Goal: Task Accomplishment & Management: Complete application form

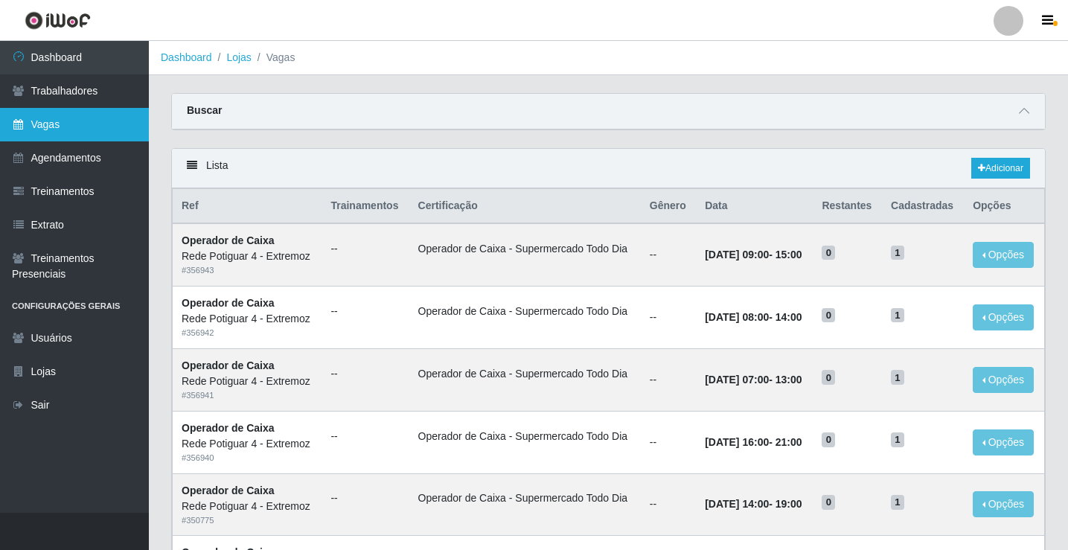
click at [65, 133] on link "Vagas" at bounding box center [74, 124] width 149 height 33
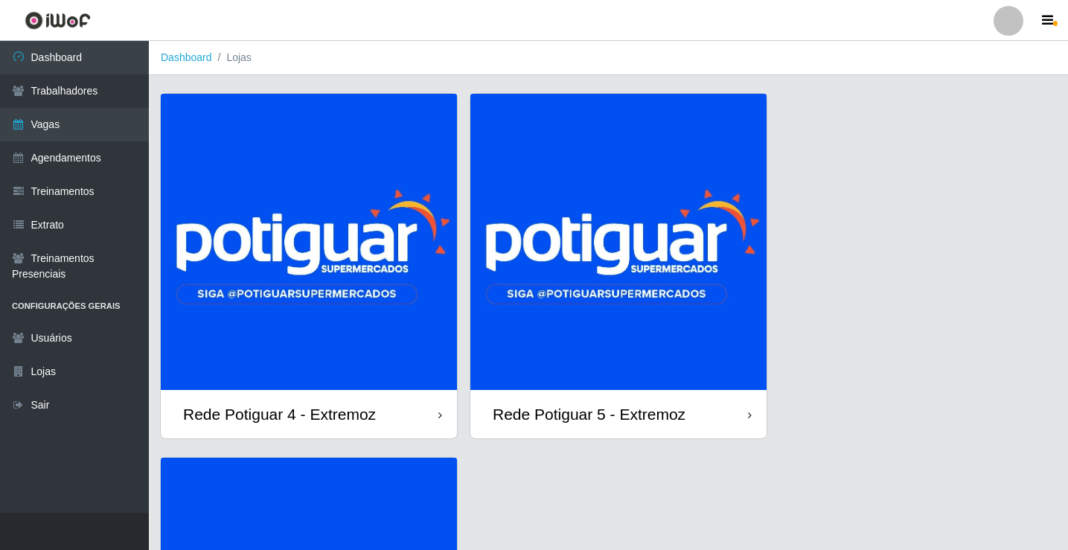
click at [662, 284] on img at bounding box center [618, 242] width 296 height 296
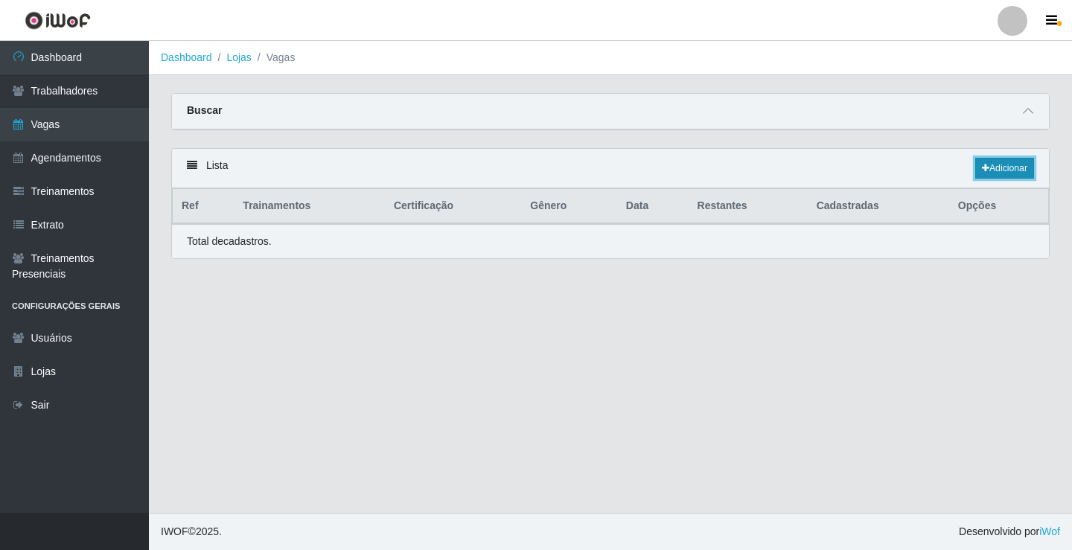
click at [999, 173] on link "Adicionar" at bounding box center [1004, 168] width 59 height 21
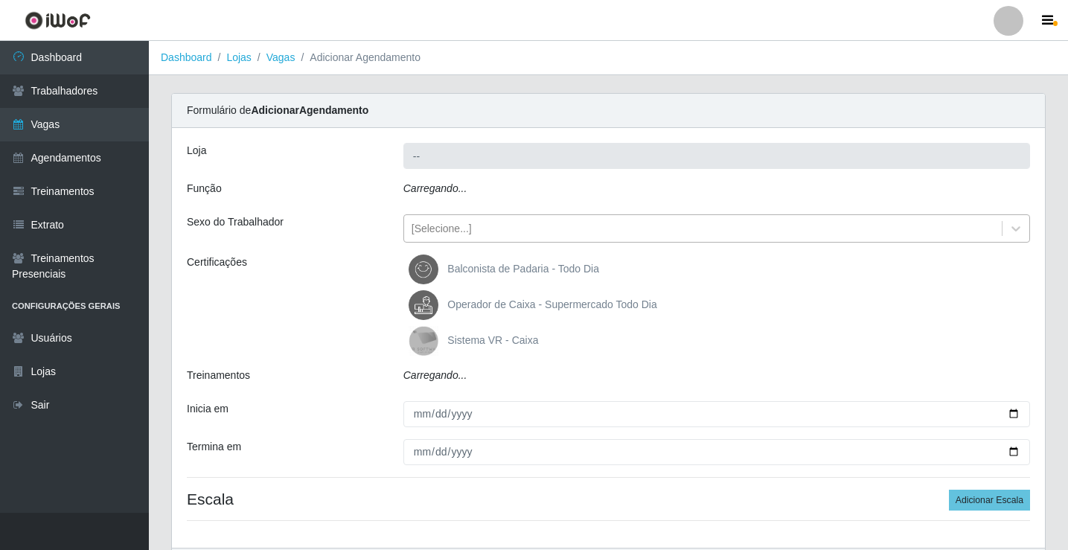
type input "Rede Potiguar 5 - Extremoz"
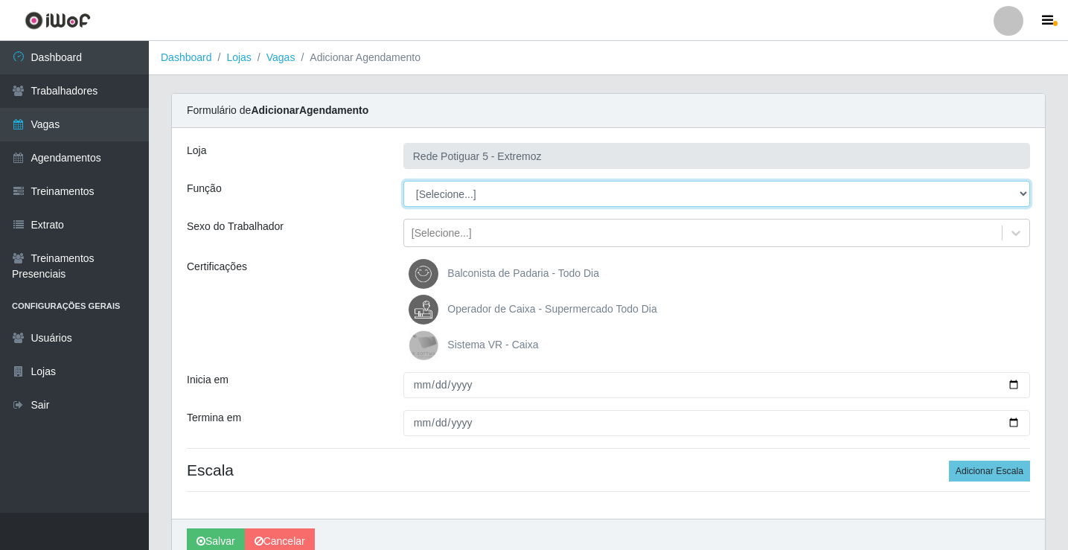
click at [458, 191] on select "[Selecione...] ASG Balconista Embalador Operador de Caixa Operador de Loja Repo…" at bounding box center [716, 194] width 627 height 26
select select "22"
click at [403, 181] on select "[Selecione...] ASG Balconista Embalador Operador de Caixa Operador de Loja Repo…" at bounding box center [716, 194] width 627 height 26
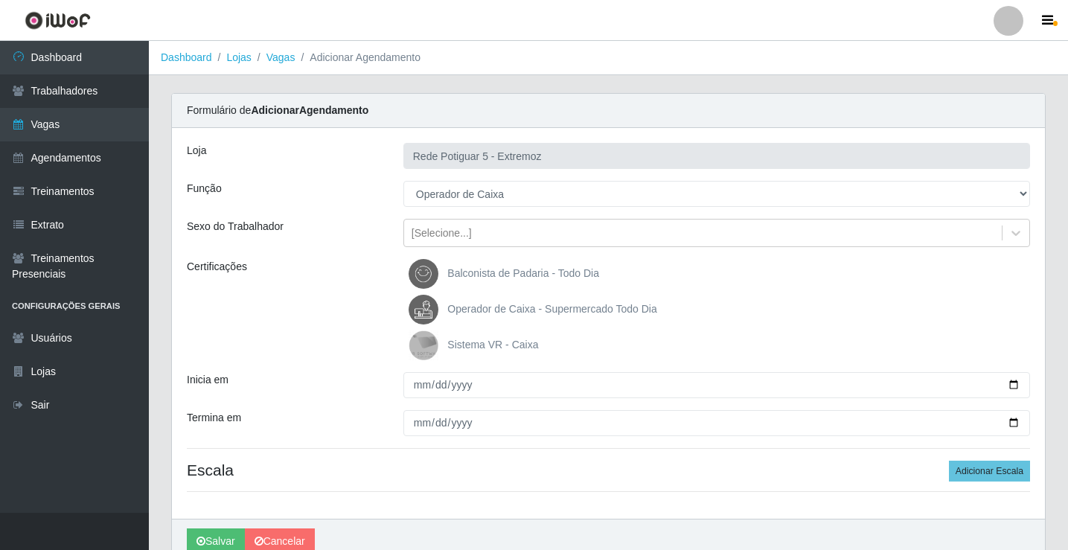
click at [486, 304] on span "Operador de Caixa - Supermercado Todo Dia" at bounding box center [551, 309] width 209 height 12
click at [0, 0] on input "Operador de Caixa - Supermercado Todo Dia" at bounding box center [0, 0] width 0 height 0
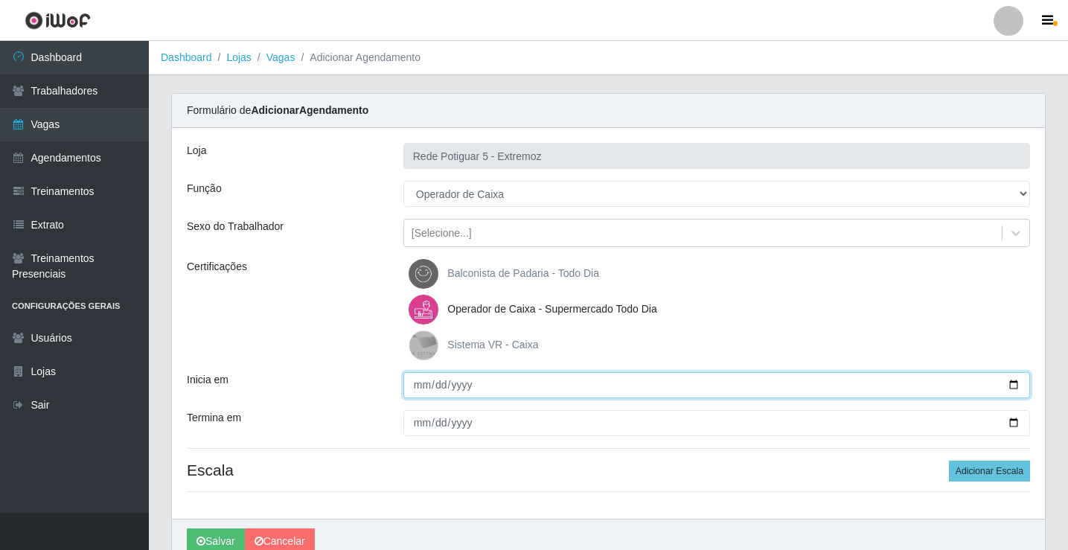
click at [415, 388] on input "Inicia em" at bounding box center [716, 385] width 627 height 26
type input "[DATE]"
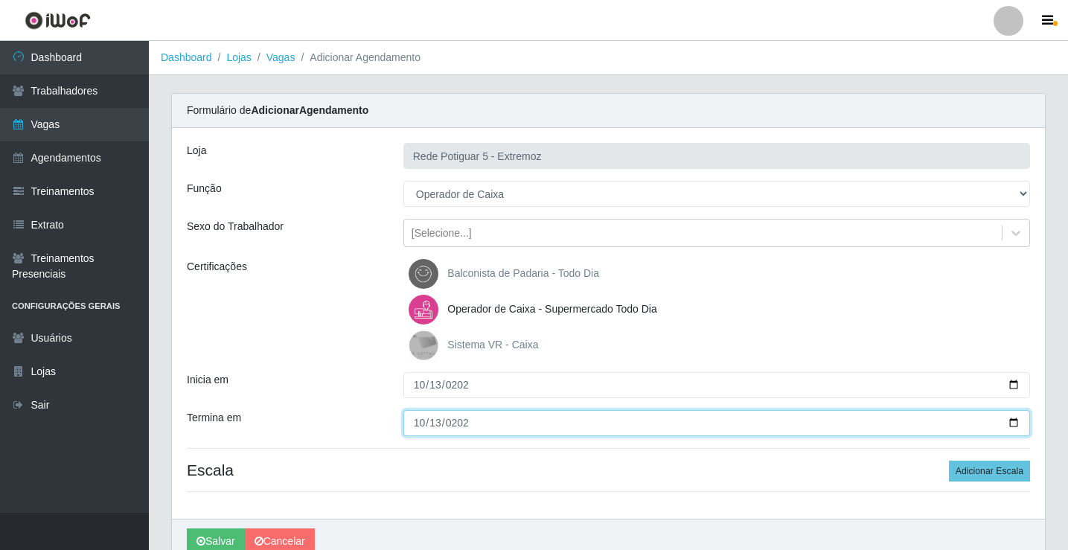
type input "[DATE]"
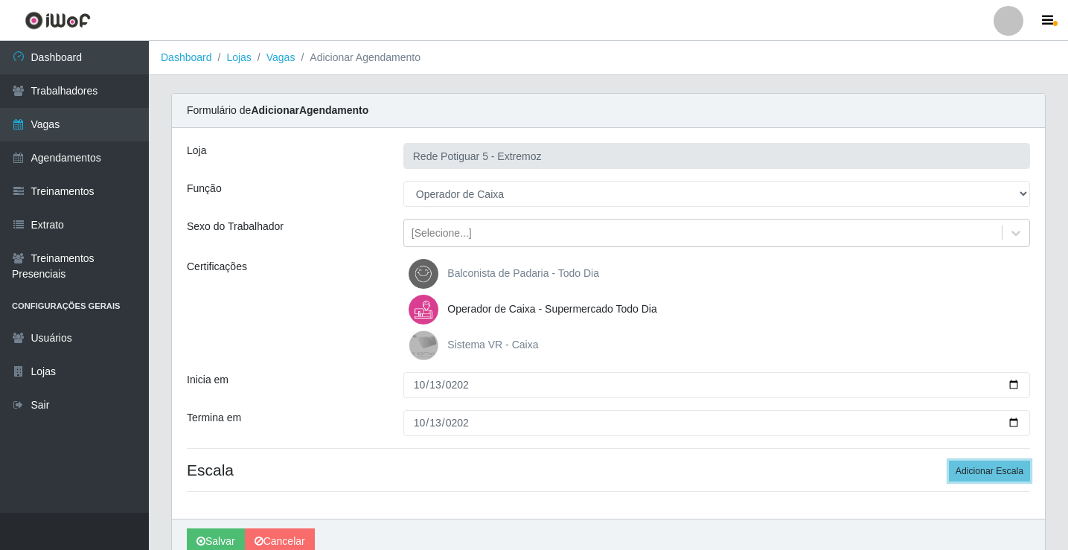
click at [949, 461] on button "Adicionar Escala" at bounding box center [989, 471] width 81 height 21
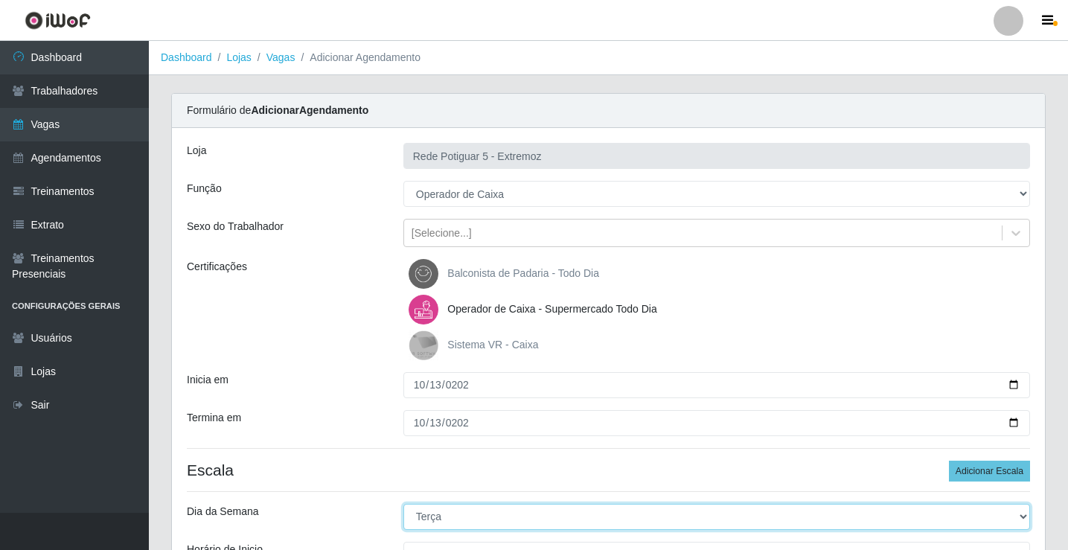
select select "1"
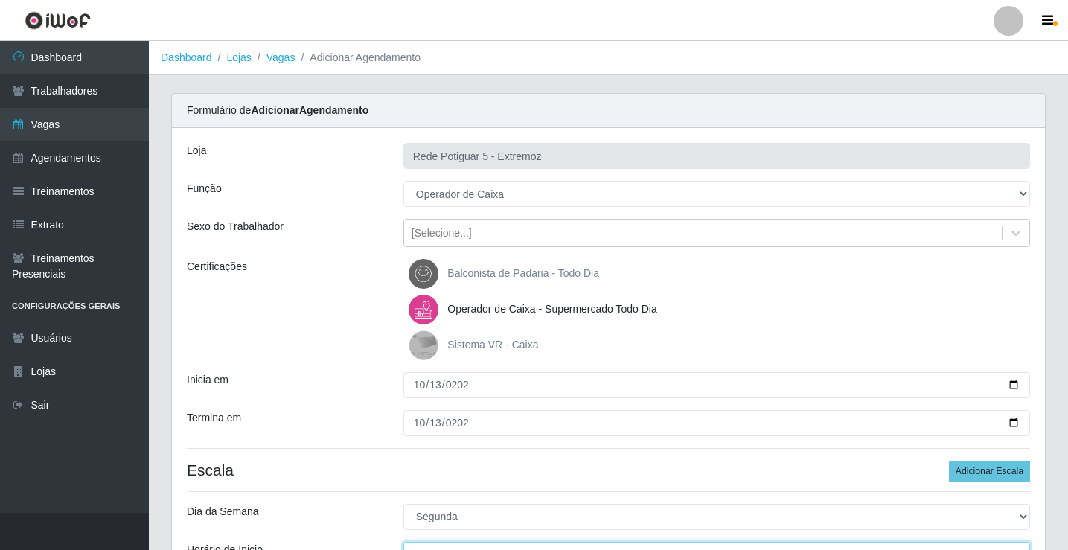
scroll to position [18, 0]
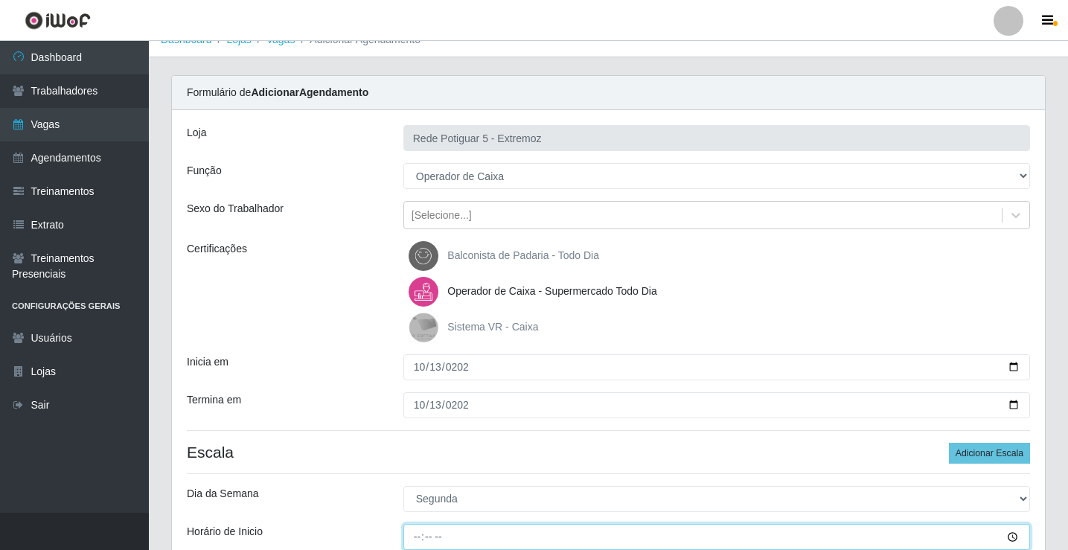
type input "14:00"
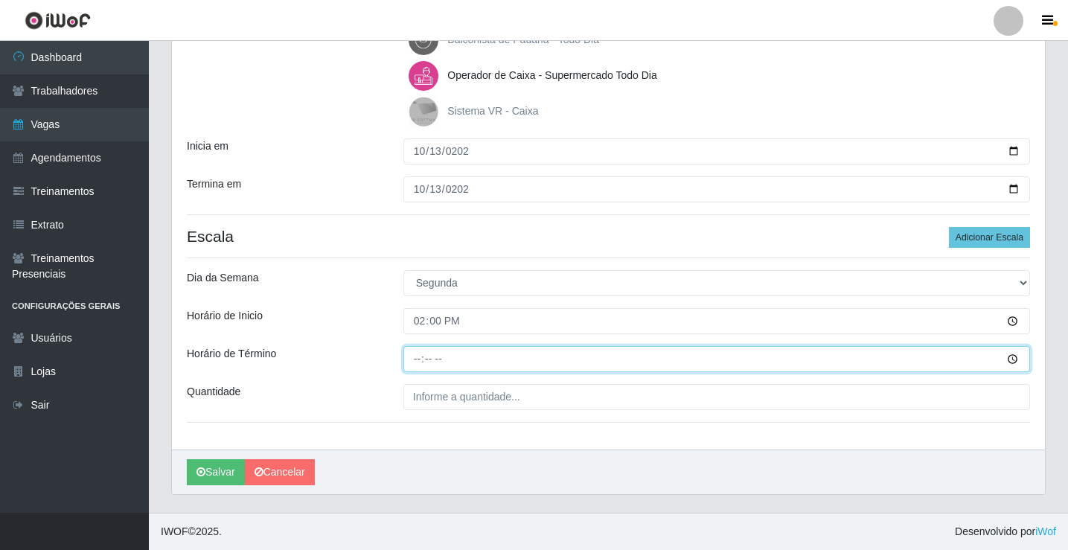
type input "20:00"
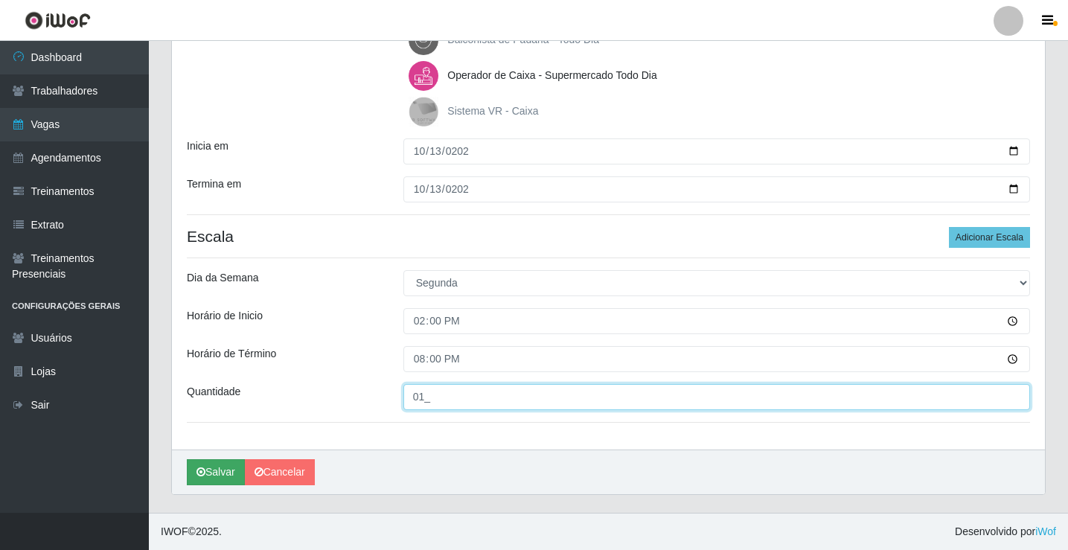
type input "01_"
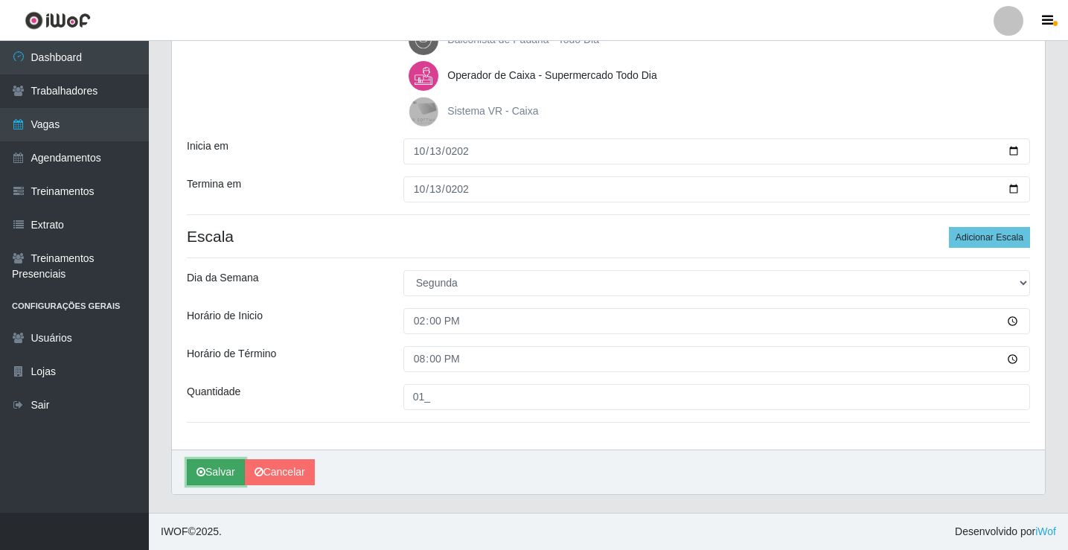
click at [216, 476] on button "Salvar" at bounding box center [216, 472] width 58 height 26
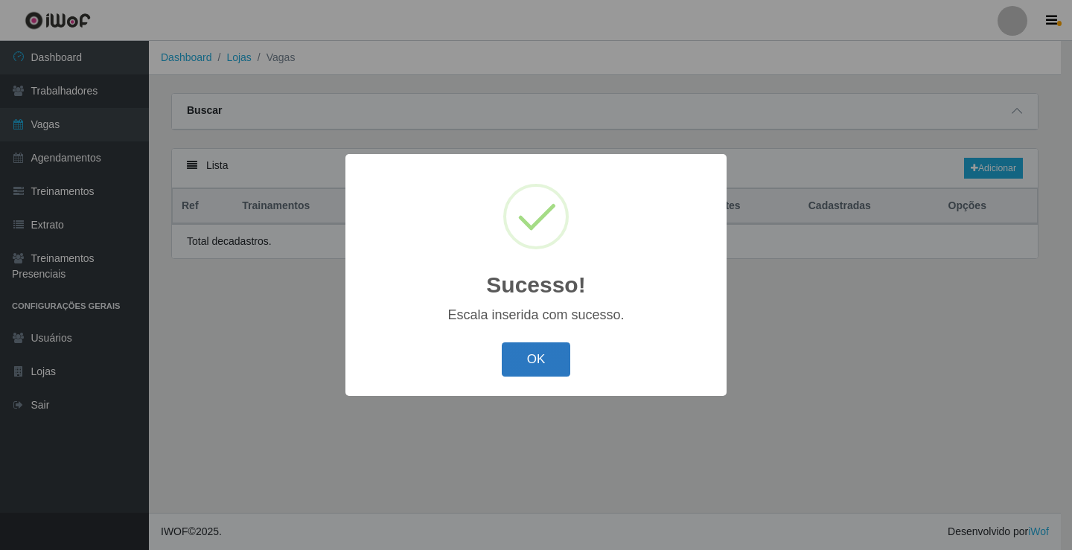
click at [524, 347] on button "OK" at bounding box center [536, 359] width 69 height 35
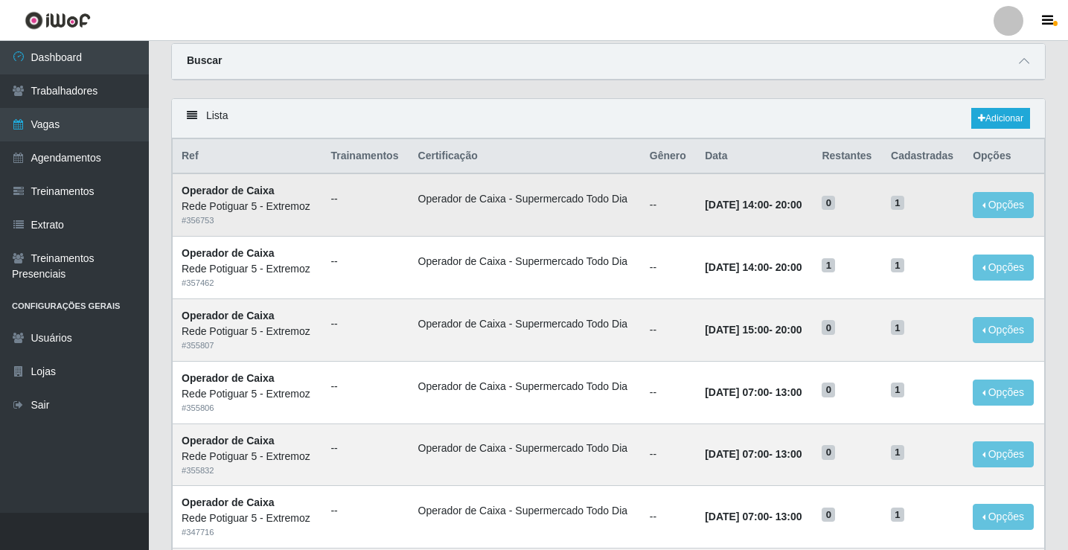
scroll to position [74, 0]
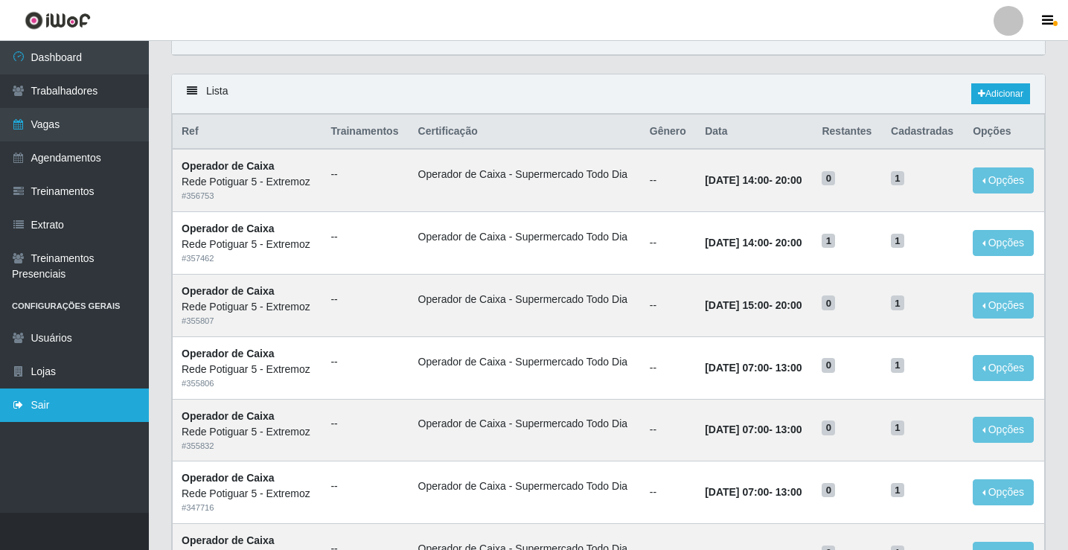
click at [54, 415] on link "Sair" at bounding box center [74, 404] width 149 height 33
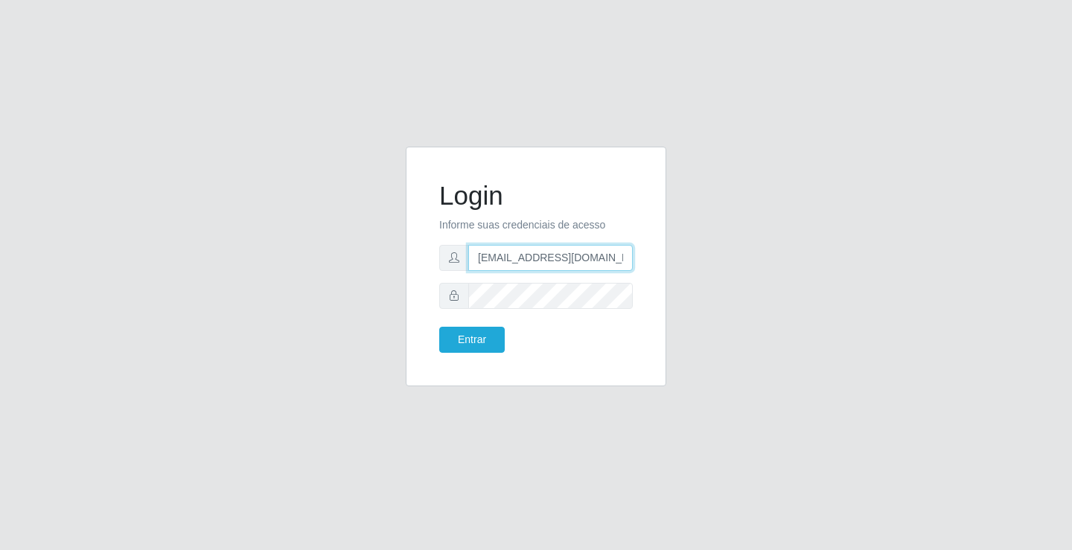
click at [534, 263] on input "[EMAIL_ADDRESS][DOMAIN_NAME]" at bounding box center [550, 258] width 164 height 26
type input "[EMAIL_ADDRESS][DOMAIN_NAME]"
click at [491, 342] on button "Entrar" at bounding box center [471, 340] width 65 height 26
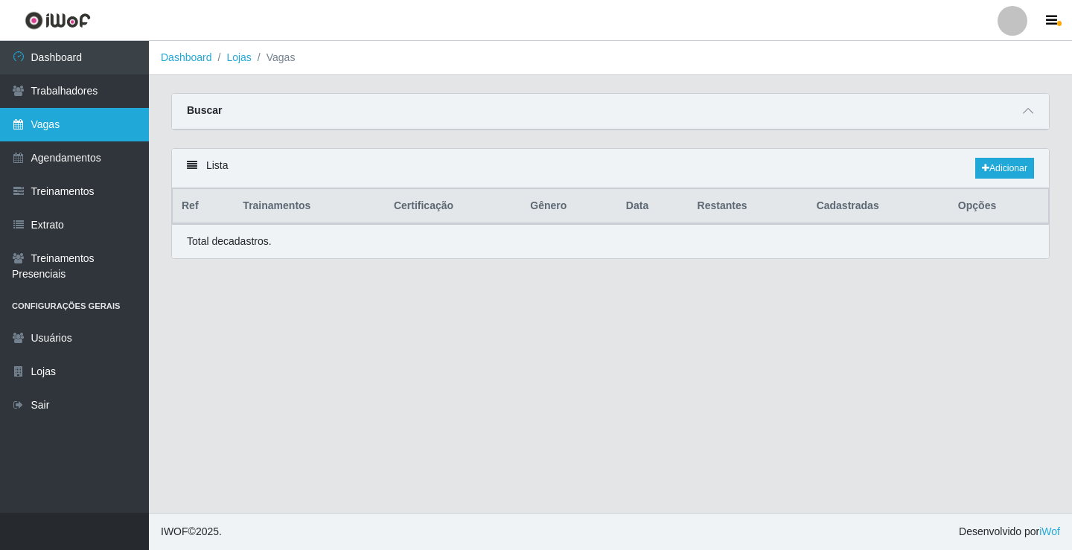
click at [112, 117] on link "Vagas" at bounding box center [74, 124] width 149 height 33
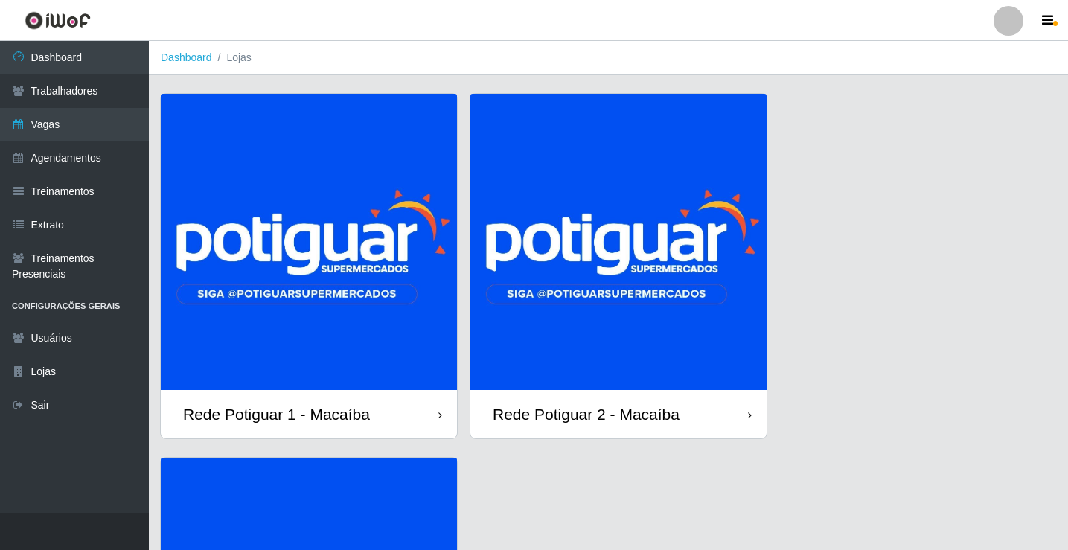
click at [342, 258] on img at bounding box center [309, 242] width 296 height 296
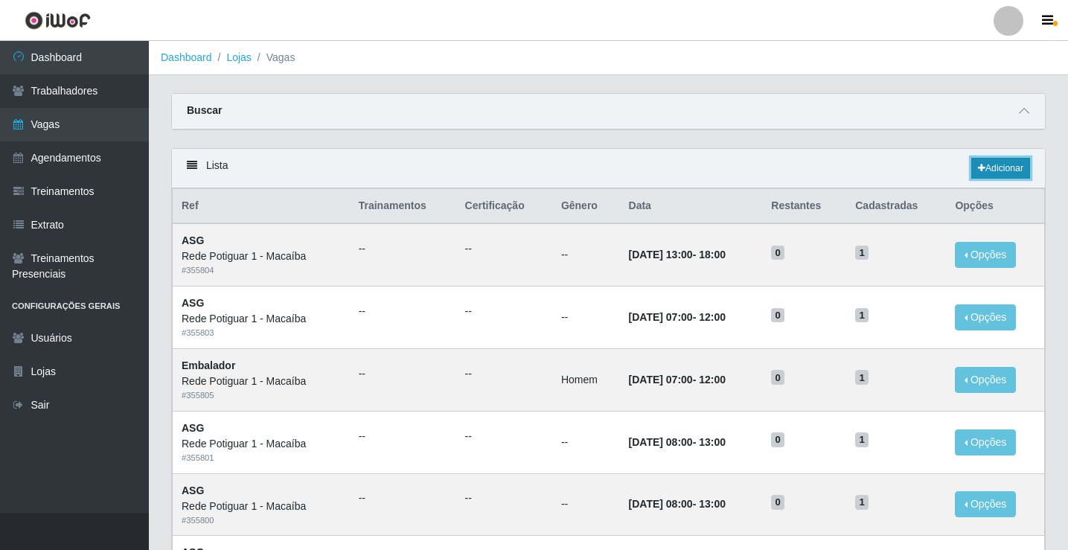
click at [999, 172] on link "Adicionar" at bounding box center [1000, 168] width 59 height 21
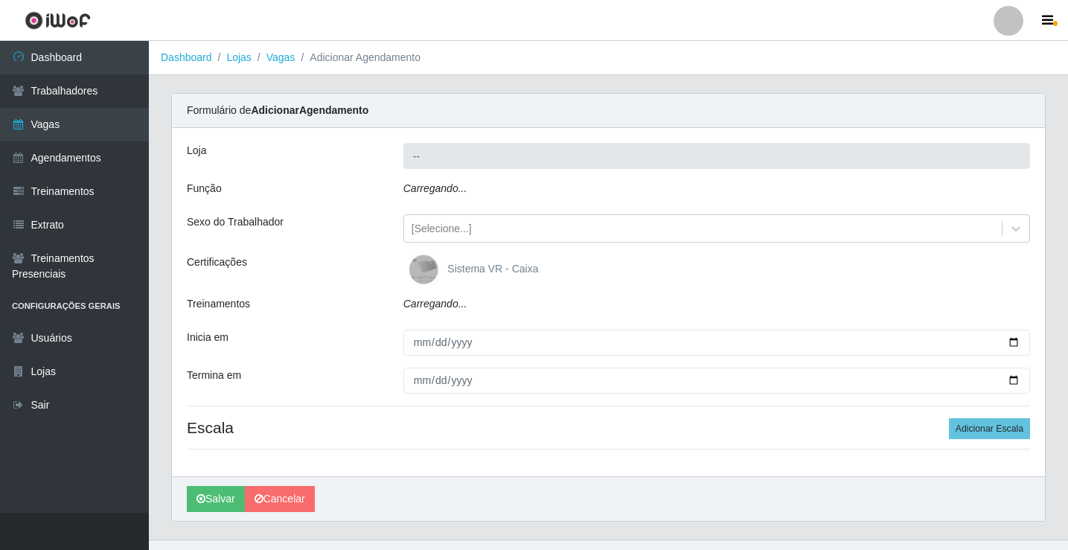
type input "Rede Potiguar 1 - Macaíba"
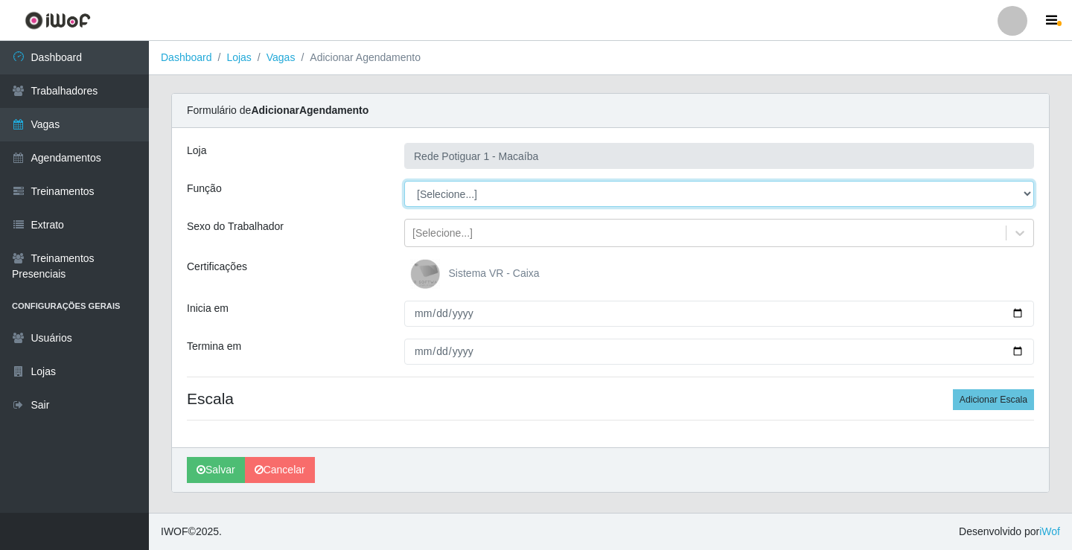
click at [451, 196] on select "[Selecione...] ASG ASG + ASG ++ Balconista Embalador Repositor Repositor + Repo…" at bounding box center [719, 194] width 630 height 26
select select "16"
click at [404, 181] on select "[Selecione...] ASG ASG + ASG ++ Balconista Embalador Repositor Repositor + Repo…" at bounding box center [719, 194] width 630 height 26
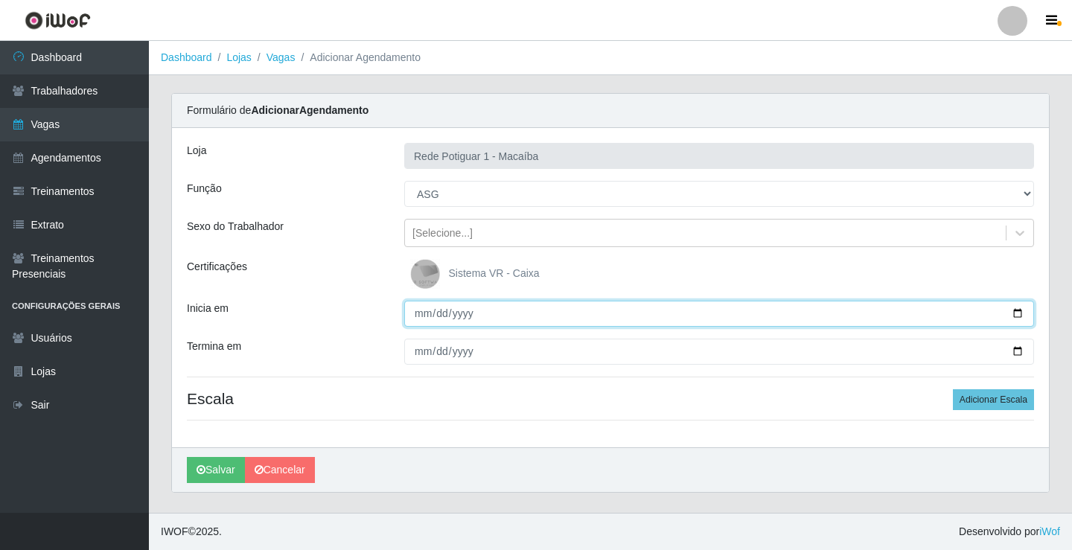
click at [423, 304] on input "Inicia em" at bounding box center [719, 314] width 630 height 26
type input "[DATE]"
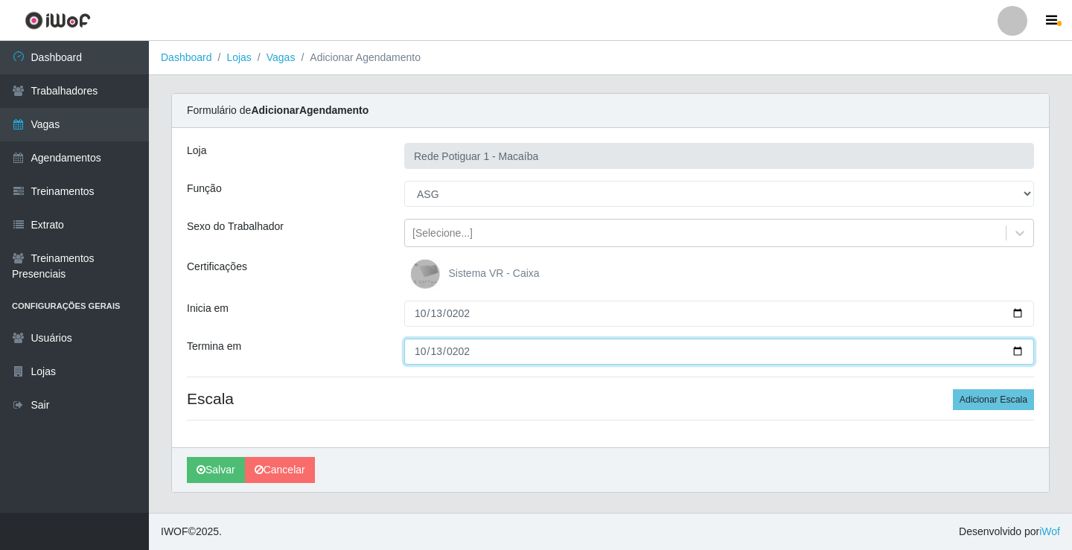
type input "[DATE]"
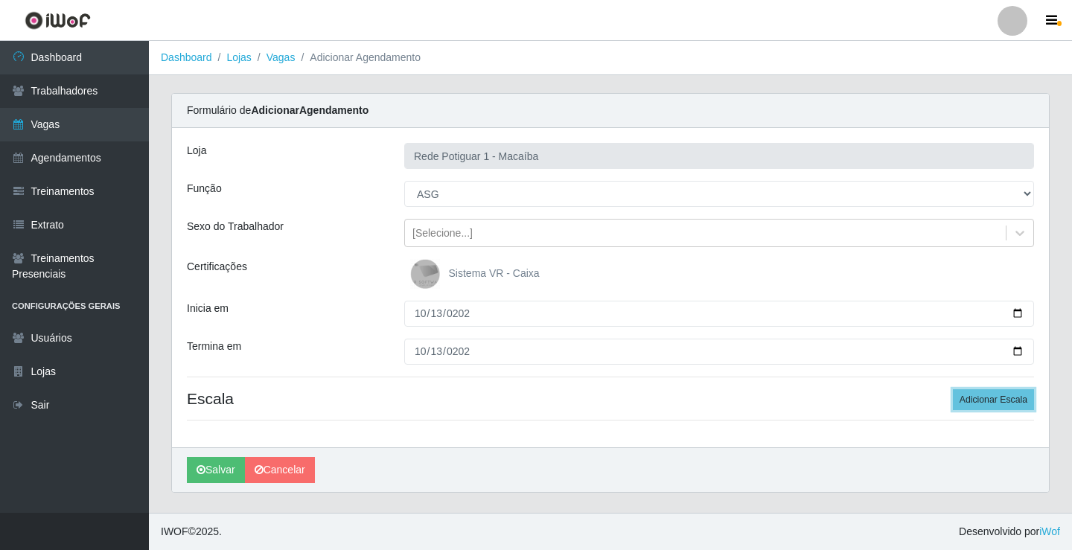
click at [952, 389] on button "Adicionar Escala" at bounding box center [992, 399] width 81 height 21
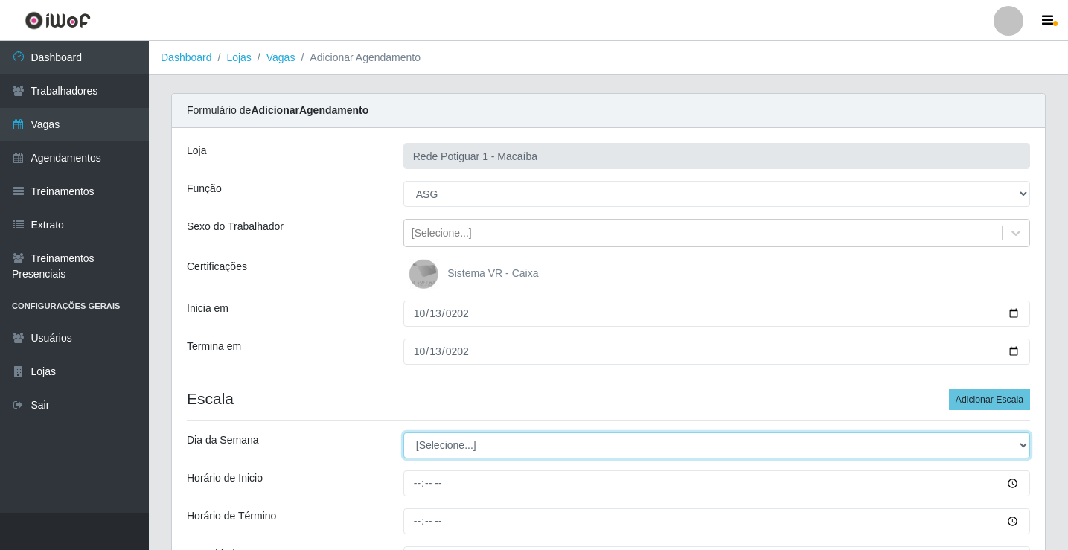
select select "1"
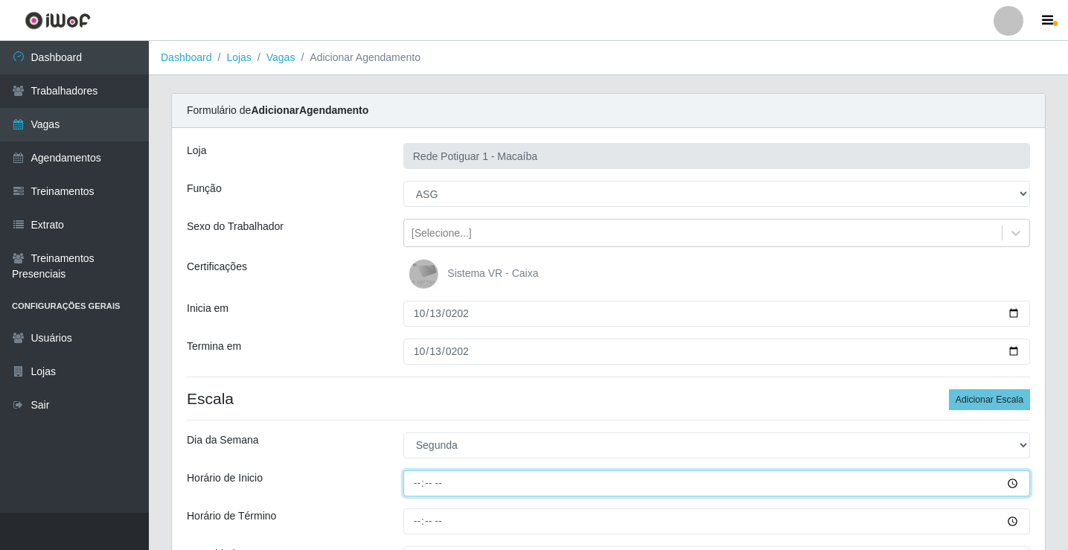
type input "13:00"
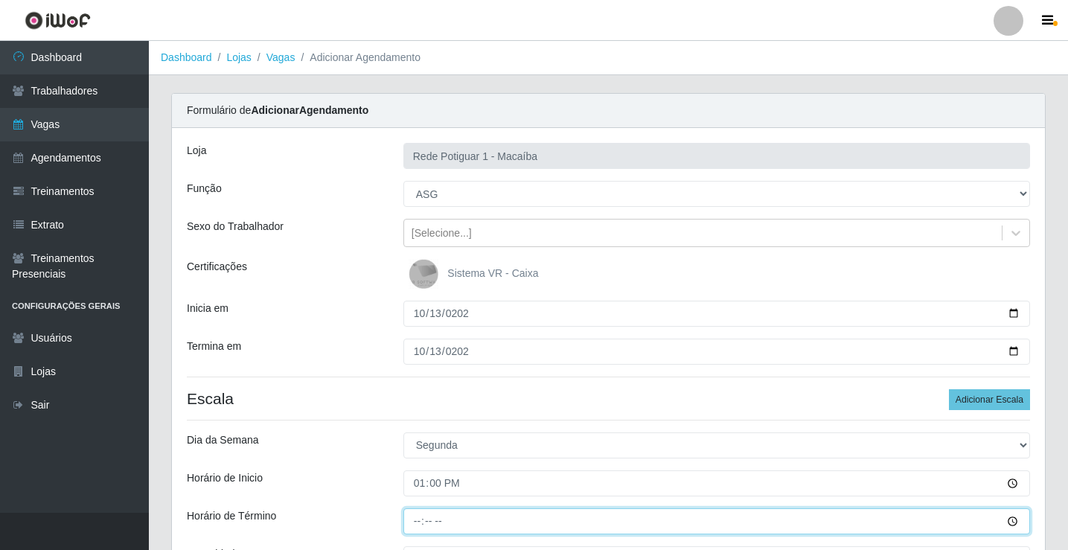
type input "18:00"
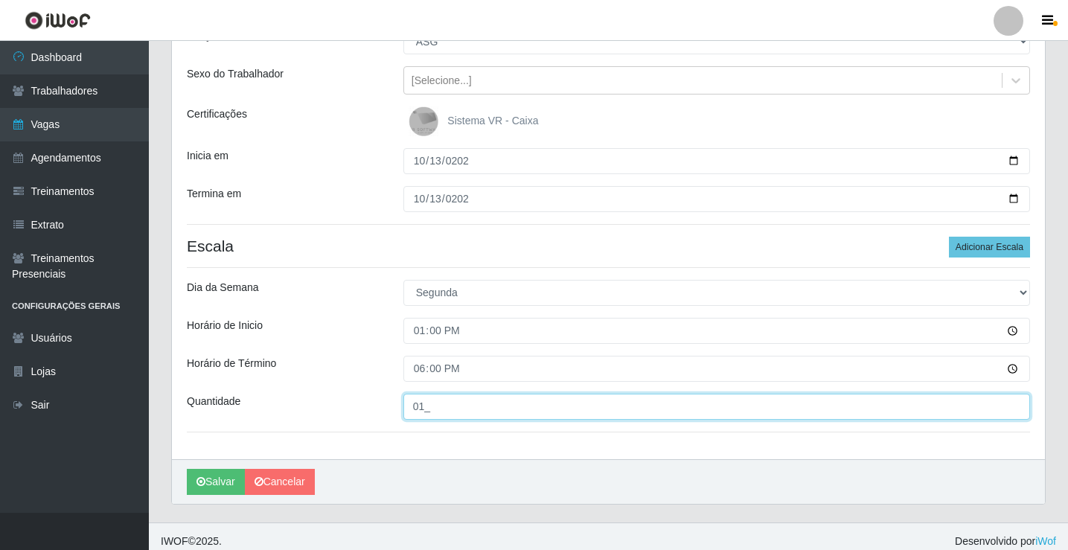
scroll to position [162, 0]
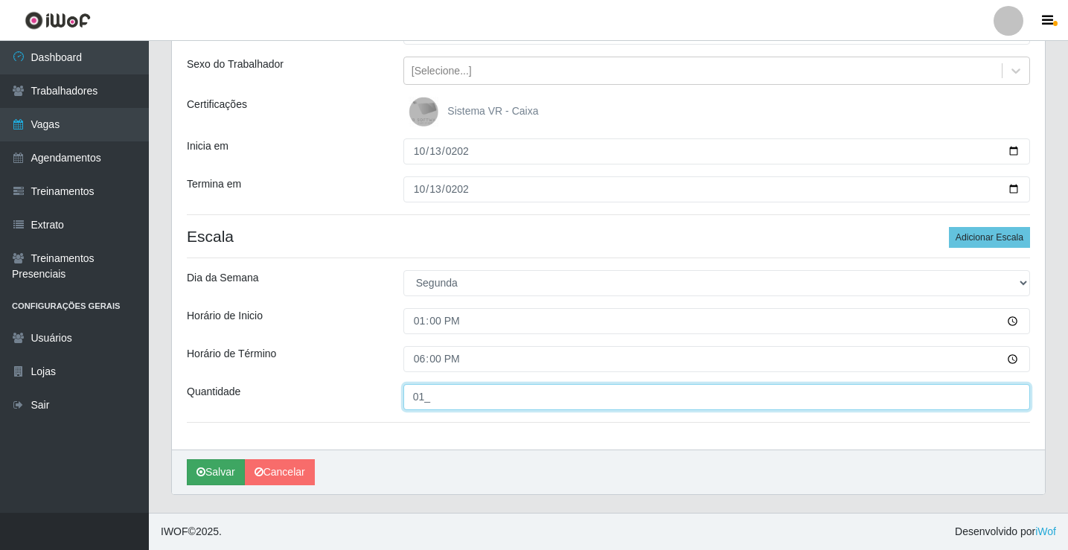
type input "01_"
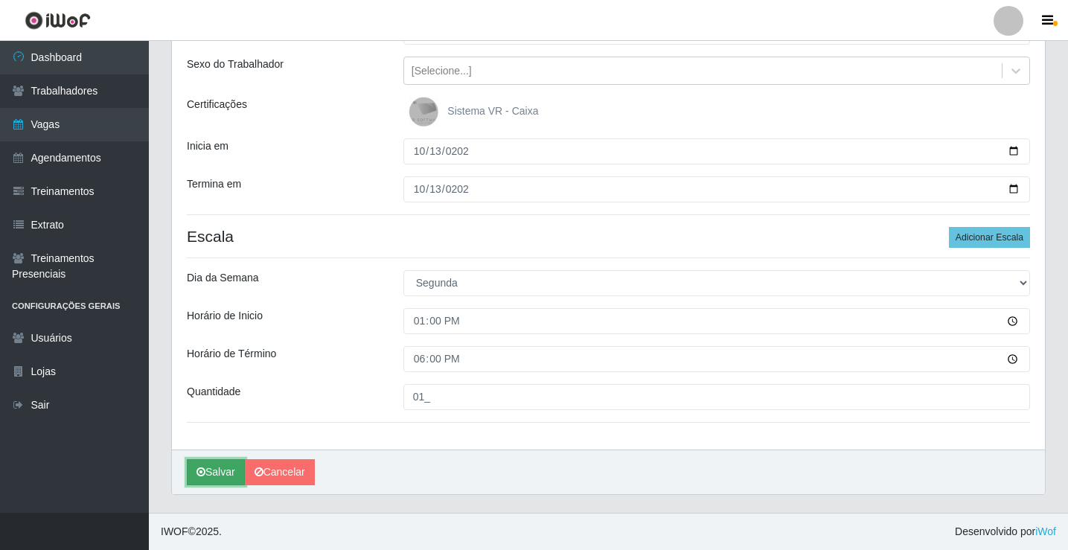
click at [219, 462] on button "Salvar" at bounding box center [216, 472] width 58 height 26
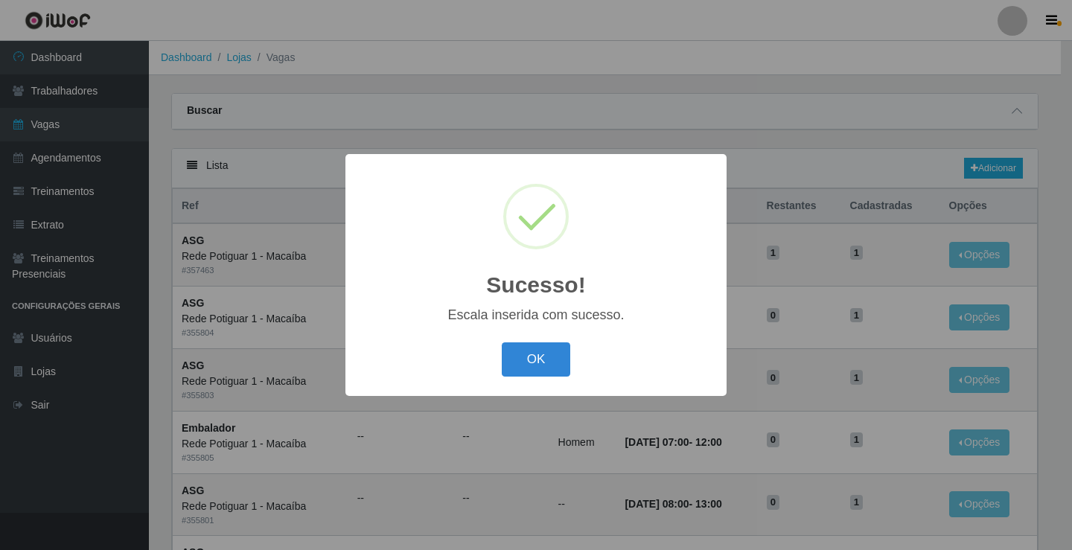
drag, startPoint x: 542, startPoint y: 351, endPoint x: 528, endPoint y: 355, distance: 14.6
click at [540, 355] on button "OK" at bounding box center [536, 359] width 69 height 35
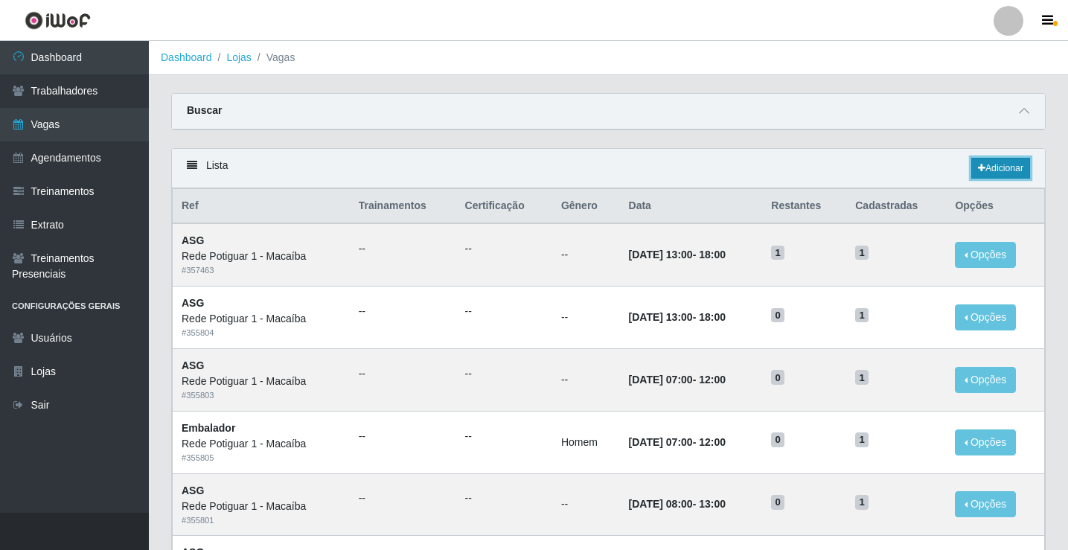
click at [1018, 161] on link "Adicionar" at bounding box center [1000, 168] width 59 height 21
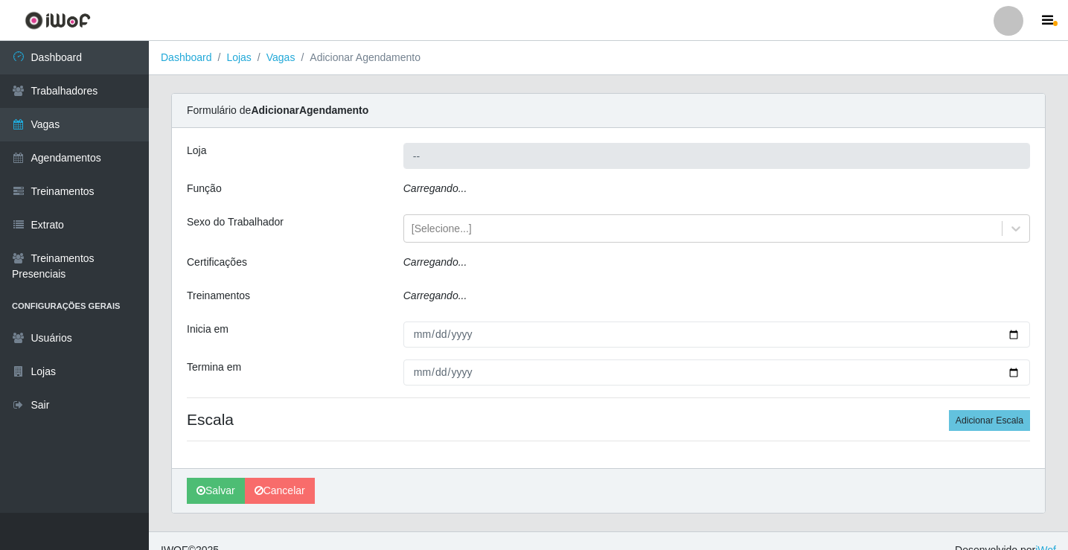
type input "Rede Potiguar 1 - Macaíba"
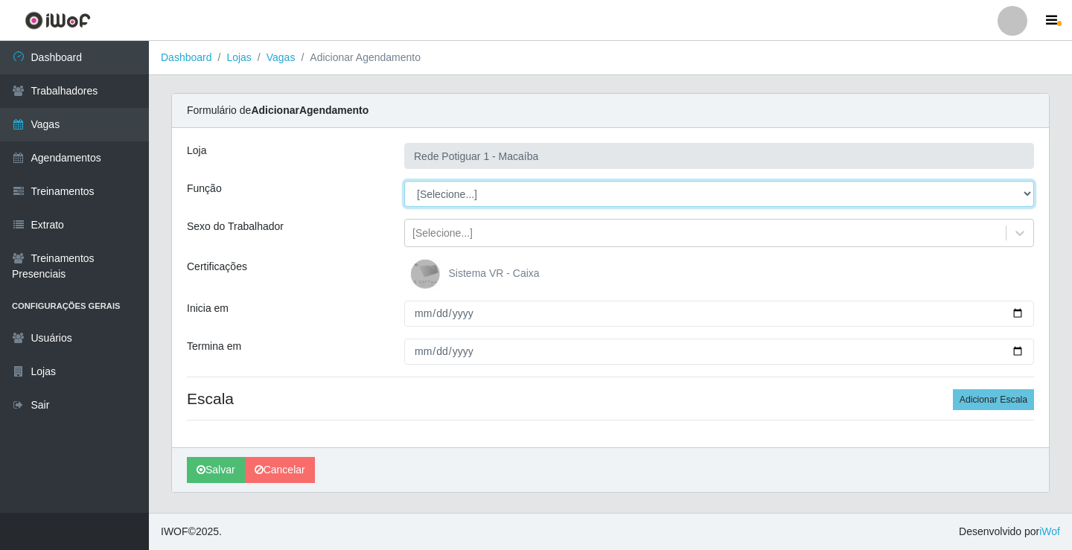
click at [478, 189] on select "[Selecione...] ASG ASG + ASG ++ Balconista Embalador Repositor Repositor + Repo…" at bounding box center [719, 194] width 630 height 26
select select "16"
click at [404, 181] on select "[Selecione...] ASG ASG + ASG ++ Balconista Embalador Repositor Repositor + Repo…" at bounding box center [719, 194] width 630 height 26
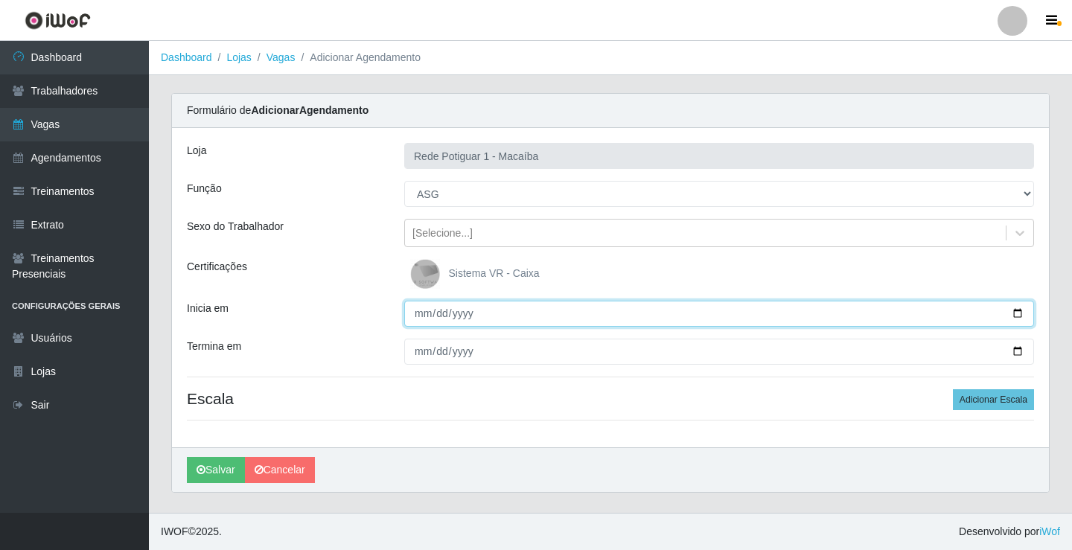
click at [423, 314] on input "Inicia em" at bounding box center [719, 314] width 630 height 26
type input "2025-10-14"
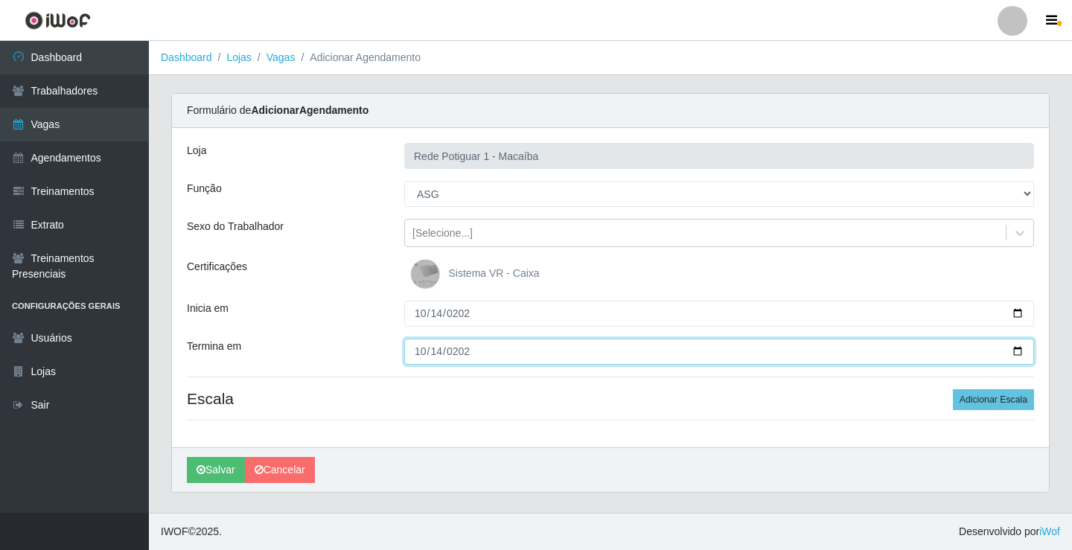
type input "2025-10-14"
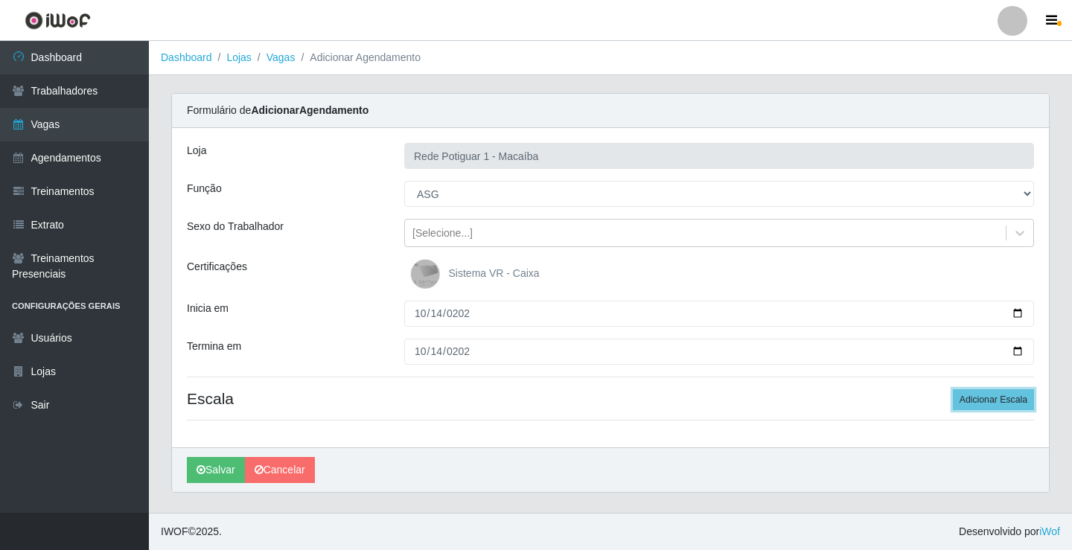
click at [952, 389] on button "Adicionar Escala" at bounding box center [992, 399] width 81 height 21
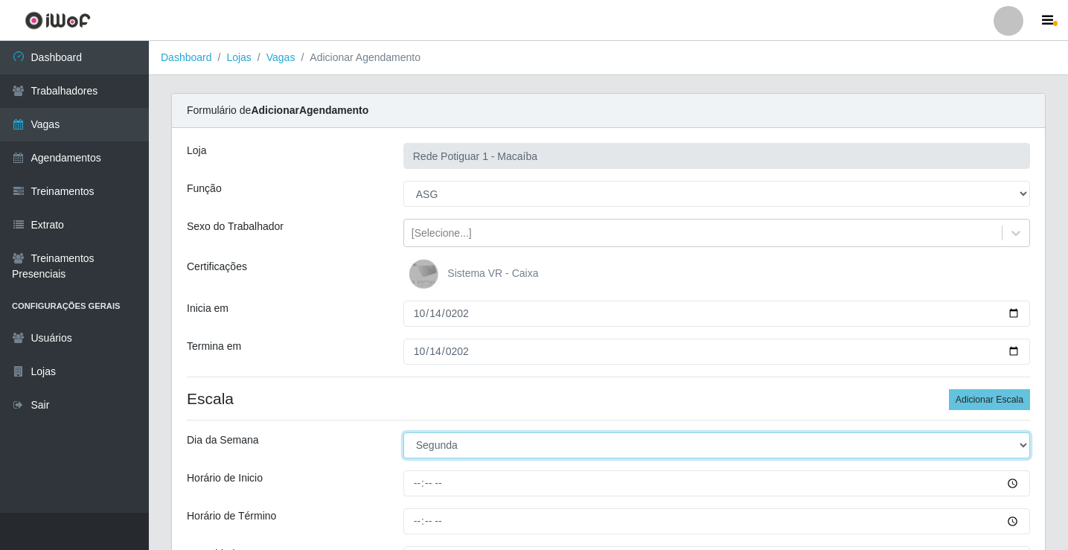
select select "2"
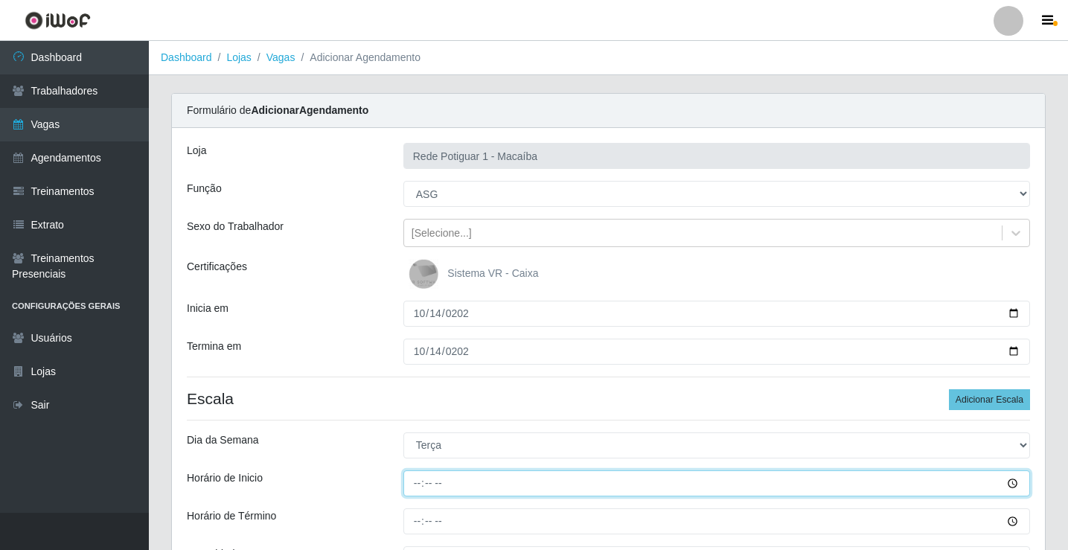
type input "08:00"
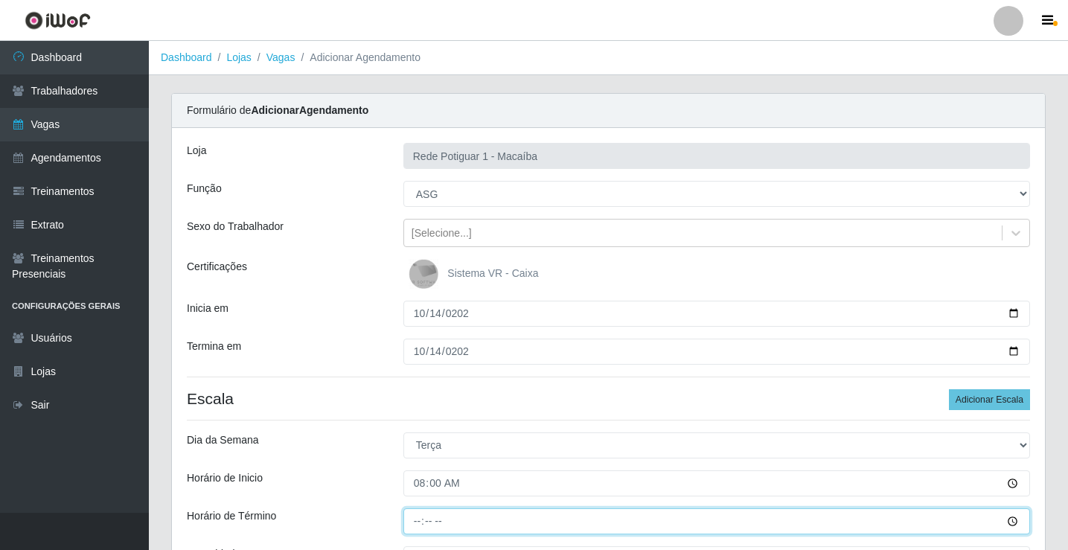
type input "13:00"
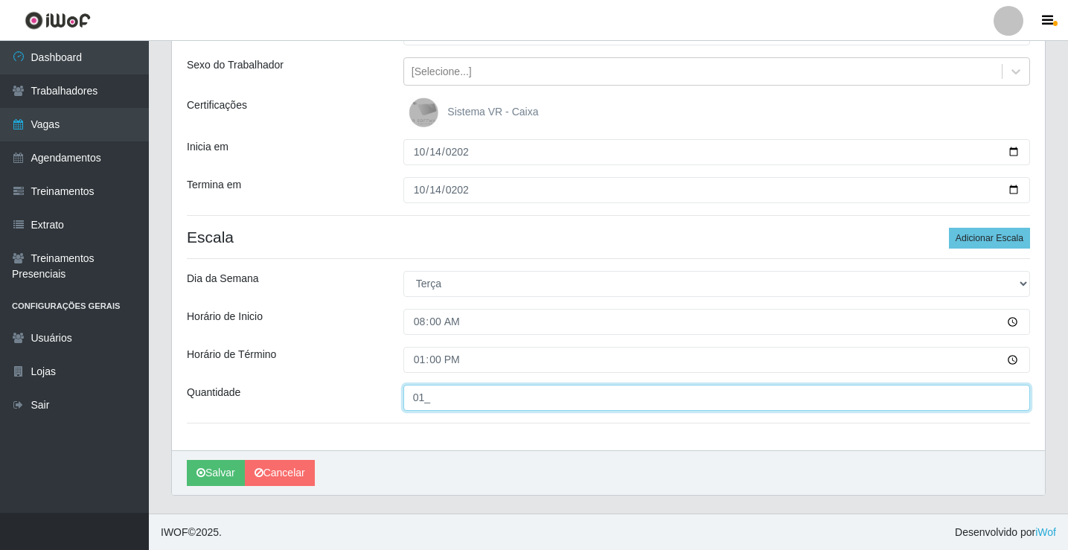
scroll to position [162, 0]
type input "01_"
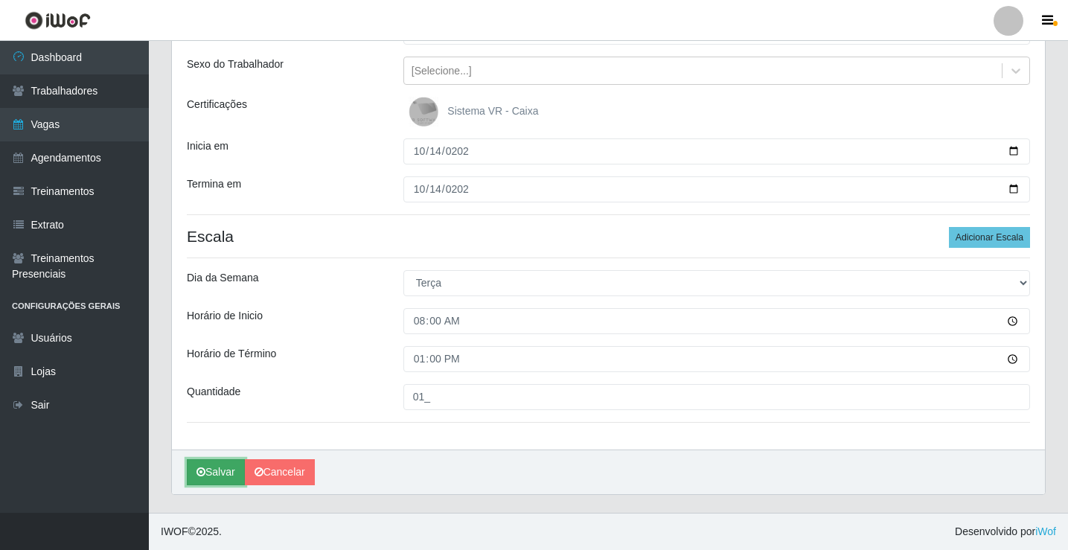
click at [220, 479] on button "Salvar" at bounding box center [216, 472] width 58 height 26
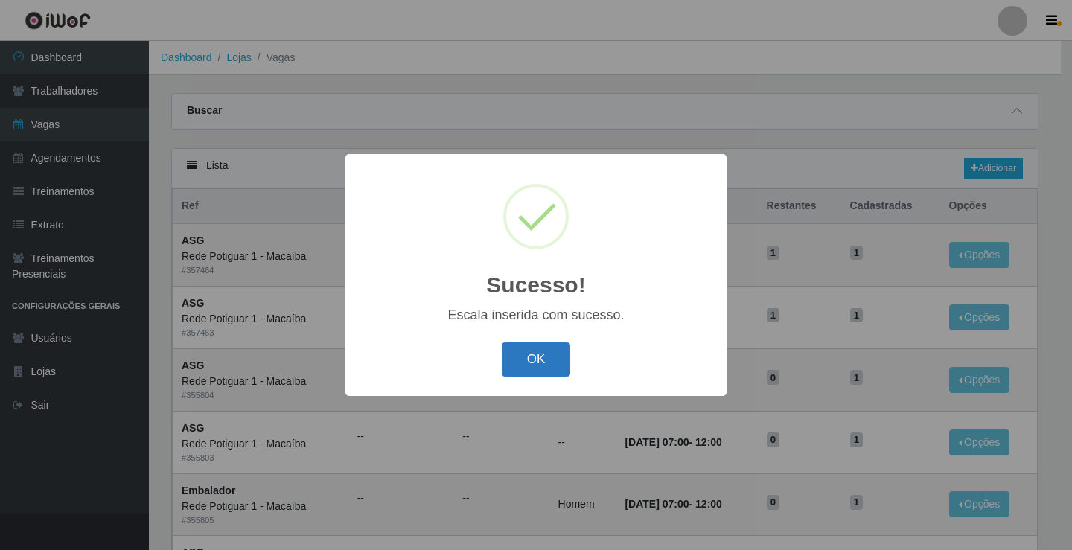
click at [557, 359] on button "OK" at bounding box center [536, 359] width 69 height 35
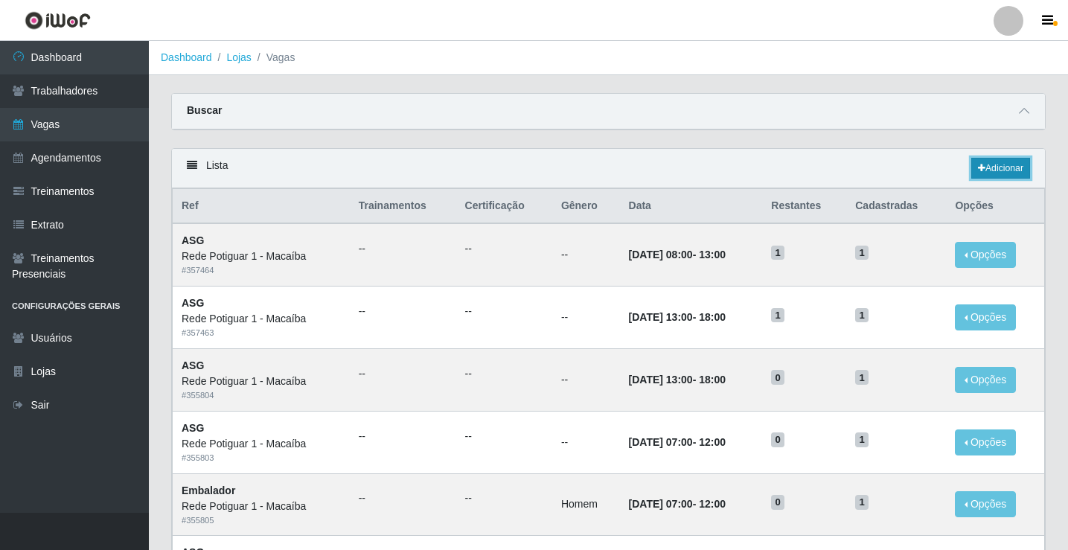
click at [994, 172] on link "Adicionar" at bounding box center [1000, 168] width 59 height 21
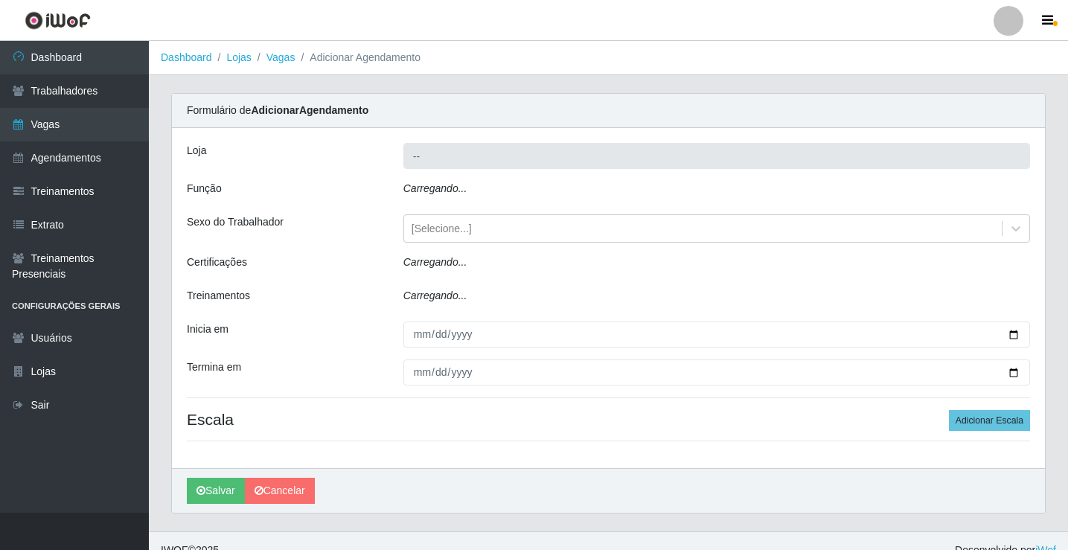
type input "Rede Potiguar 1 - Macaíba"
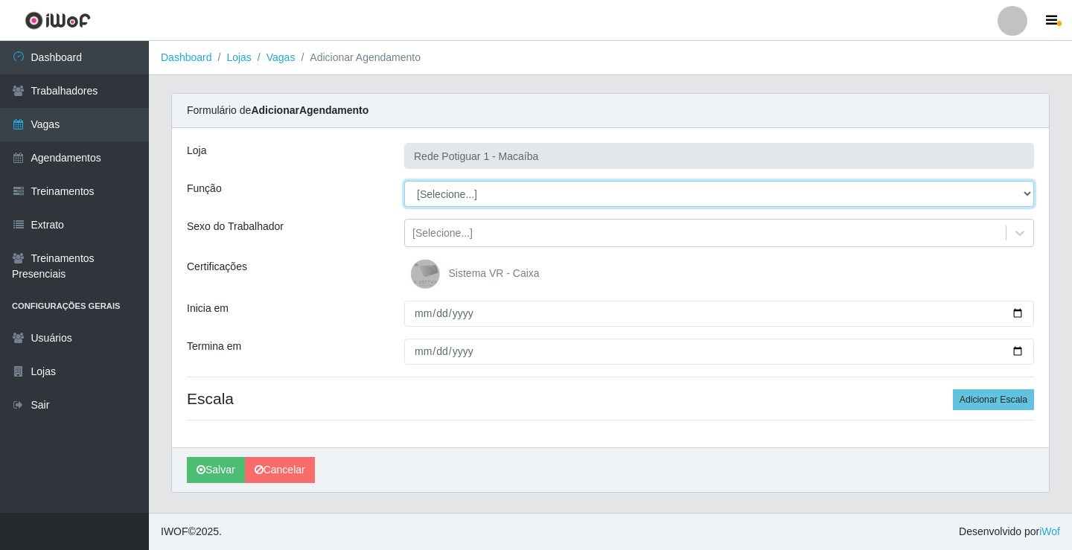
click at [450, 196] on select "[Selecione...] ASG ASG + ASG ++ Balconista Embalador Repositor Repositor + Repo…" at bounding box center [719, 194] width 630 height 26
select select "16"
click at [404, 181] on select "[Selecione...] ASG ASG + ASG ++ Balconista Embalador Repositor Repositor + Repo…" at bounding box center [719, 194] width 630 height 26
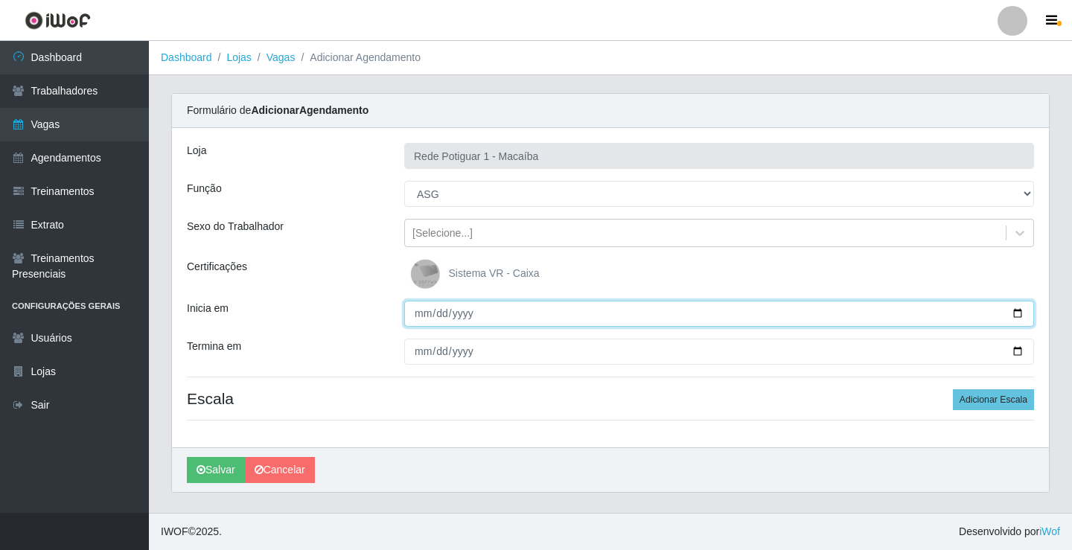
click at [417, 316] on input "Inicia em" at bounding box center [719, 314] width 630 height 26
type input "2025-10-15"
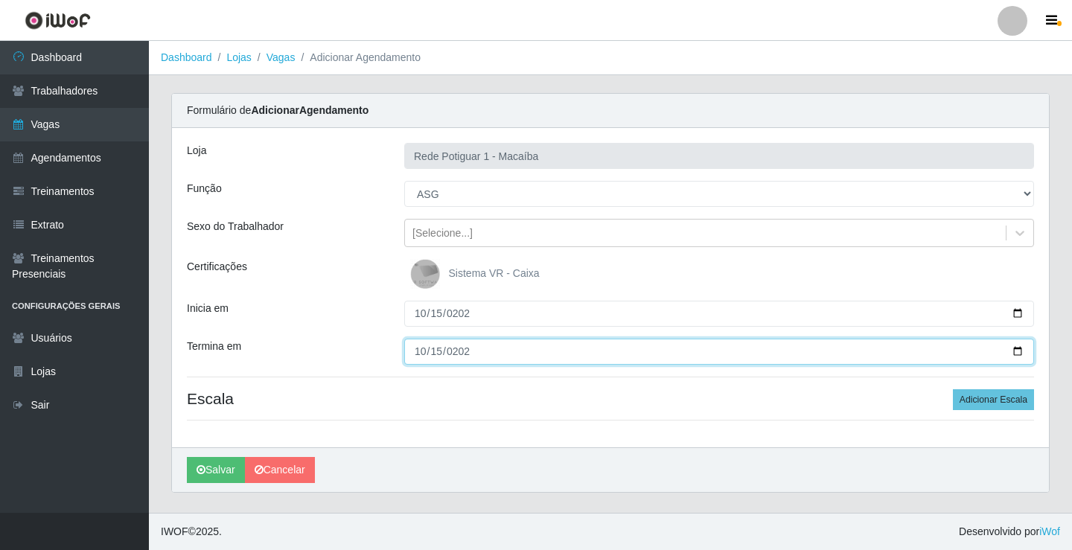
type input "2025-10-15"
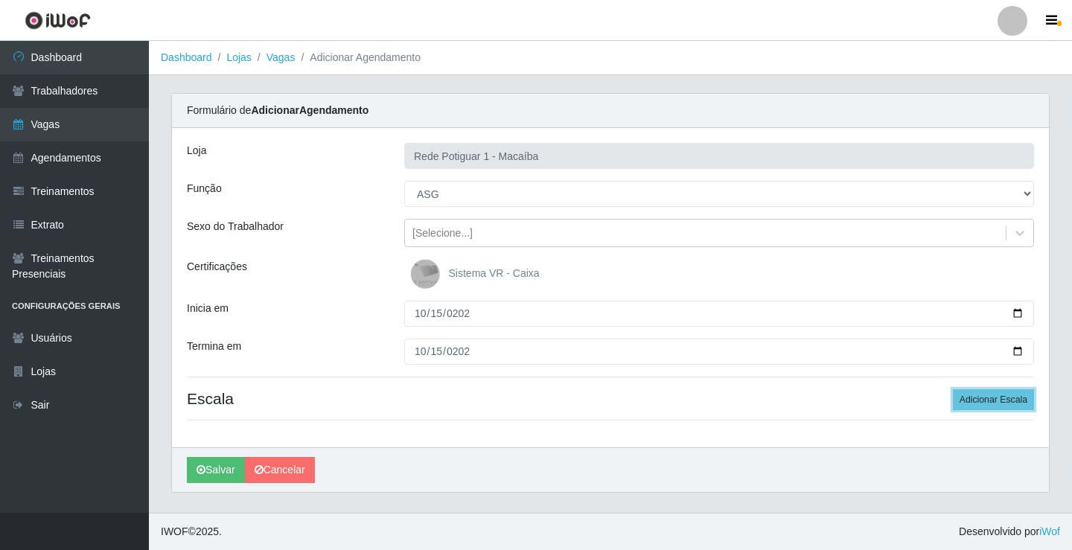
click at [952, 389] on button "Adicionar Escala" at bounding box center [992, 399] width 81 height 21
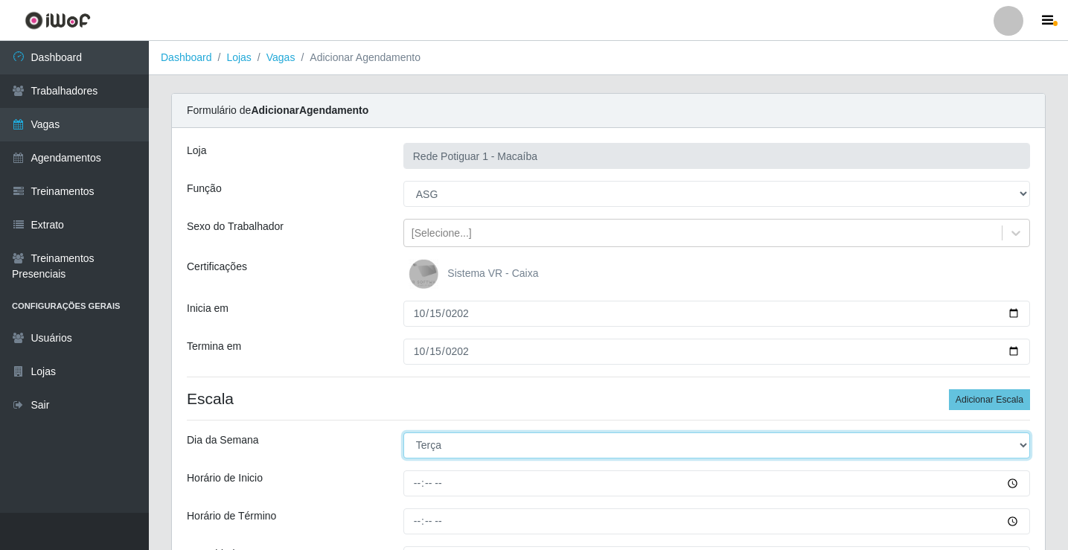
select select "3"
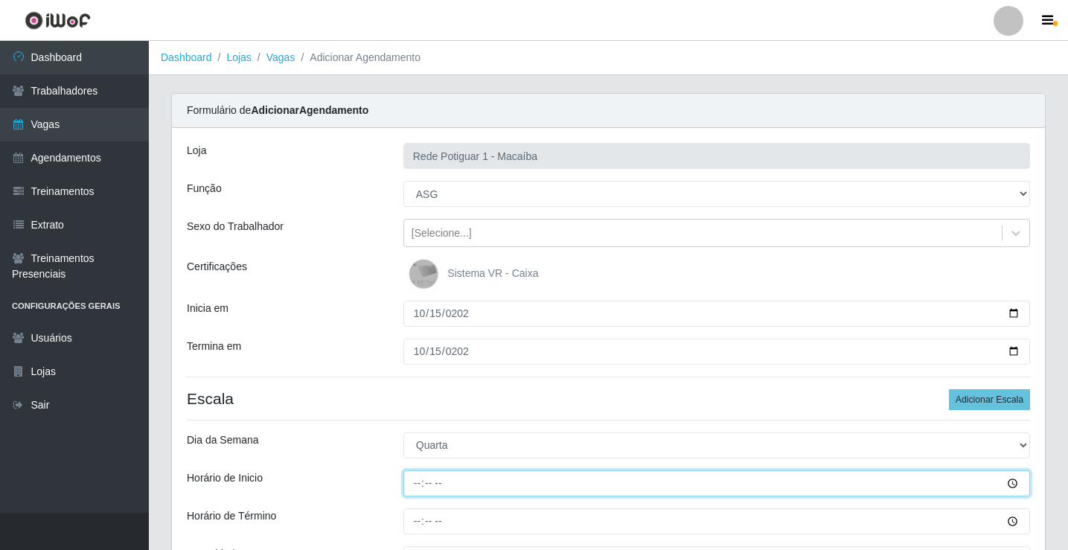
type input "08:00"
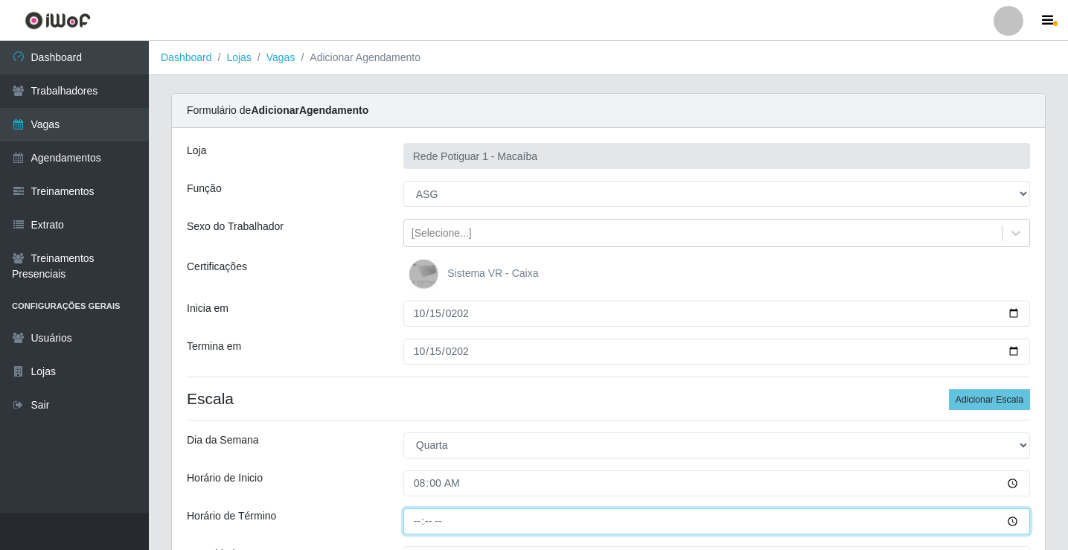
type input "13:00"
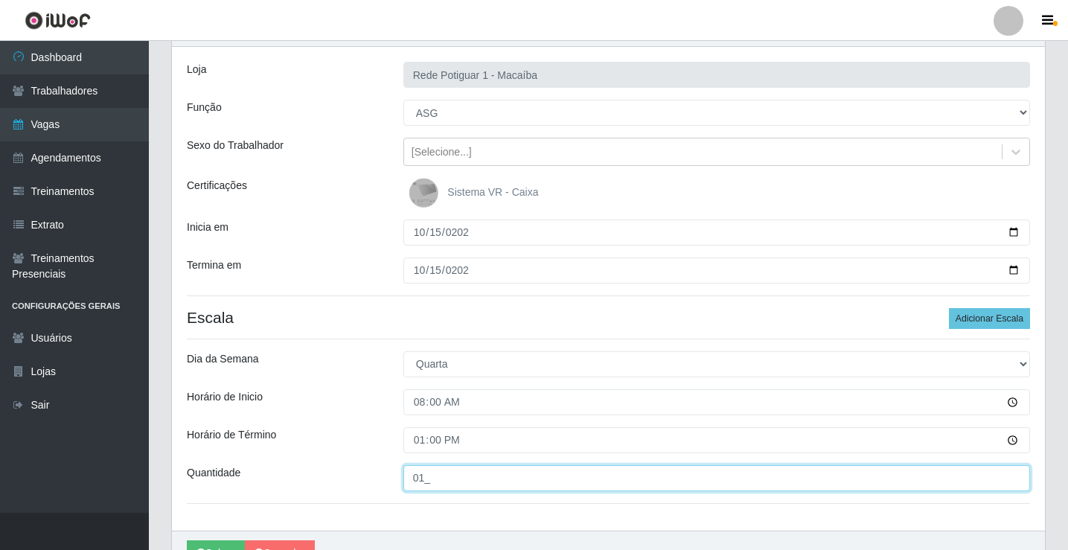
scroll to position [162, 0]
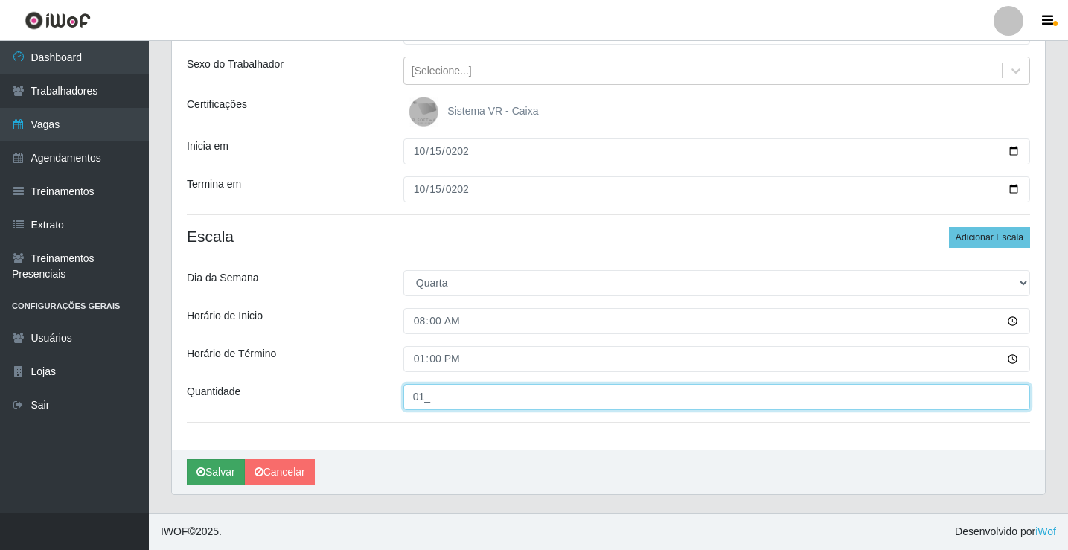
type input "01_"
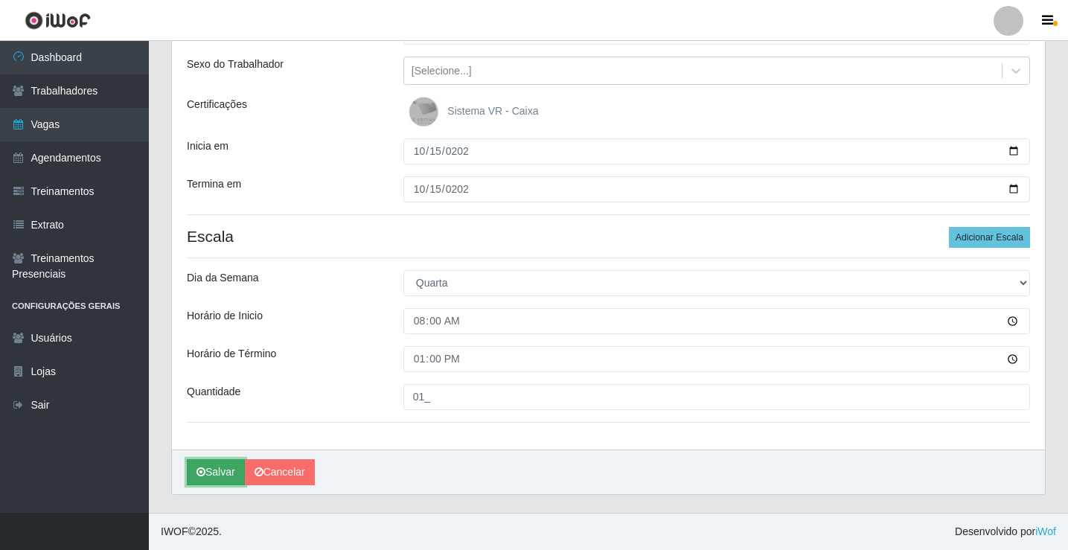
click at [220, 473] on button "Salvar" at bounding box center [216, 472] width 58 height 26
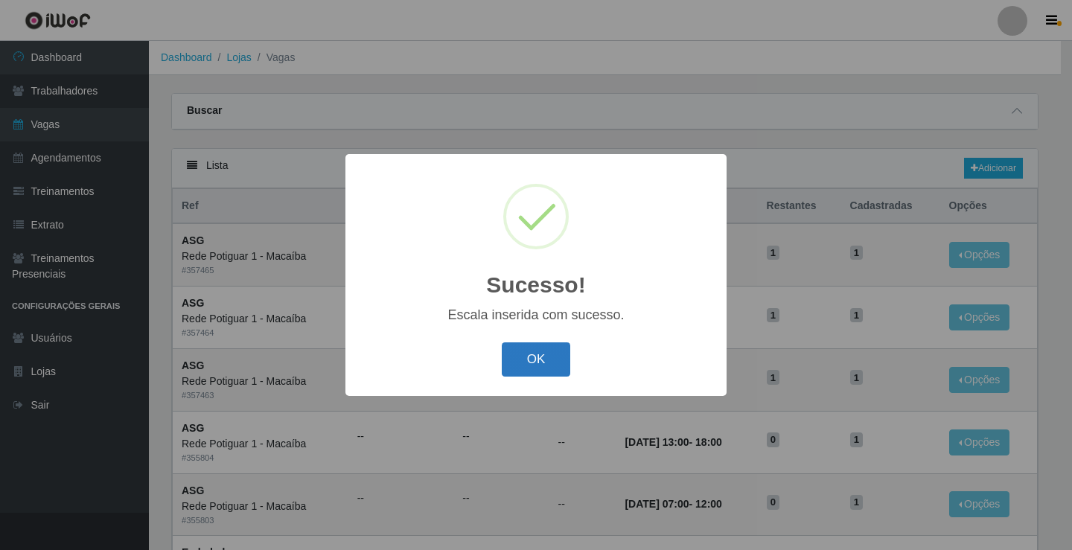
click at [529, 365] on button "OK" at bounding box center [536, 359] width 69 height 35
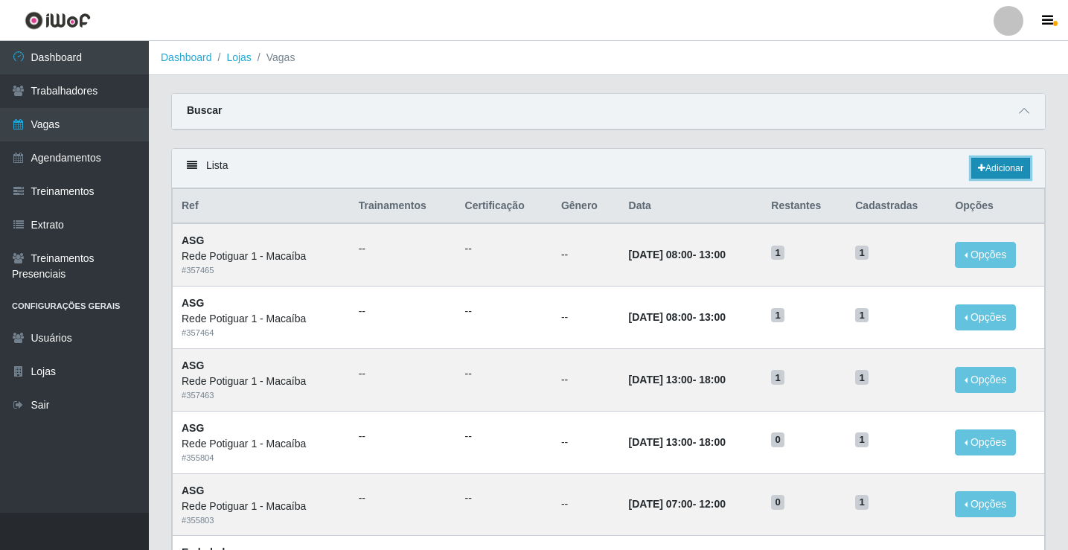
click at [994, 171] on link "Adicionar" at bounding box center [1000, 168] width 59 height 21
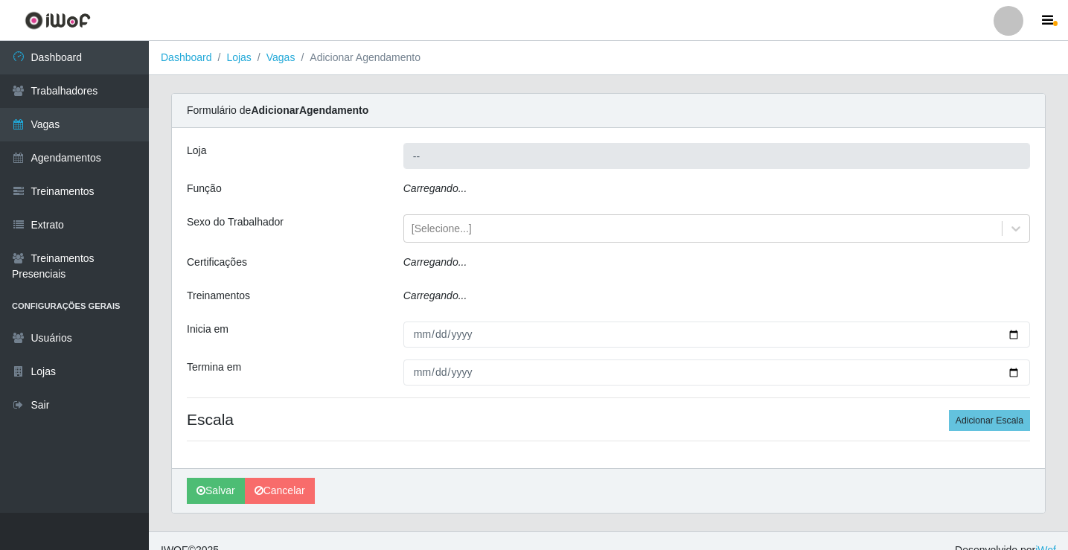
type input "Rede Potiguar 1 - Macaíba"
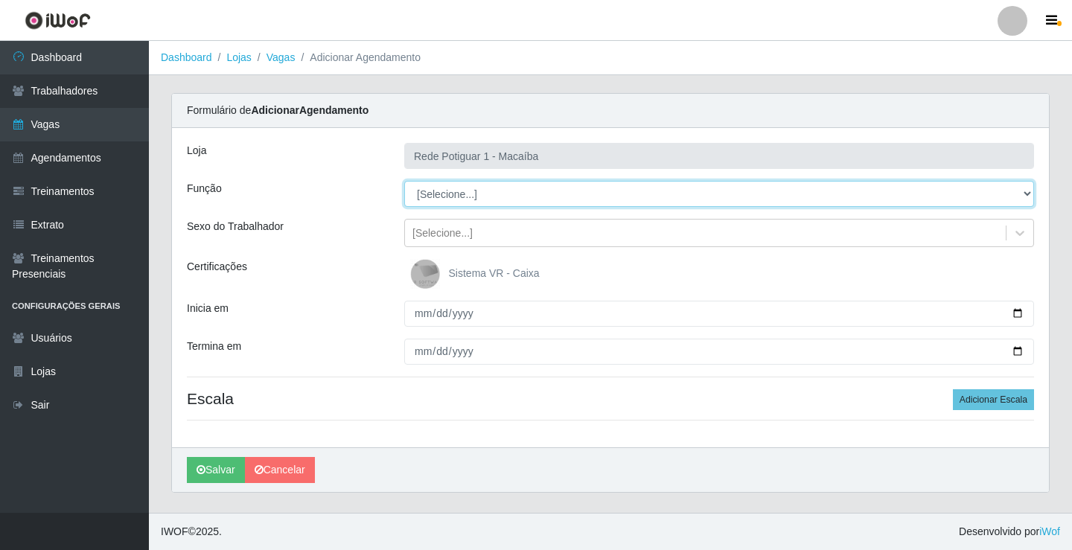
click at [499, 183] on select "[Selecione...] ASG ASG + ASG ++ Balconista Embalador Repositor Repositor + Repo…" at bounding box center [719, 194] width 630 height 26
select select "16"
click at [404, 181] on select "[Selecione...] ASG ASG + ASG ++ Balconista Embalador Repositor Repositor + Repo…" at bounding box center [719, 194] width 630 height 26
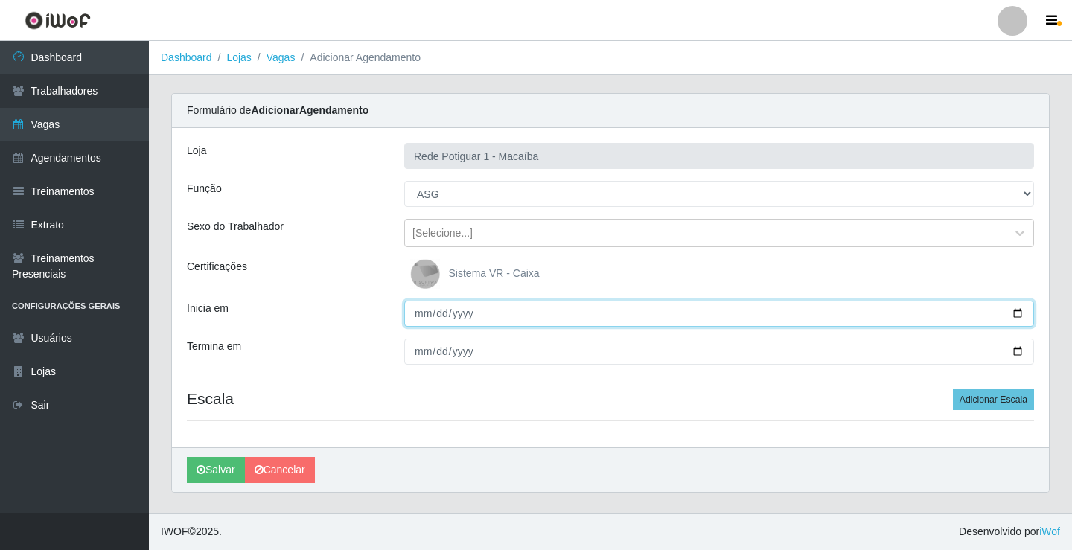
click at [412, 313] on input "Inicia em" at bounding box center [719, 314] width 630 height 26
type input "2025-10-16"
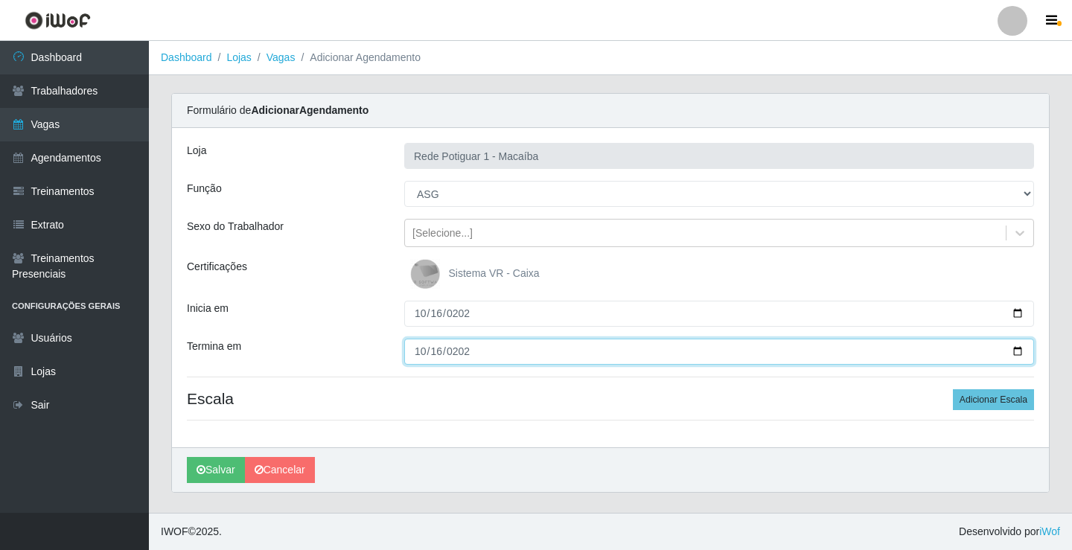
type input "2025-10-16"
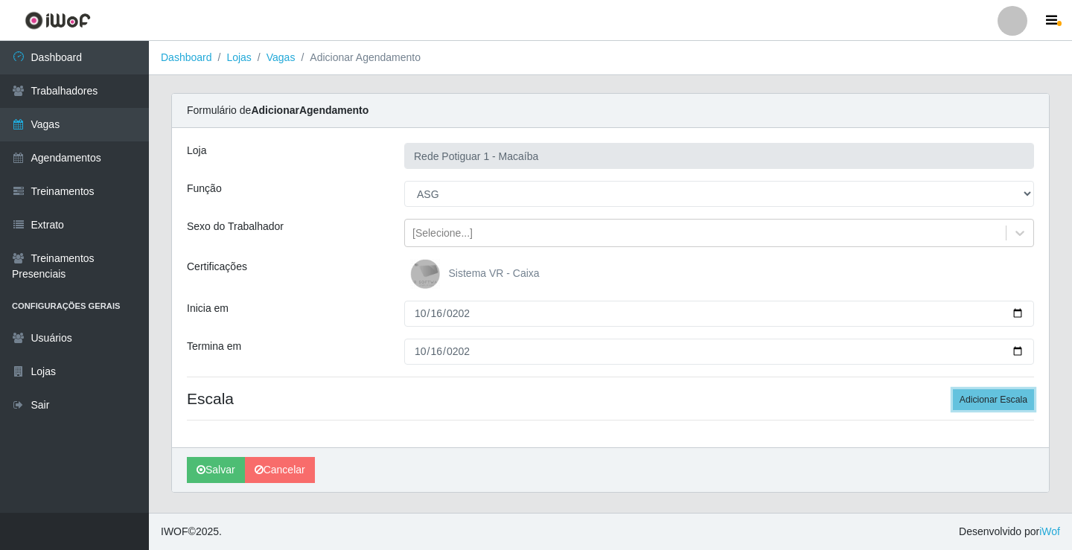
click at [952, 389] on button "Adicionar Escala" at bounding box center [992, 399] width 81 height 21
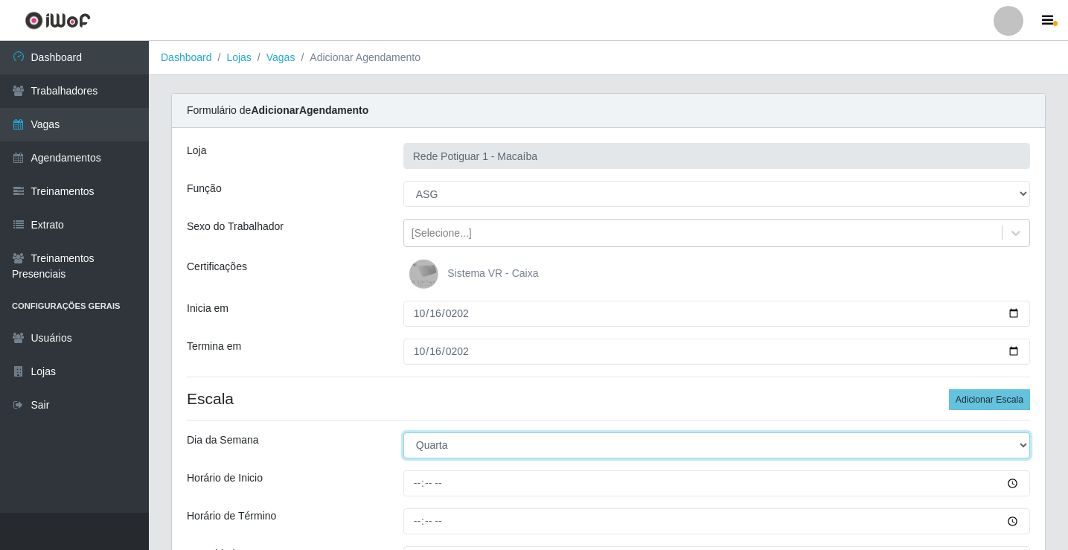
select select "4"
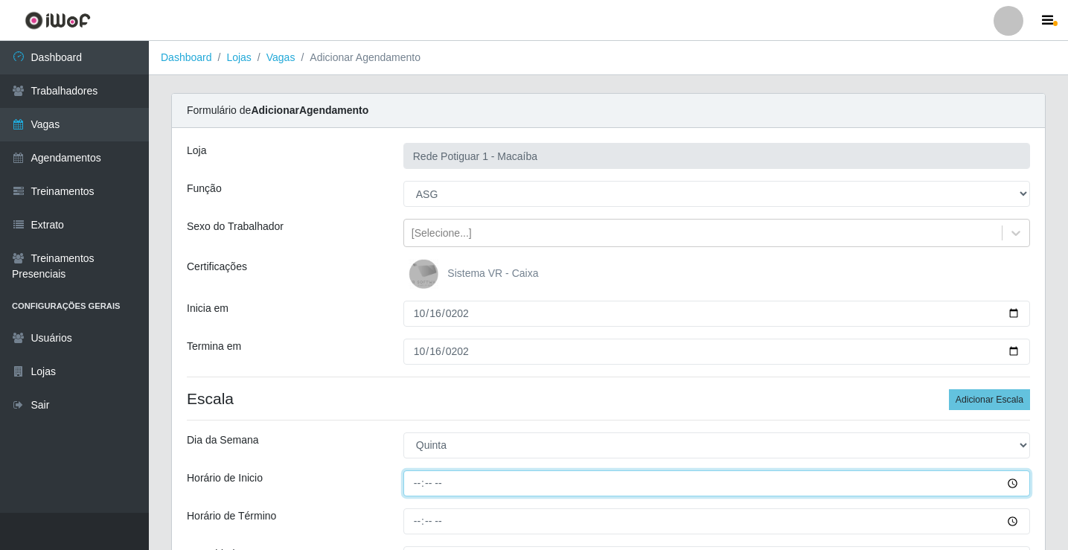
type input "08:00"
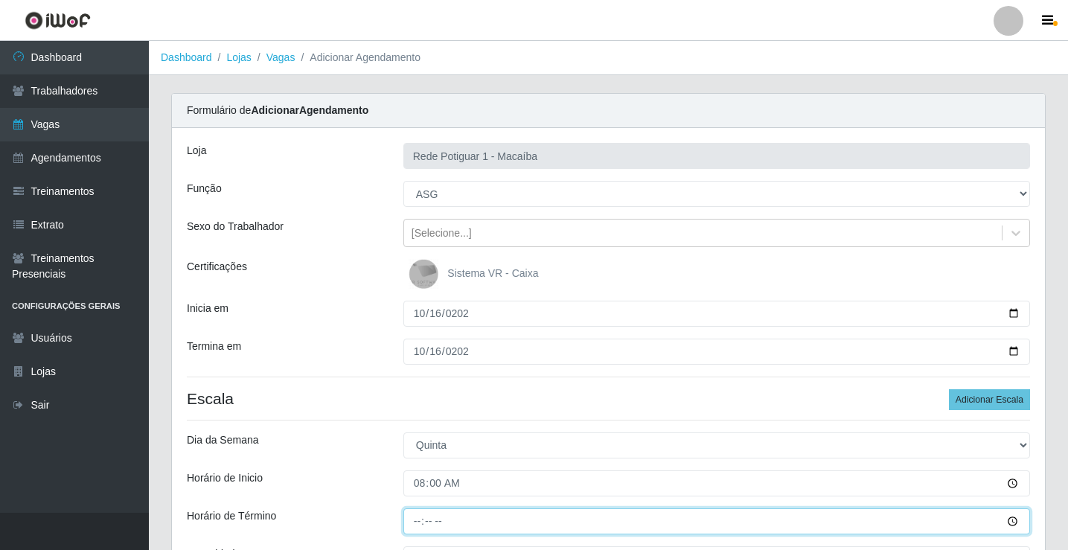
type input "13:00"
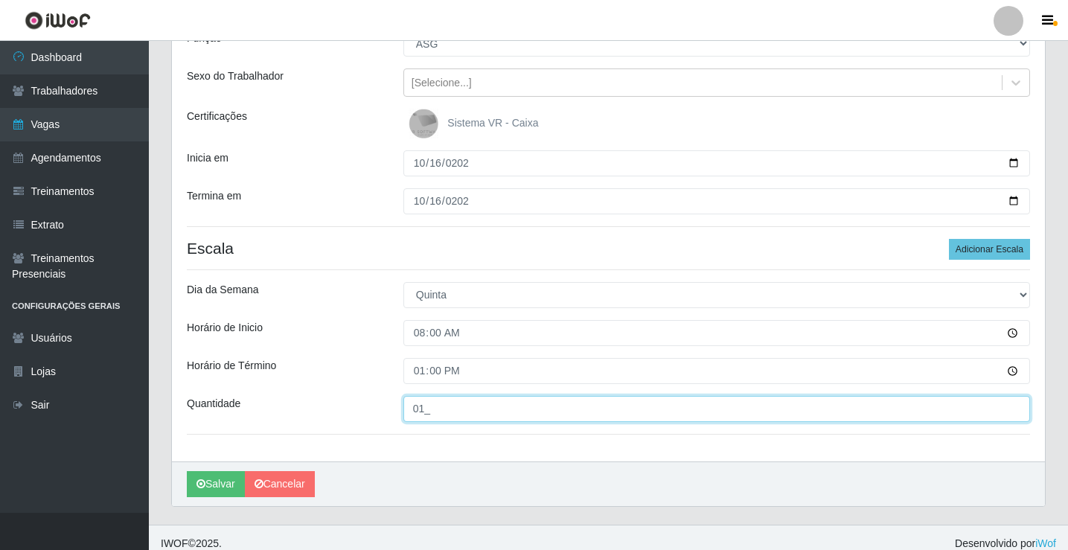
scroll to position [162, 0]
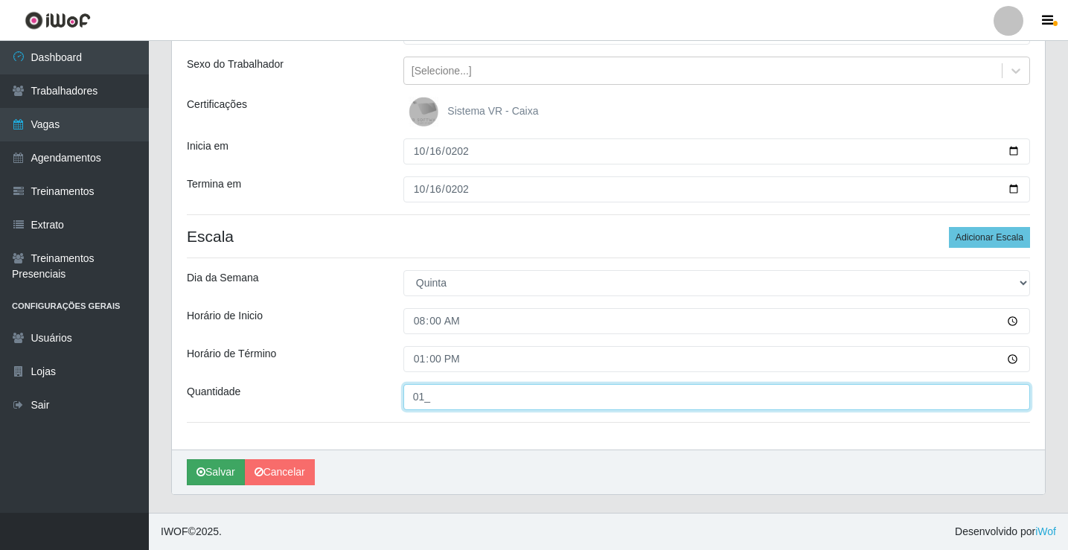
type input "01_"
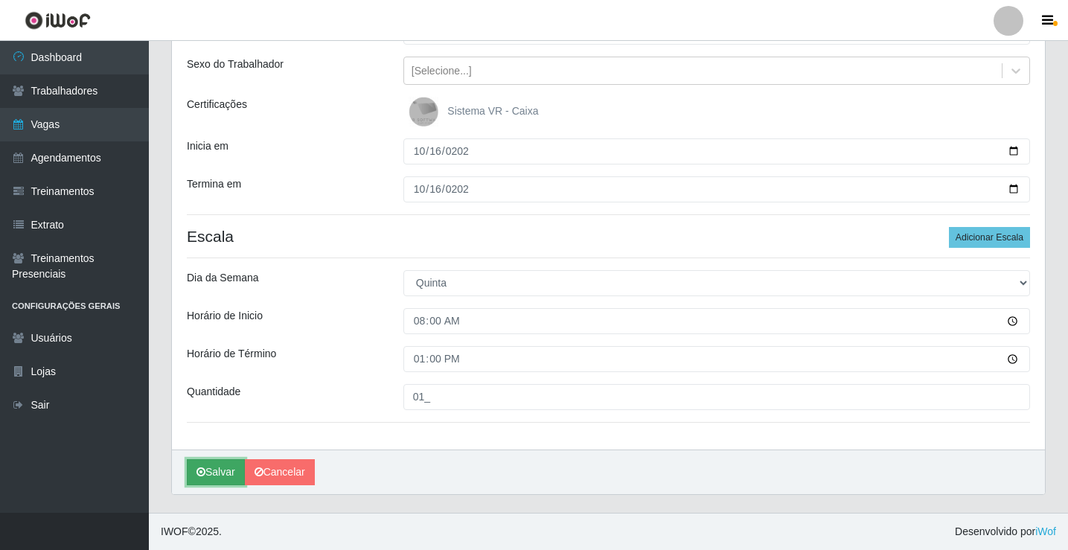
click at [216, 472] on button "Salvar" at bounding box center [216, 472] width 58 height 26
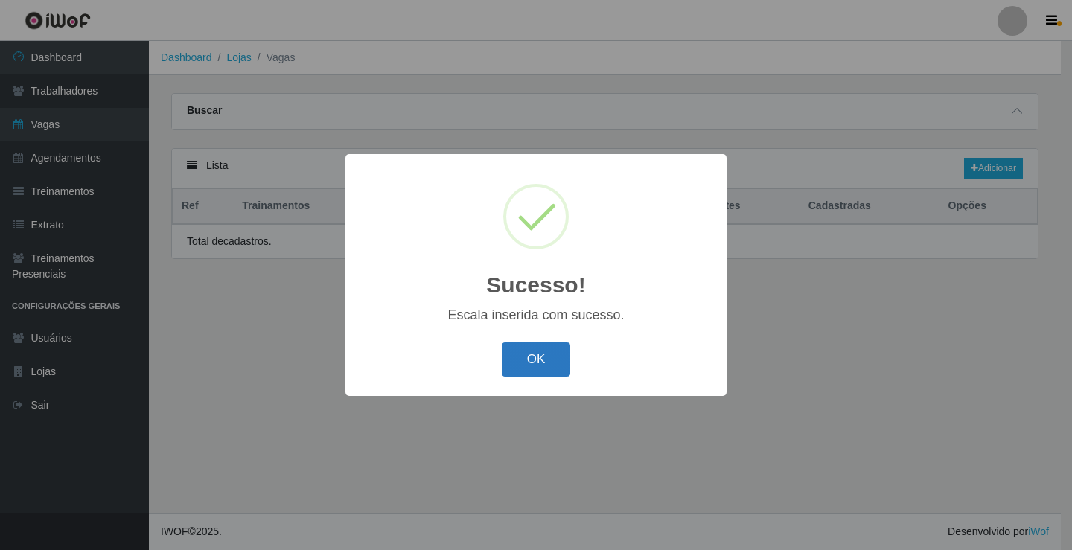
click at [524, 370] on button "OK" at bounding box center [536, 359] width 69 height 35
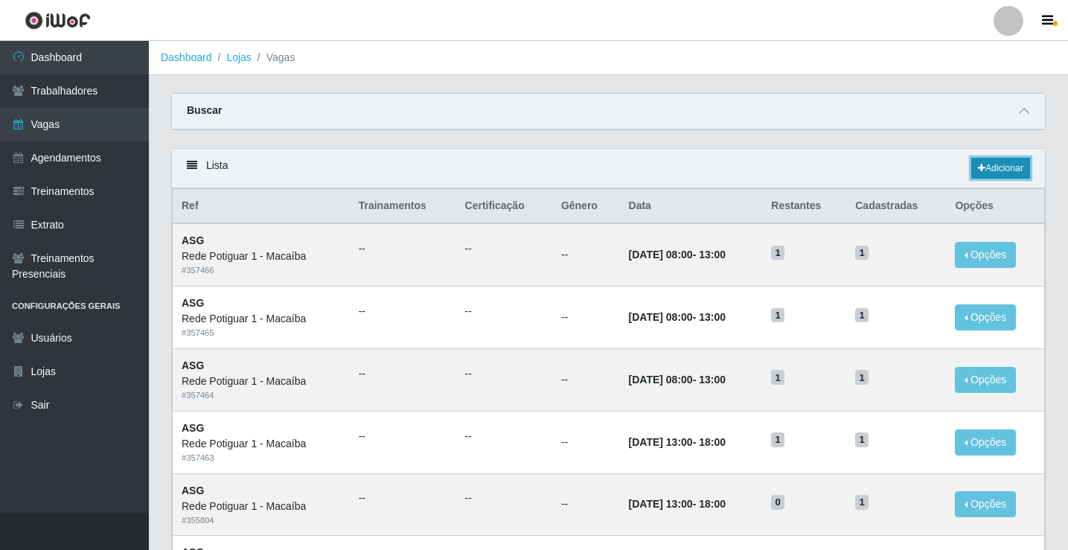
click at [984, 173] on link "Adicionar" at bounding box center [1000, 168] width 59 height 21
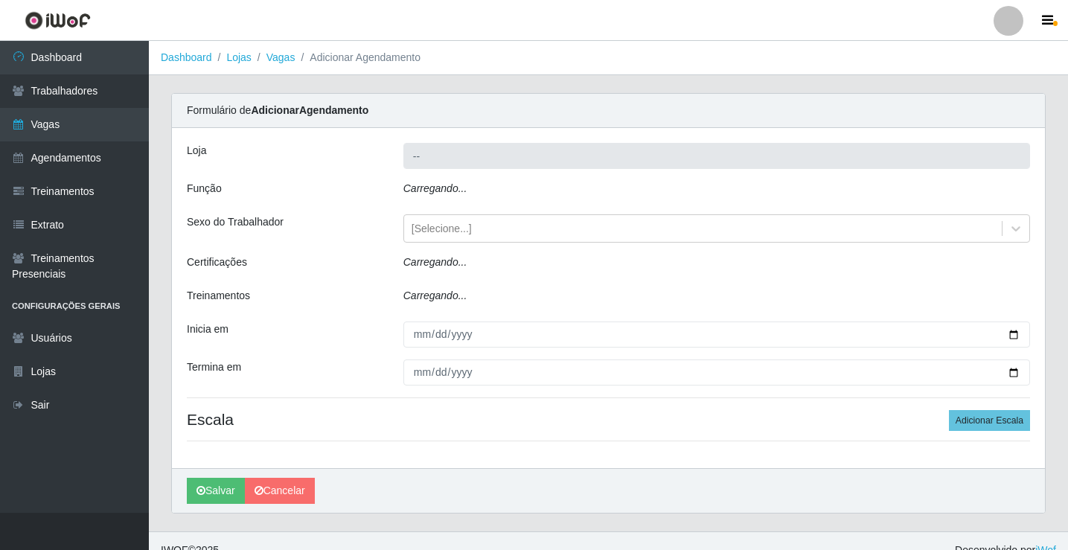
type input "Rede Potiguar 1 - Macaíba"
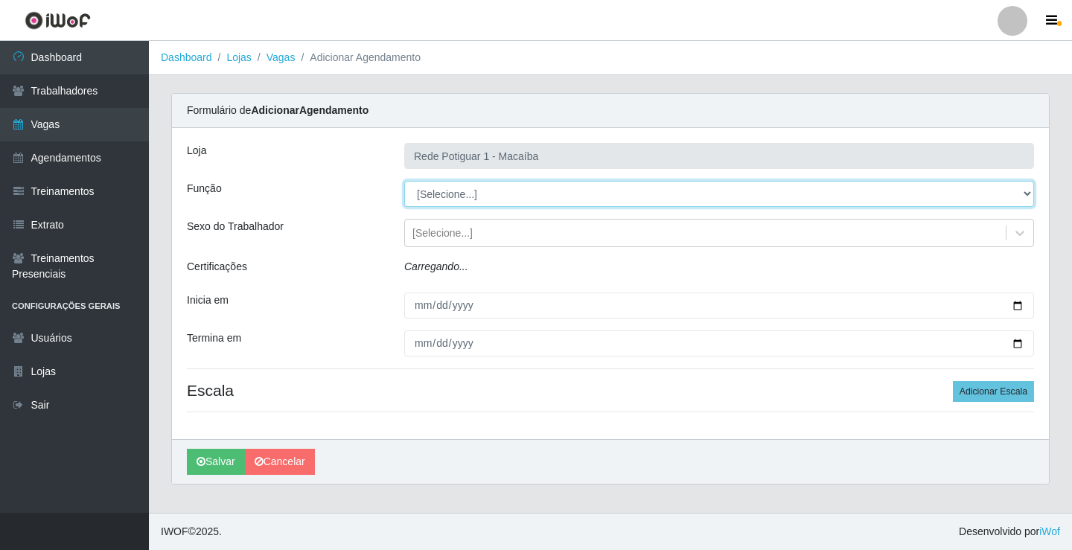
click at [457, 197] on select "[Selecione...] ASG ASG + ASG ++ Balconista Embalador Repositor Repositor + Repo…" at bounding box center [719, 194] width 630 height 26
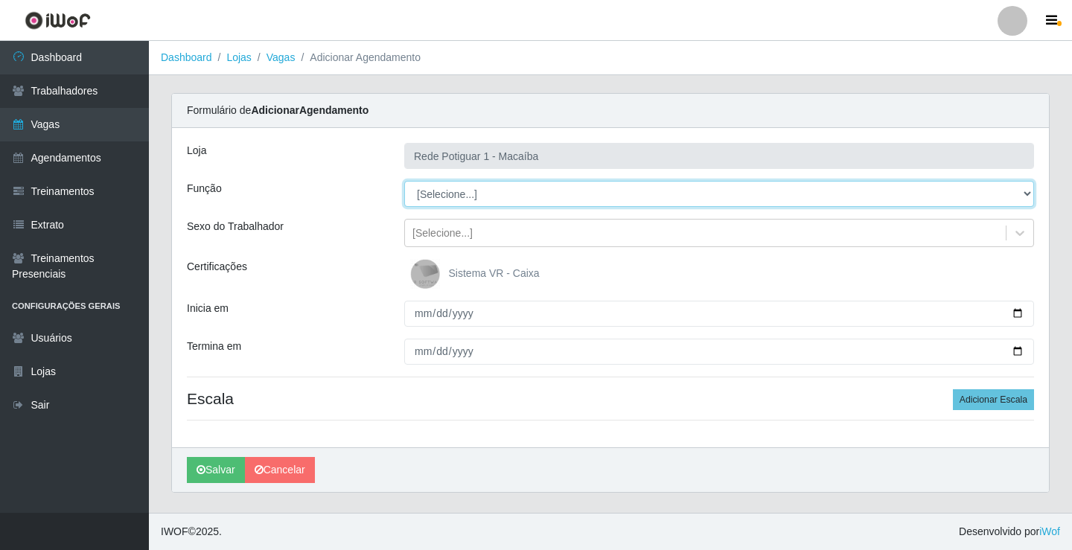
select select "16"
click at [404, 181] on select "[Selecione...] ASG ASG + ASG ++ Balconista Embalador Repositor Repositor + Repo…" at bounding box center [719, 194] width 630 height 26
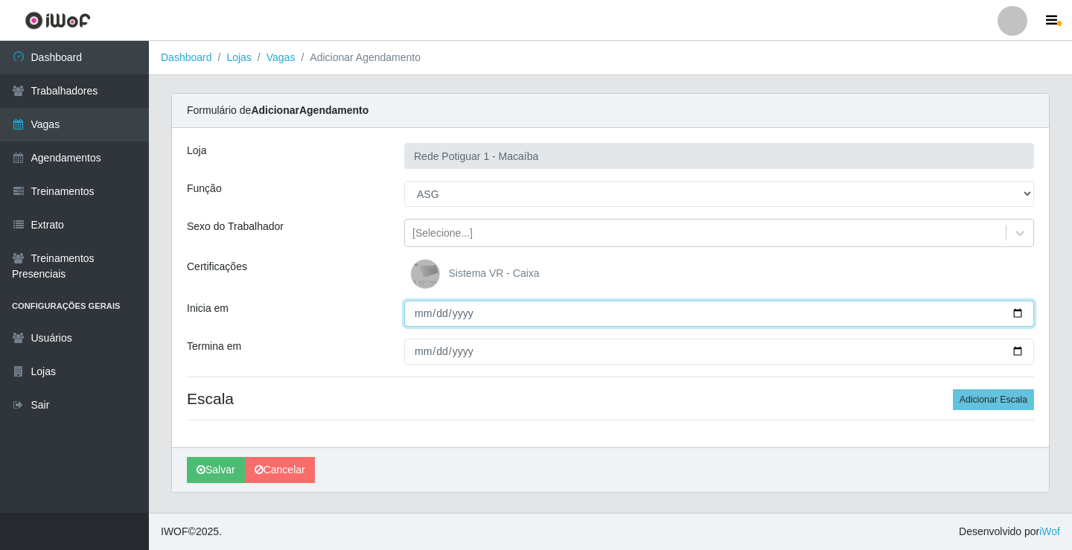
click at [424, 310] on input "Inicia em" at bounding box center [719, 314] width 630 height 26
type input "2025-10-17"
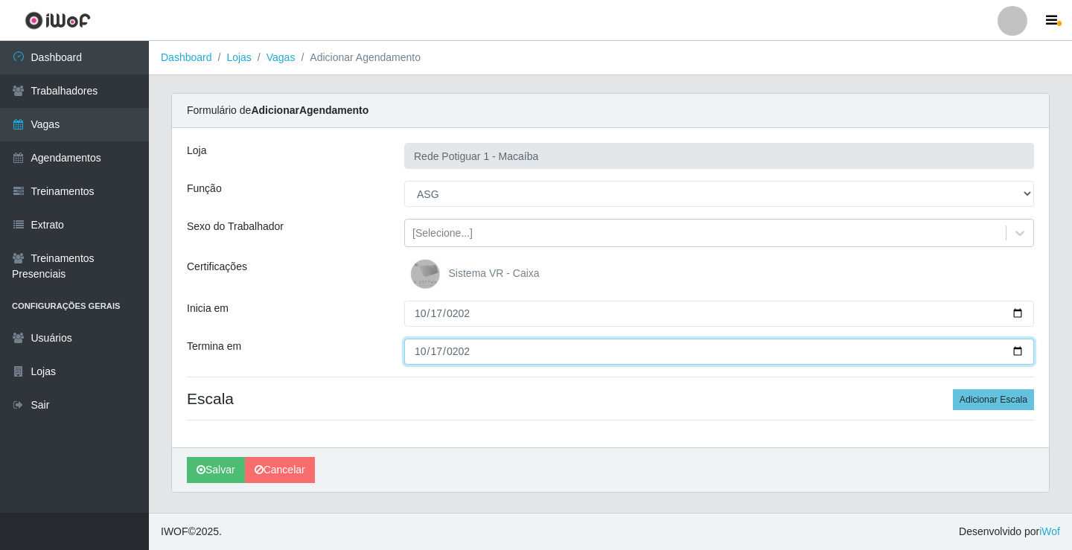
type input "2025-10-17"
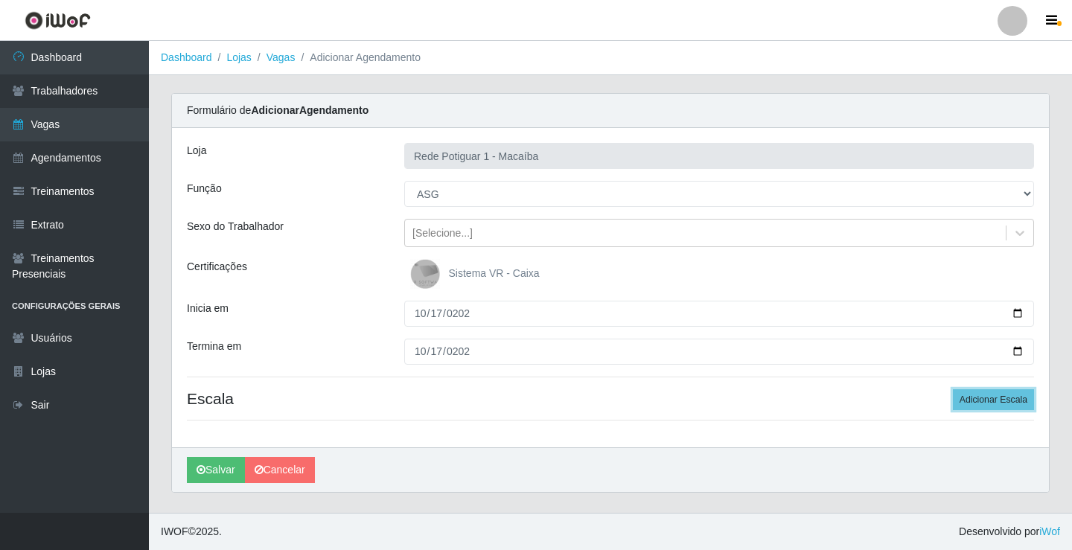
click at [952, 389] on button "Adicionar Escala" at bounding box center [992, 399] width 81 height 21
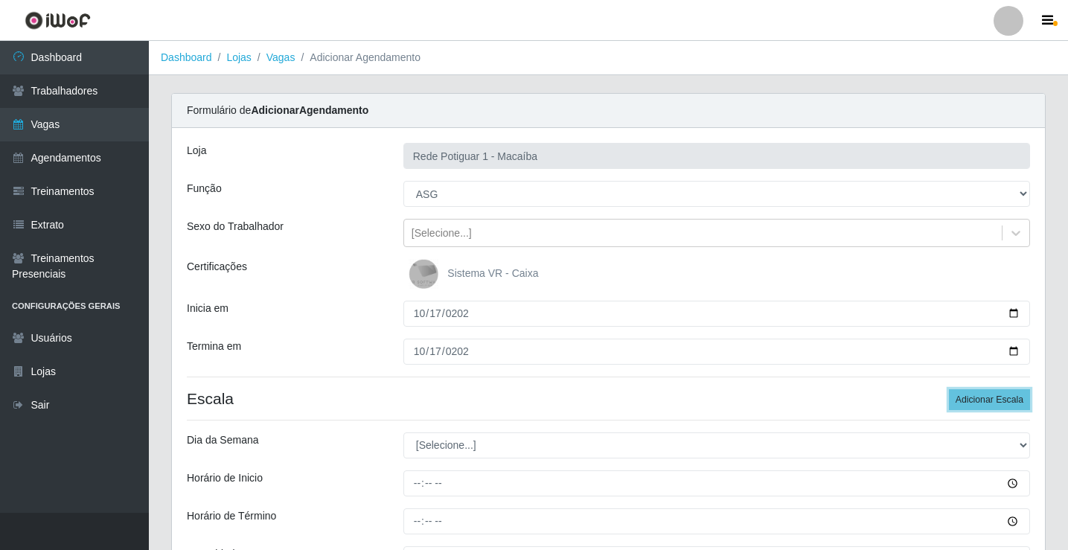
click at [949, 389] on button "Adicionar Escala" at bounding box center [989, 399] width 81 height 21
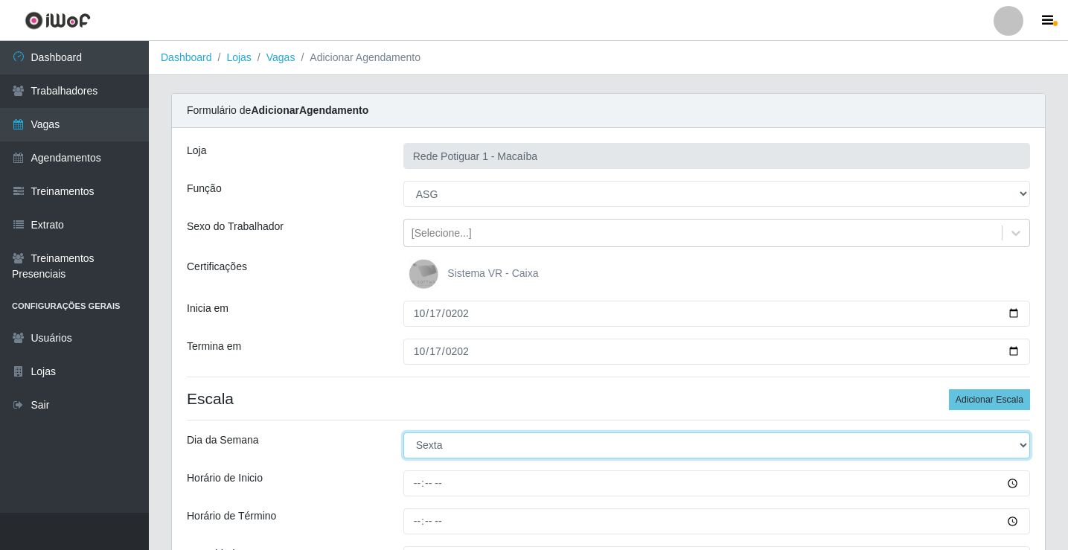
select select "6"
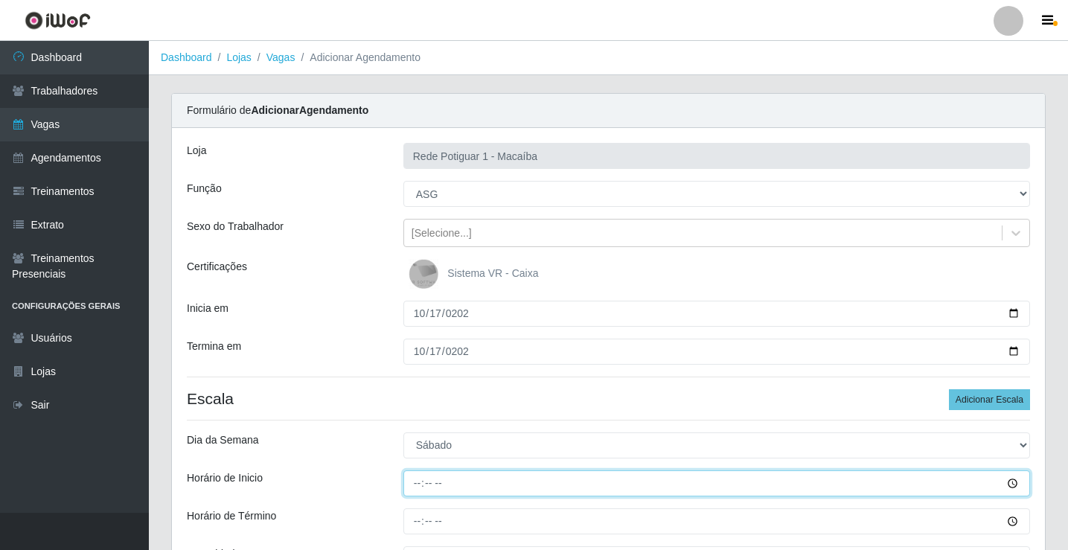
type input "07:00"
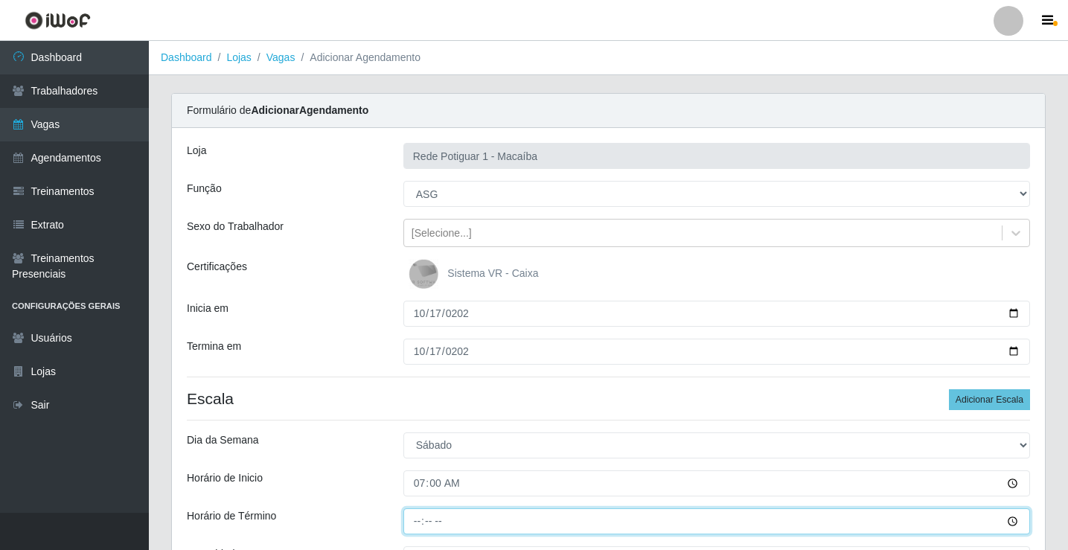
type input "12:00"
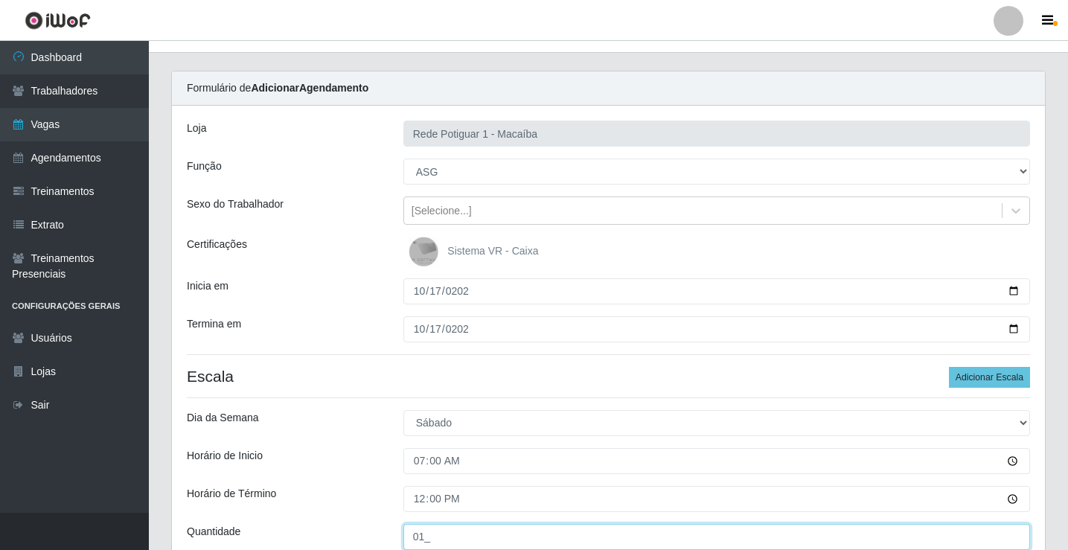
type input "01_"
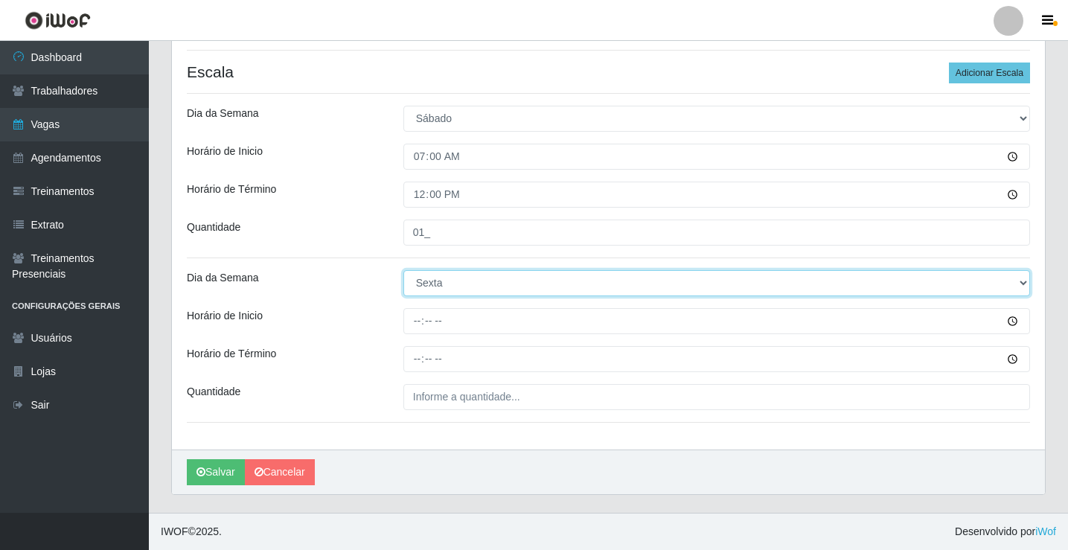
select select "6"
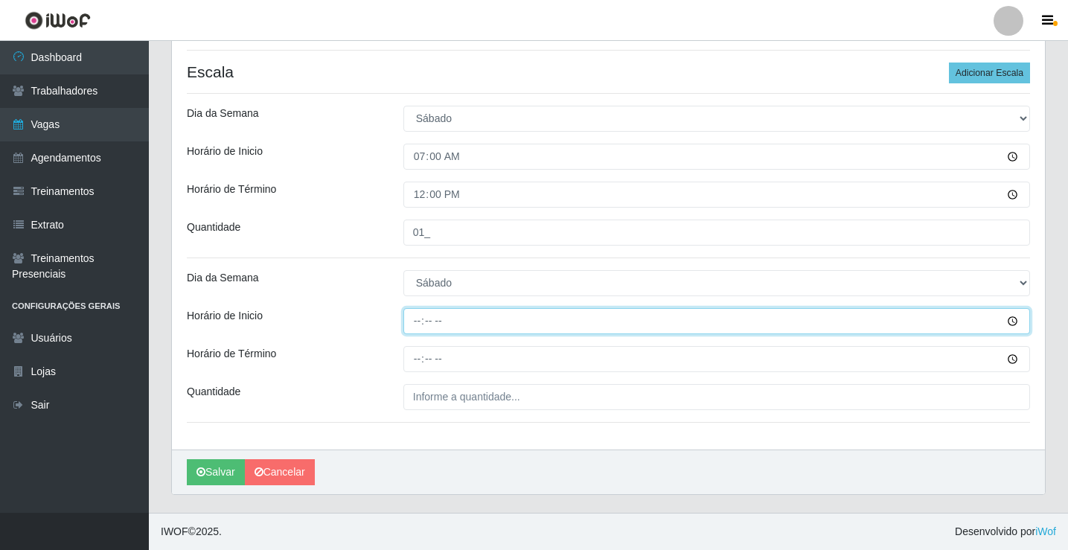
type input "13:00"
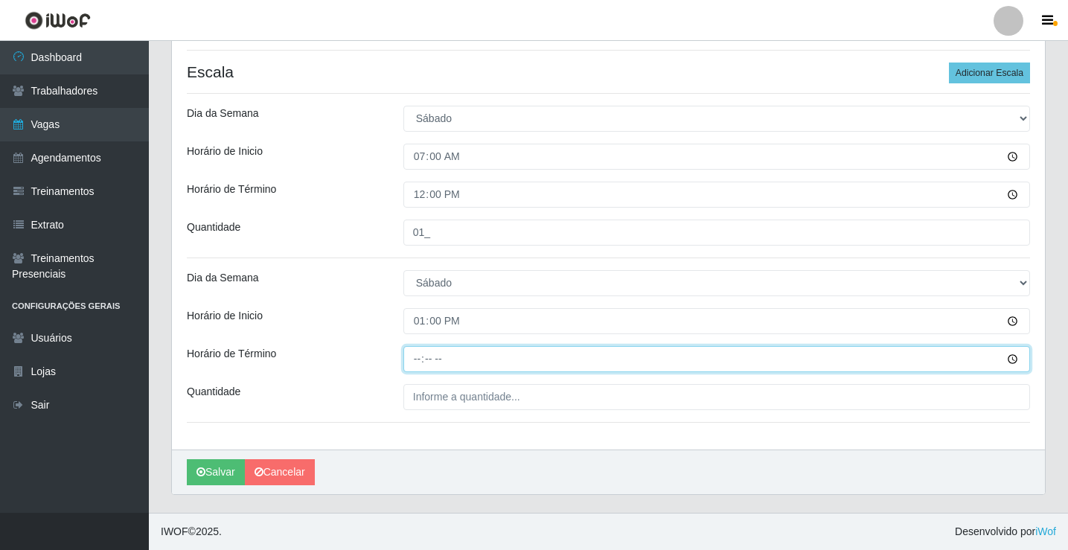
type input "18:00"
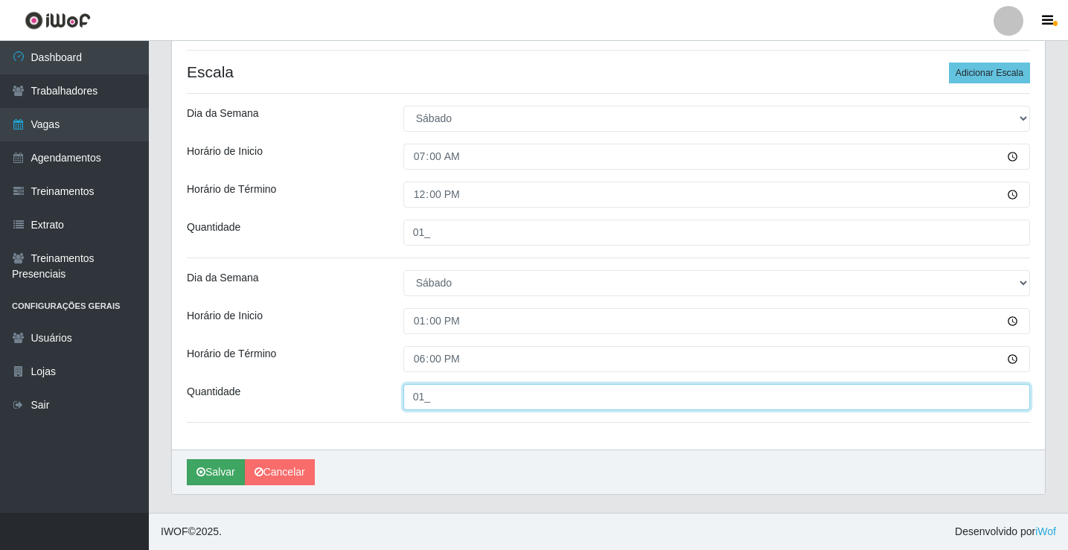
type input "01_"
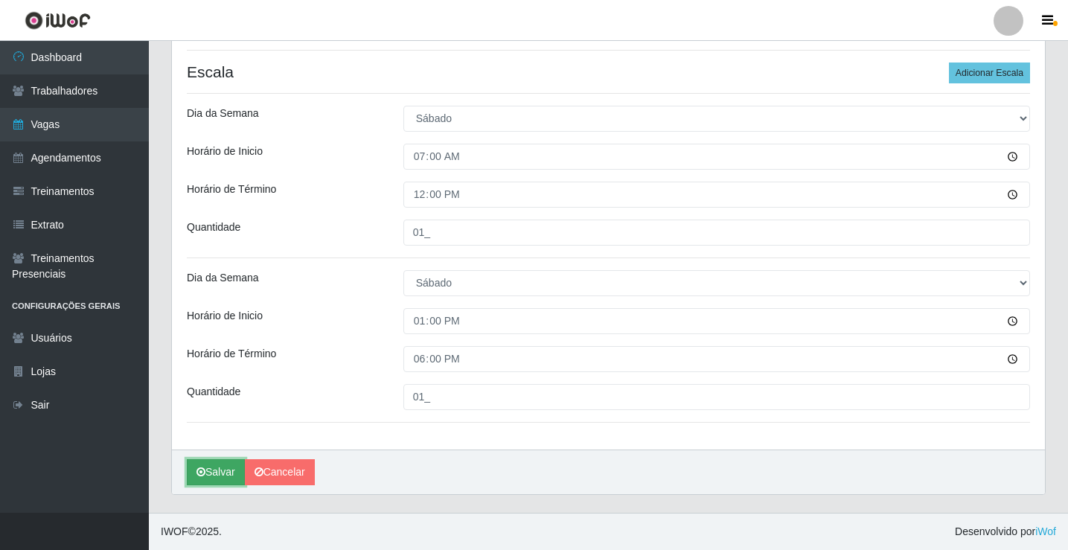
click at [207, 470] on button "Salvar" at bounding box center [216, 472] width 58 height 26
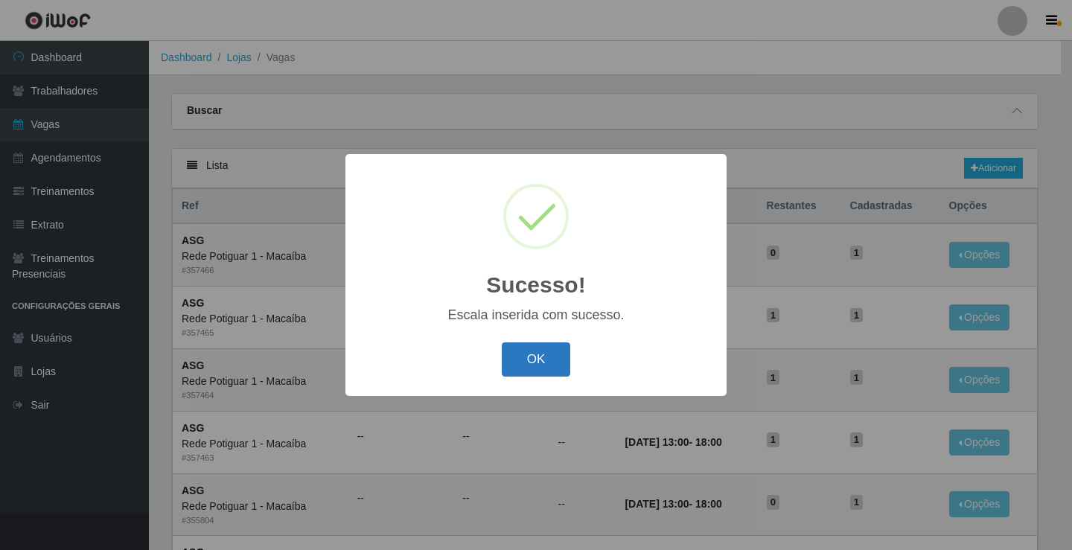
click at [521, 359] on button "OK" at bounding box center [536, 359] width 69 height 35
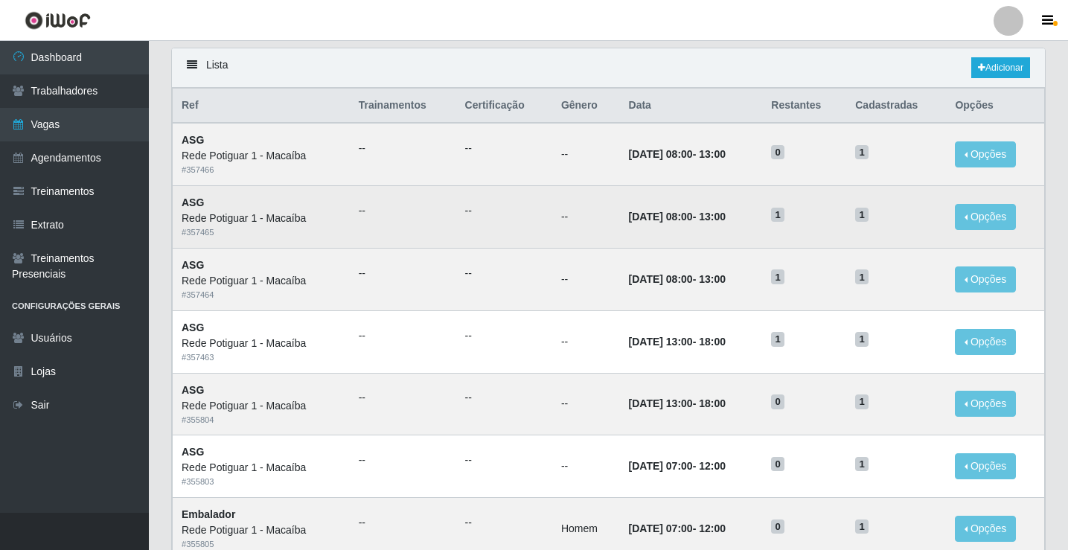
scroll to position [74, 0]
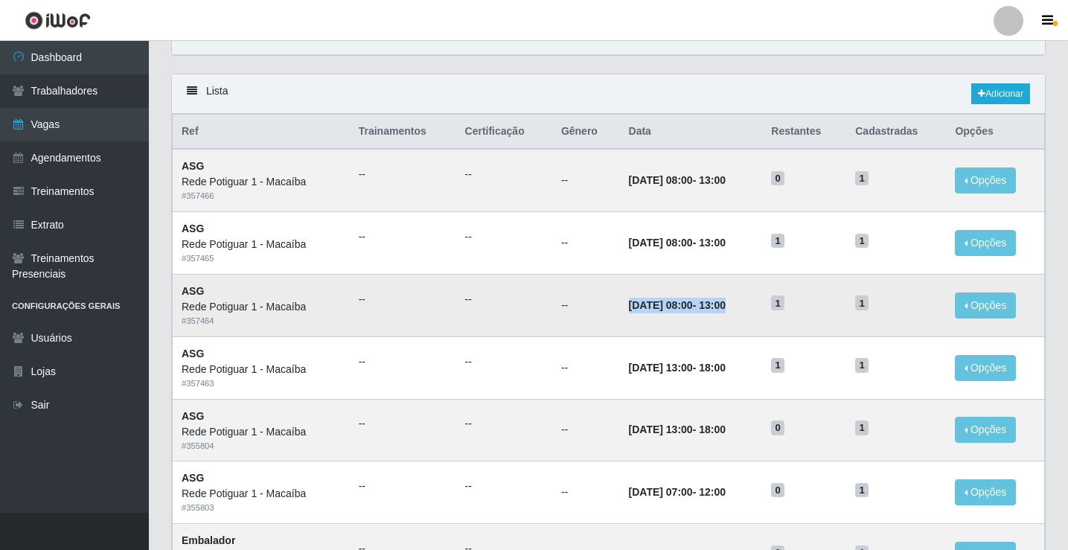
drag, startPoint x: 609, startPoint y: 304, endPoint x: 758, endPoint y: 306, distance: 148.1
click at [758, 306] on td "14/10/2025, 08:00 - 13:00" at bounding box center [691, 305] width 143 height 63
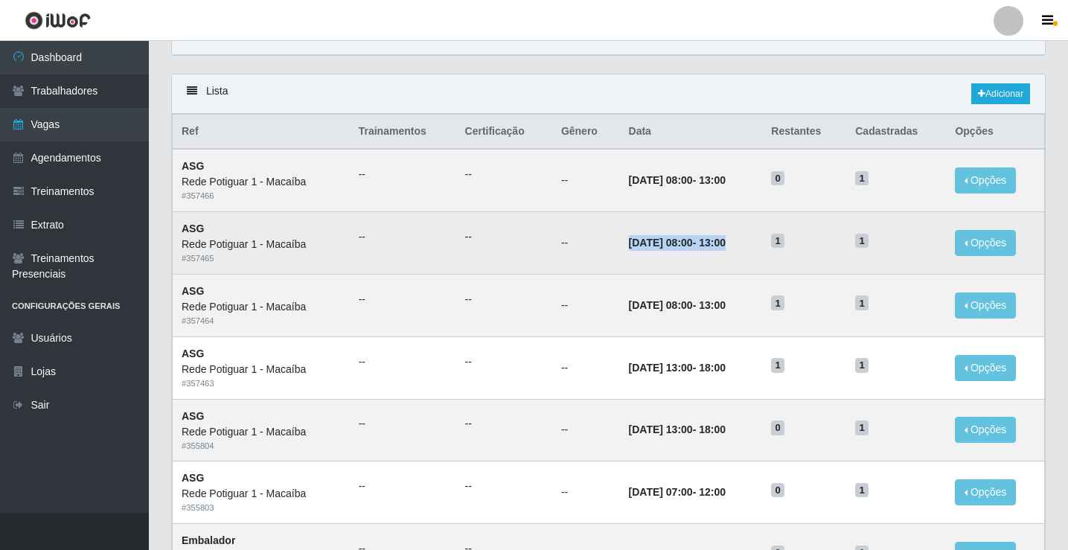
drag, startPoint x: 614, startPoint y: 248, endPoint x: 754, endPoint y: 252, distance: 139.9
click at [754, 252] on td "15/10/2025, 08:00 - 13:00" at bounding box center [691, 243] width 143 height 63
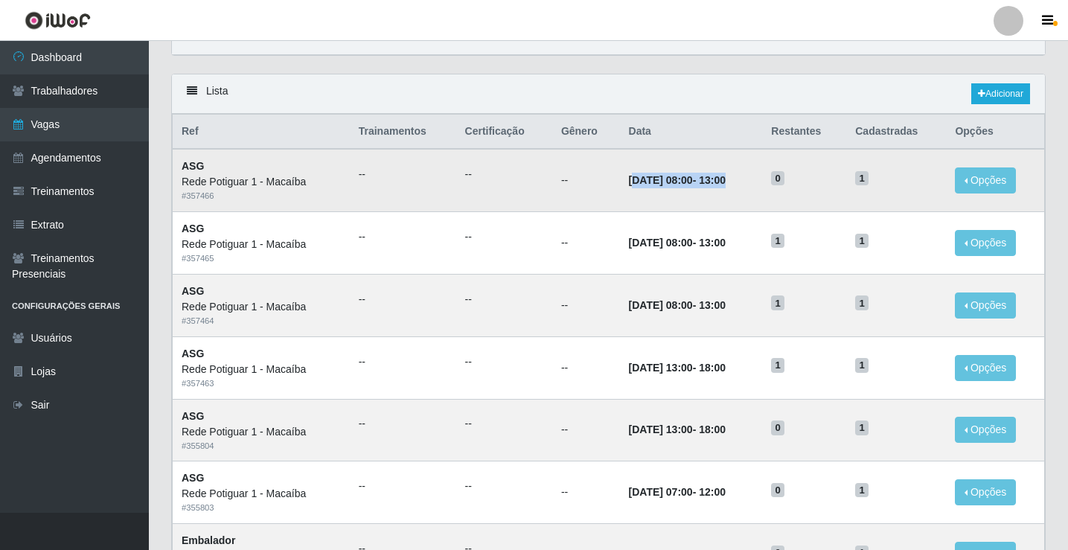
drag, startPoint x: 615, startPoint y: 177, endPoint x: 745, endPoint y: 177, distance: 130.2
click at [745, 177] on td "16/10/2025, 08:00 - 13:00" at bounding box center [691, 180] width 143 height 63
click at [989, 99] on link "Adicionar" at bounding box center [1000, 93] width 59 height 21
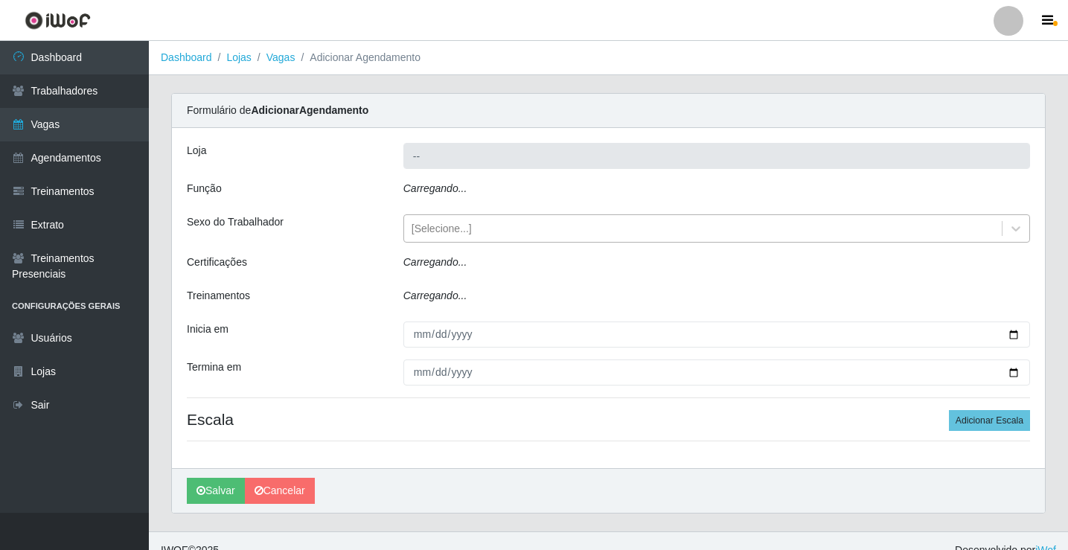
type input "Rede Potiguar 1 - Macaíba"
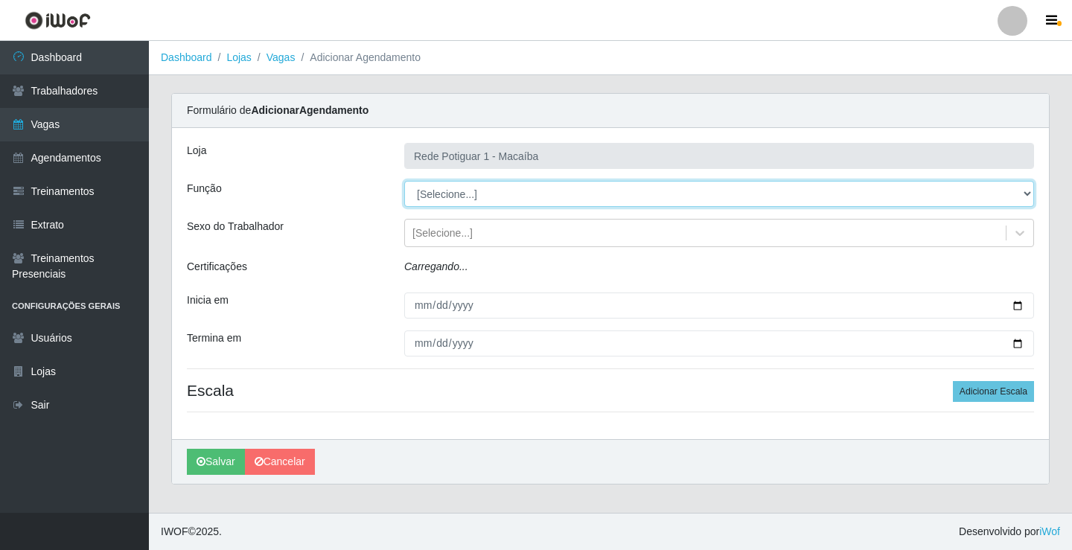
click at [460, 200] on select "[Selecione...] ASG ASG + ASG ++ Balconista Embalador Repositor Repositor + Repo…" at bounding box center [719, 194] width 630 height 26
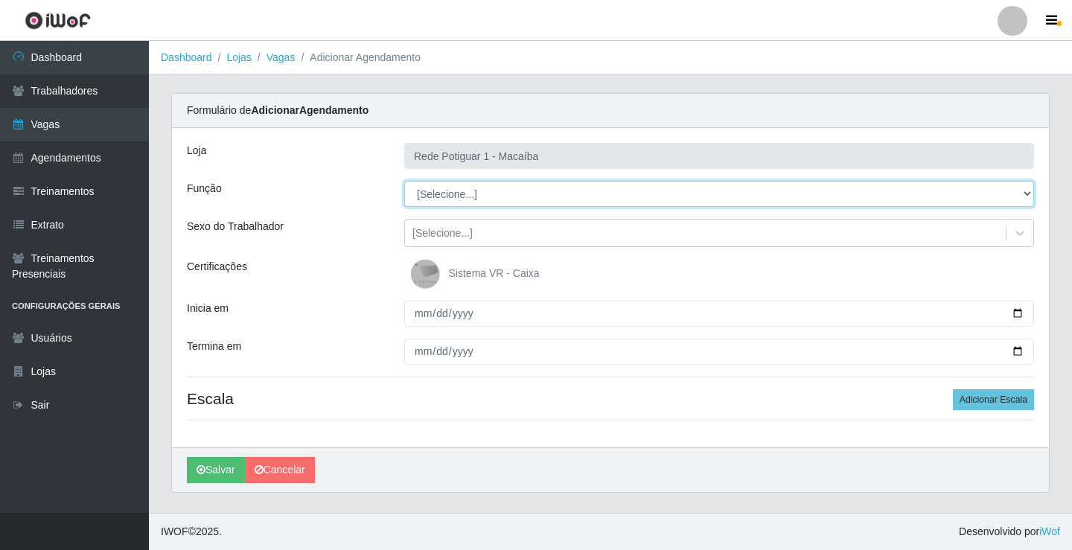
select select "16"
click at [404, 181] on select "[Selecione...] ASG ASG + ASG ++ Balconista Embalador Repositor Repositor + Repo…" at bounding box center [719, 194] width 630 height 26
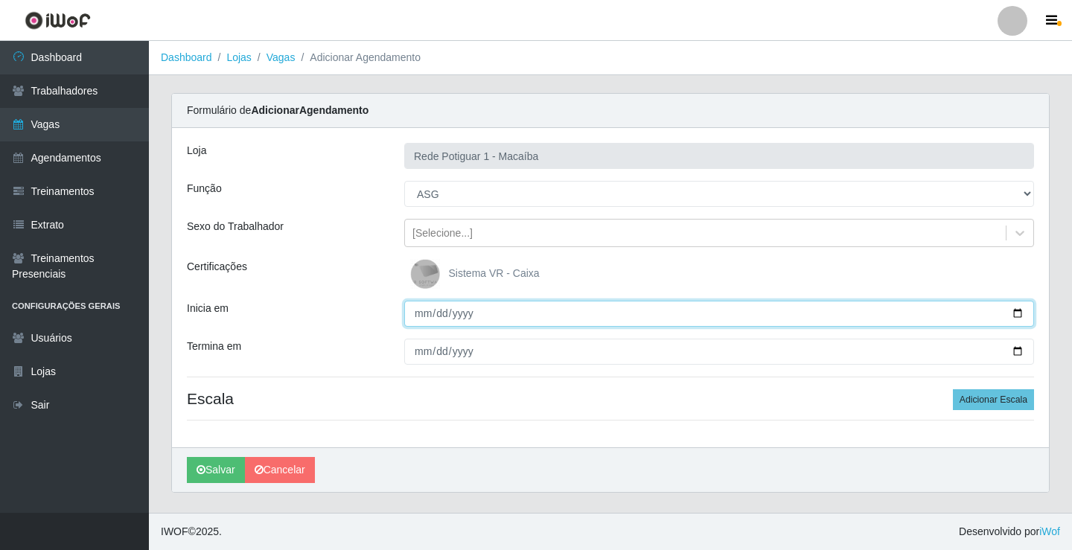
click at [419, 316] on input "Inicia em" at bounding box center [719, 314] width 630 height 26
type input "2025-10-17"
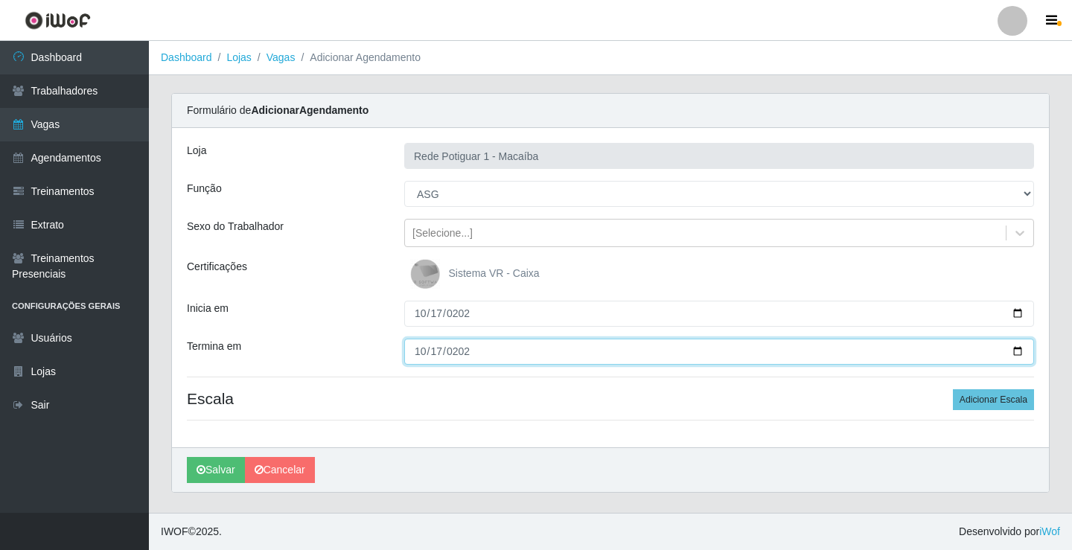
type input "2025-10-17"
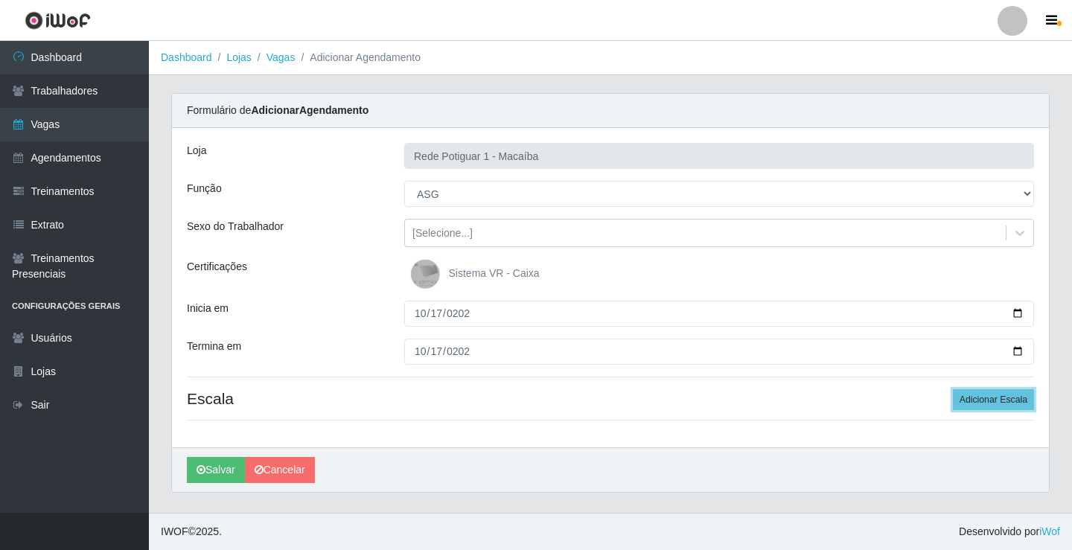
click at [952, 389] on button "Adicionar Escala" at bounding box center [992, 399] width 81 height 21
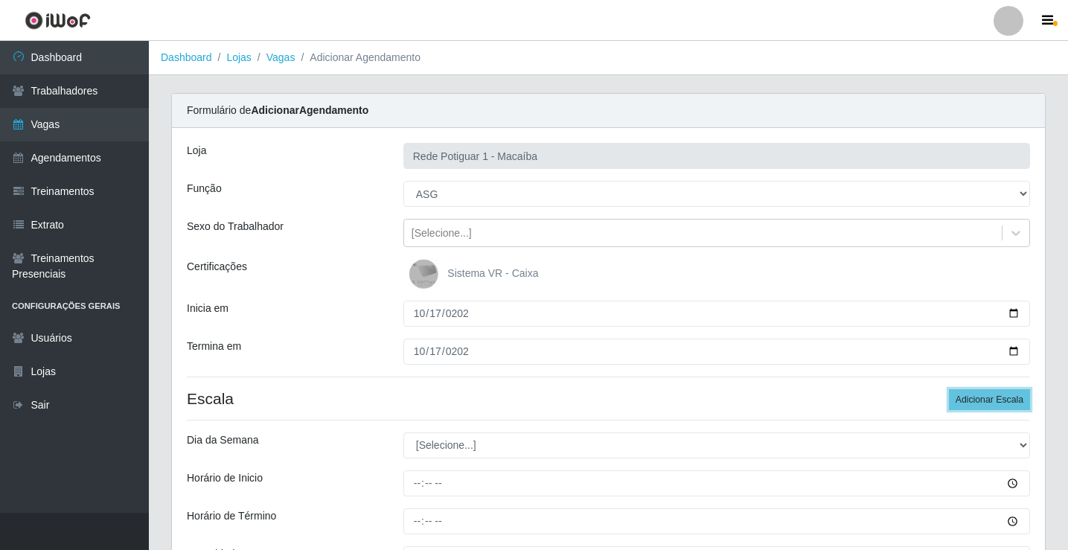
click at [949, 389] on button "Adicionar Escala" at bounding box center [989, 399] width 81 height 21
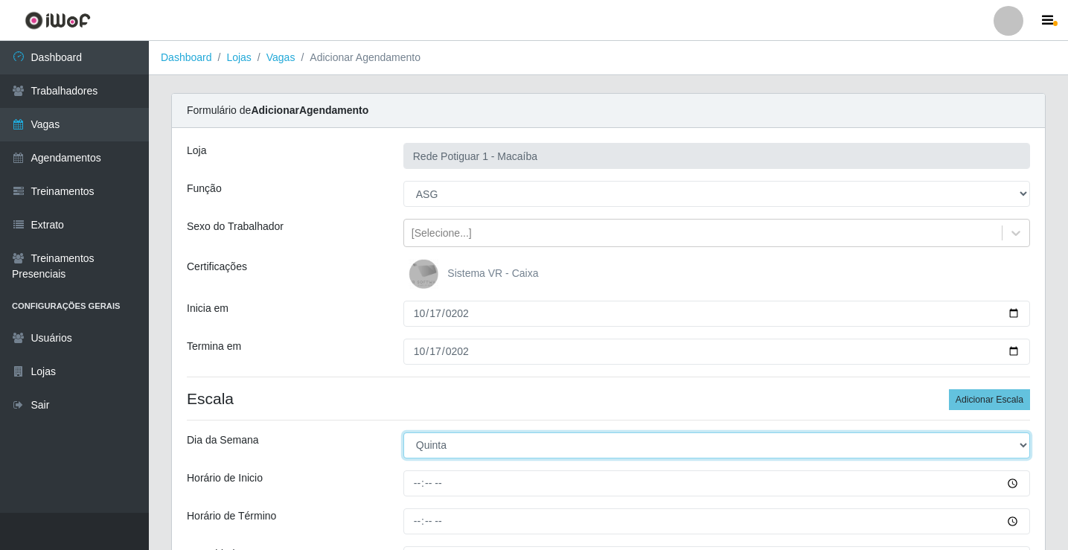
click at [438, 451] on select "[Selecione...] Segunda Terça Quarta Quinta Sexta Sábado Domingo" at bounding box center [716, 445] width 627 height 26
select select "5"
click at [403, 432] on select "[Selecione...] Segunda Terça Quarta Quinta Sexta Sábado Domingo" at bounding box center [716, 445] width 627 height 26
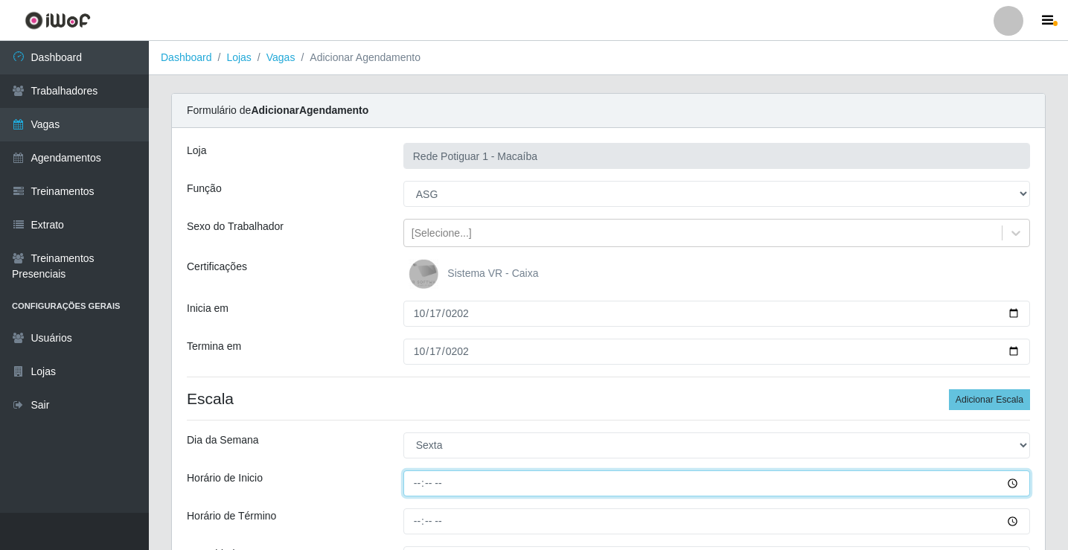
click at [423, 481] on input "Horário de Inicio" at bounding box center [716, 483] width 627 height 26
type input "07:00"
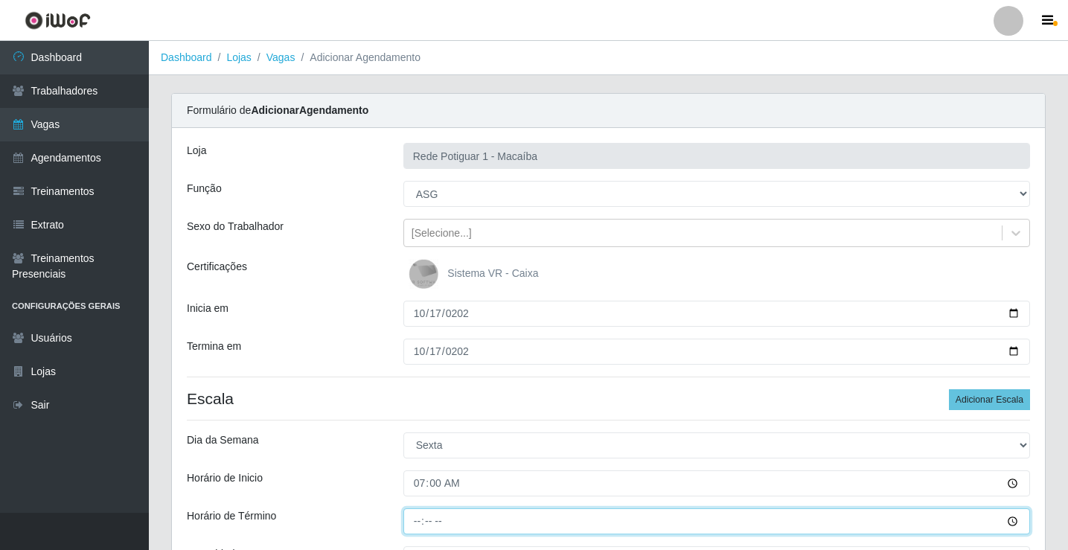
type input "12:00"
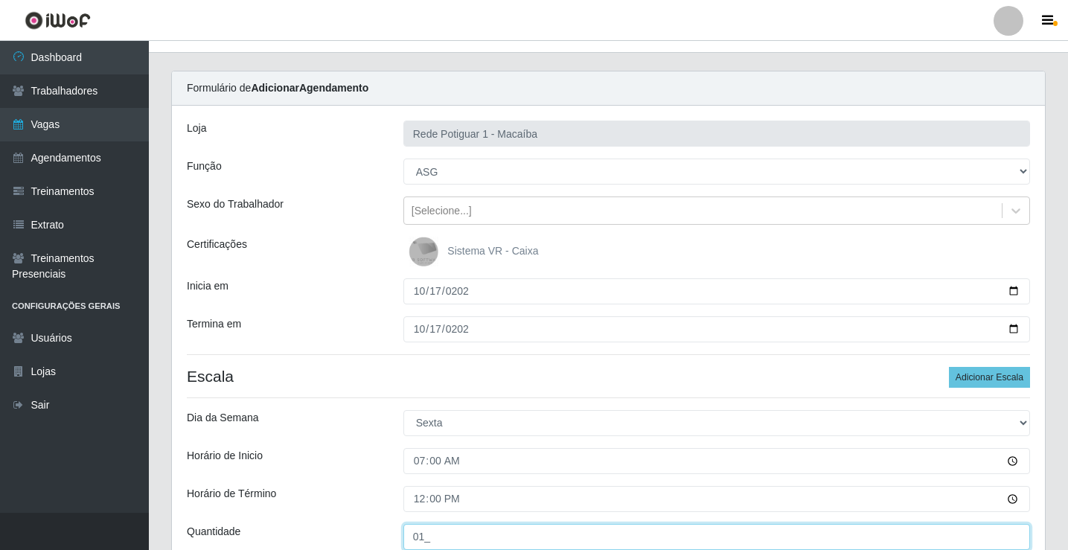
scroll to position [97, 0]
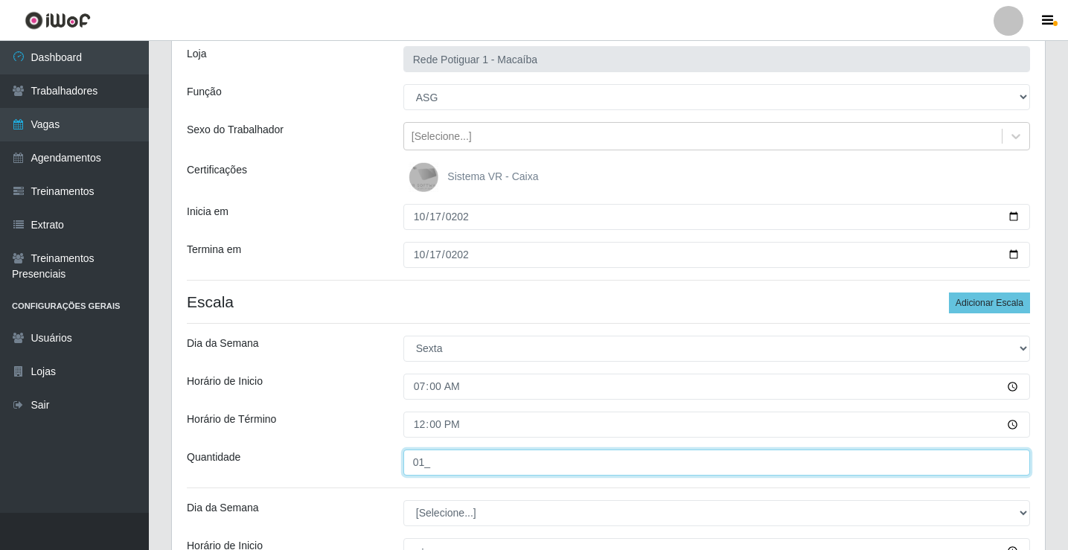
type input "01_"
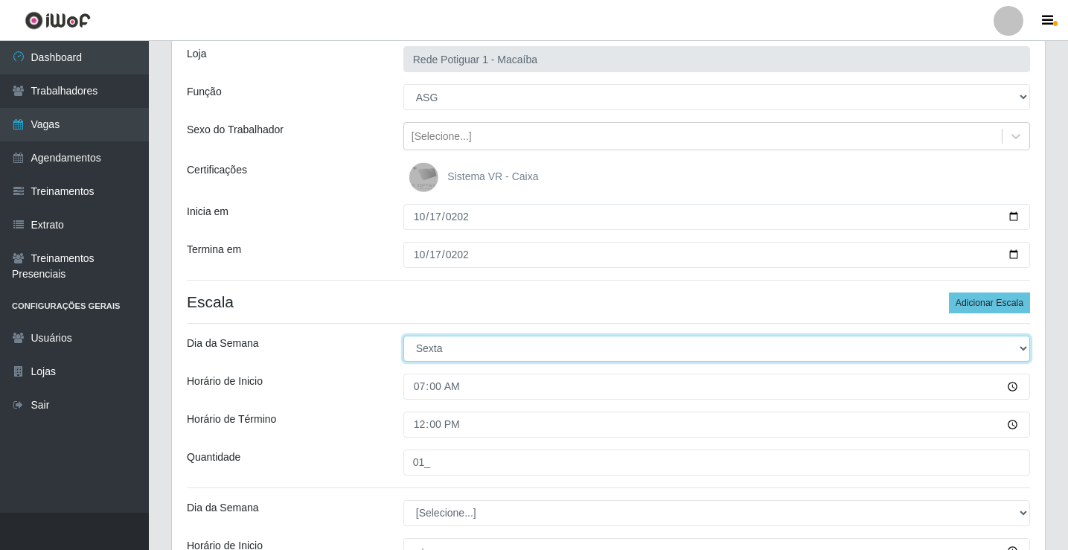
click at [449, 352] on select "[Selecione...] Segunda Terça Quarta Quinta Sexta Sábado Domingo" at bounding box center [716, 349] width 627 height 26
select select "6"
click at [403, 336] on select "[Selecione...] Segunda Terça Quarta Quinta Sexta Sábado Domingo" at bounding box center [716, 349] width 627 height 26
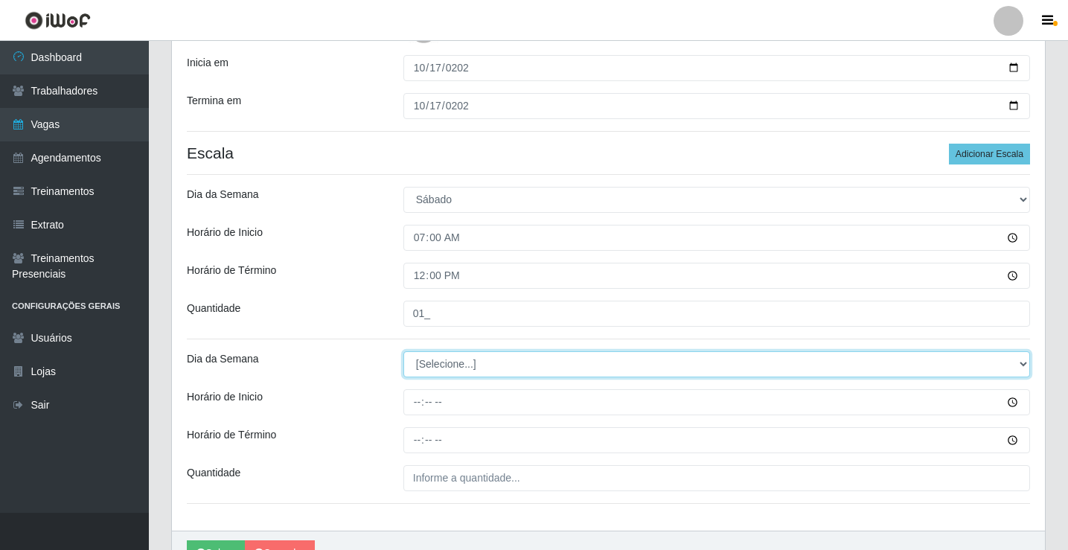
click at [435, 365] on select "[Selecione...] Segunda Terça Quarta Quinta Sexta Sábado Domingo" at bounding box center [716, 364] width 627 height 26
select select "6"
click at [403, 351] on select "[Selecione...] Segunda Terça Quarta Quinta Sexta Sábado Domingo" at bounding box center [716, 364] width 627 height 26
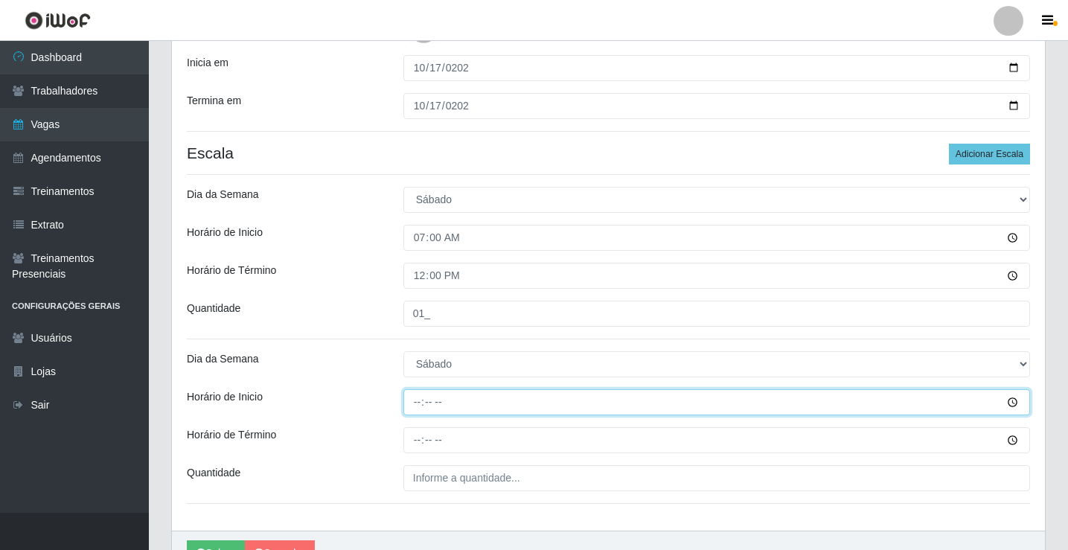
click at [416, 406] on input "Horário de Inicio" at bounding box center [716, 402] width 627 height 26
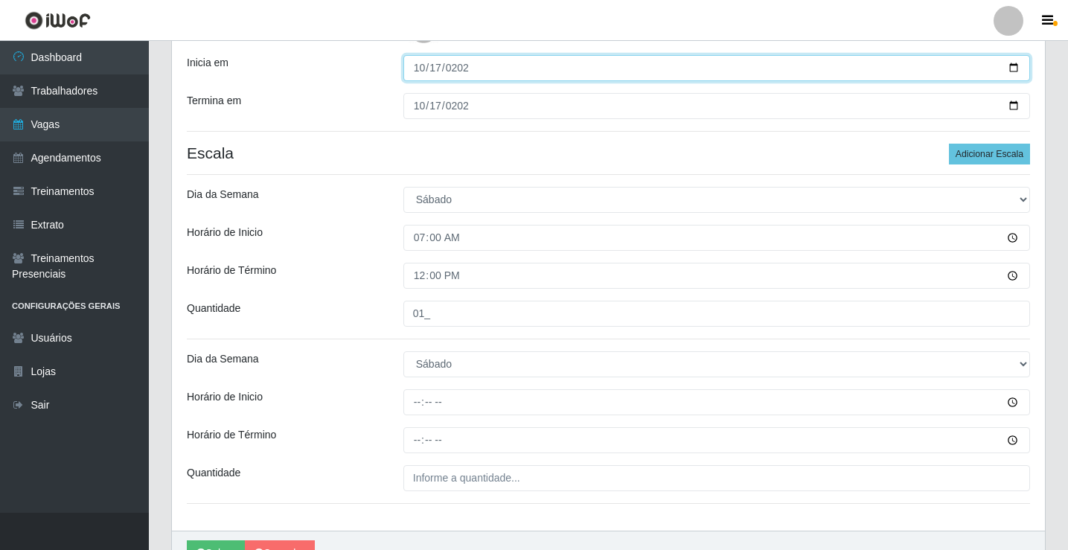
click at [417, 73] on input "2025-10-17" at bounding box center [716, 68] width 627 height 26
type input "2025-10-18"
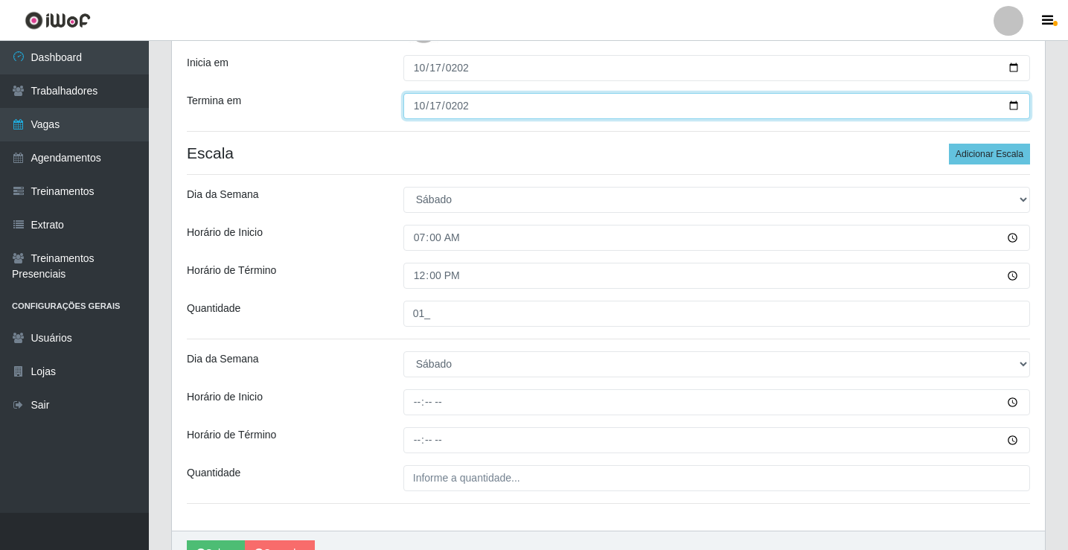
click at [420, 103] on input "2025-10-17" at bounding box center [716, 106] width 627 height 26
type input "2025-10-18"
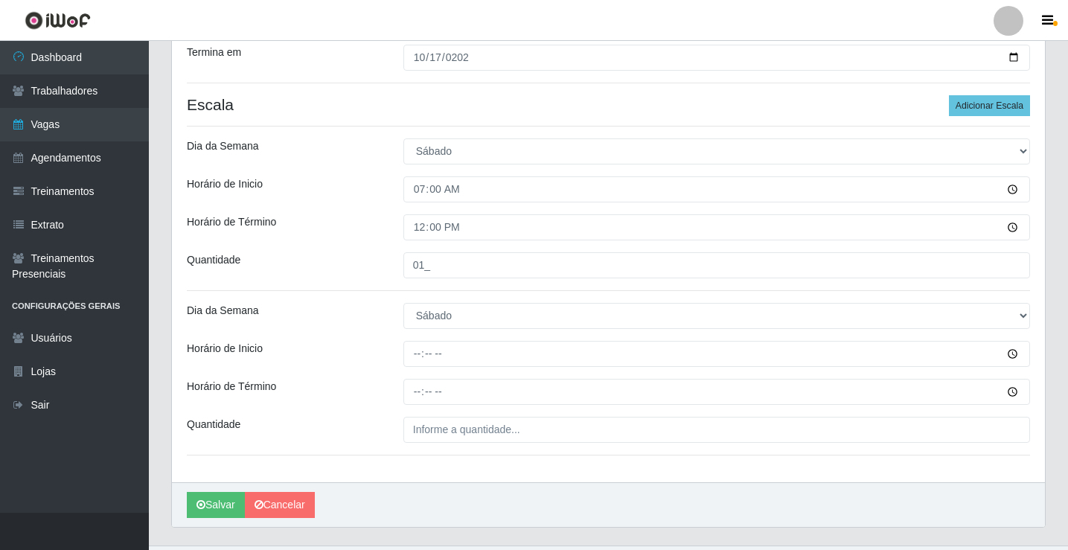
scroll to position [320, 0]
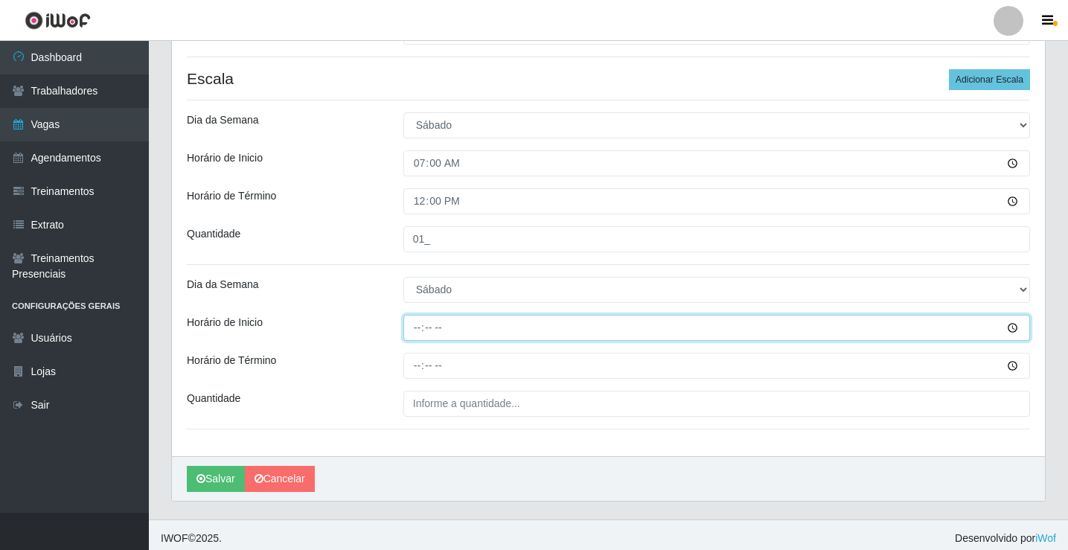
click at [422, 330] on input "Horário de Inicio" at bounding box center [716, 328] width 627 height 26
type input "13:00"
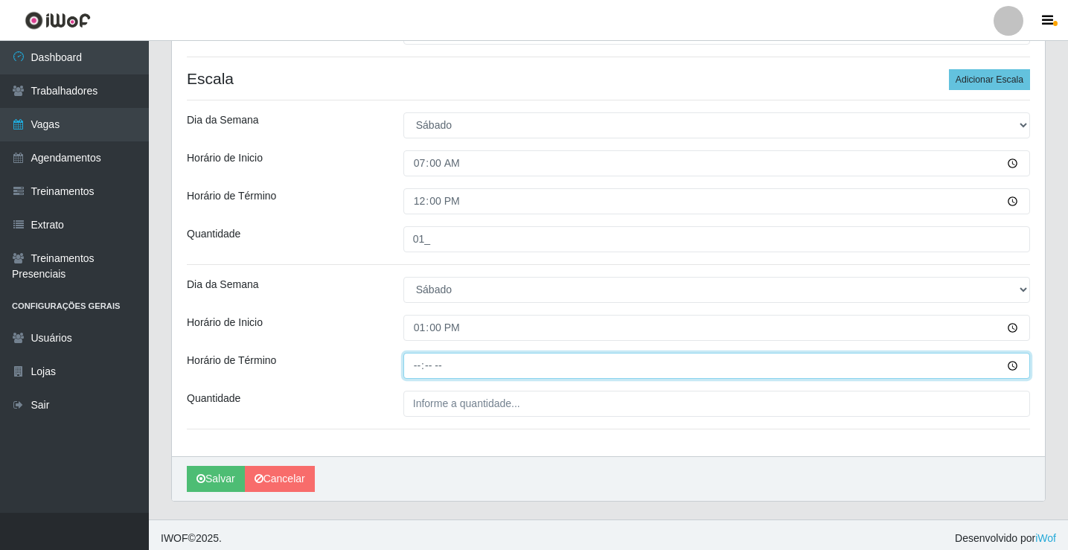
type input "18:00"
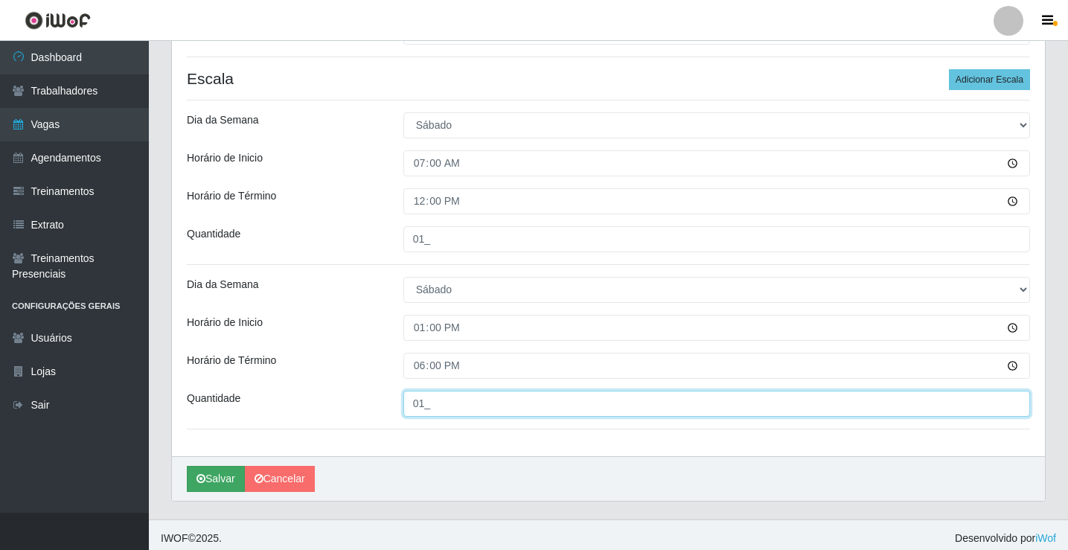
type input "01_"
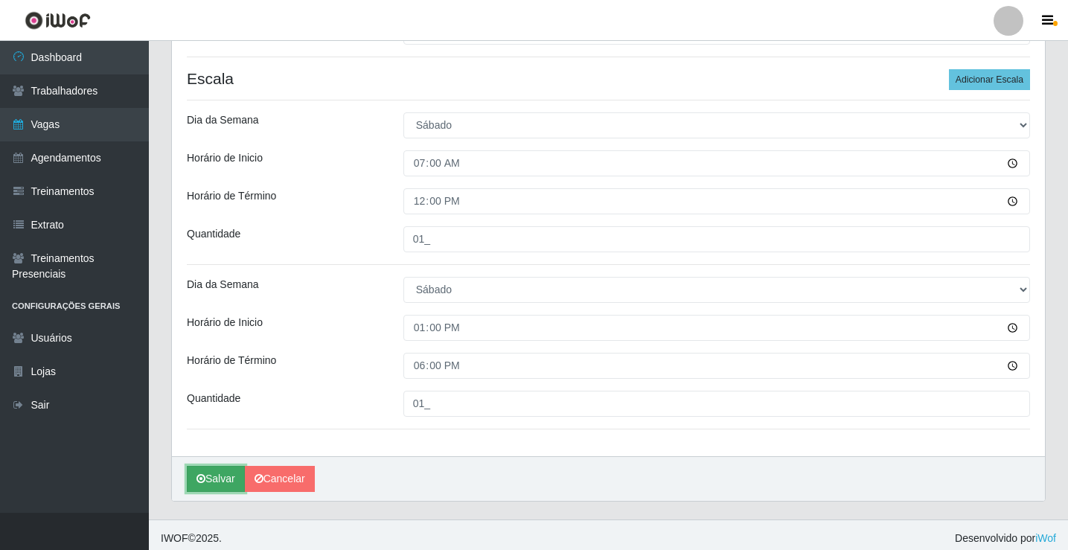
click at [230, 470] on button "Salvar" at bounding box center [216, 479] width 58 height 26
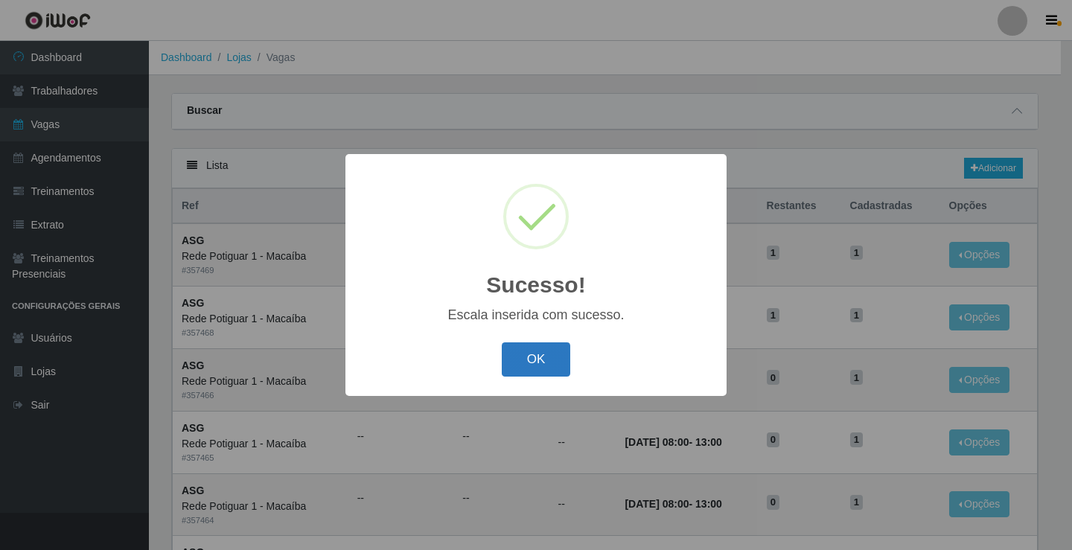
click at [526, 360] on button "OK" at bounding box center [536, 359] width 69 height 35
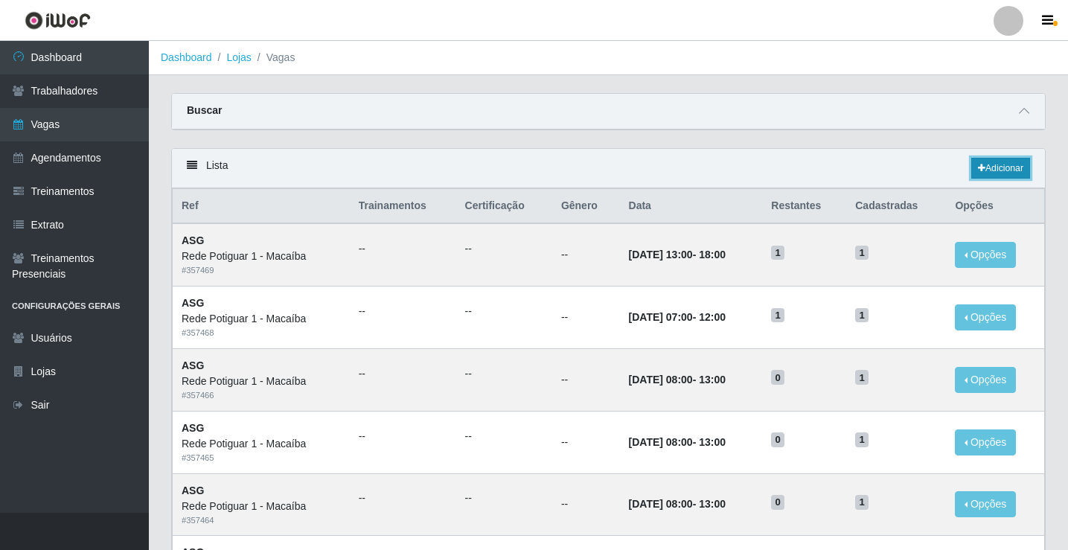
click at [996, 166] on link "Adicionar" at bounding box center [1000, 168] width 59 height 21
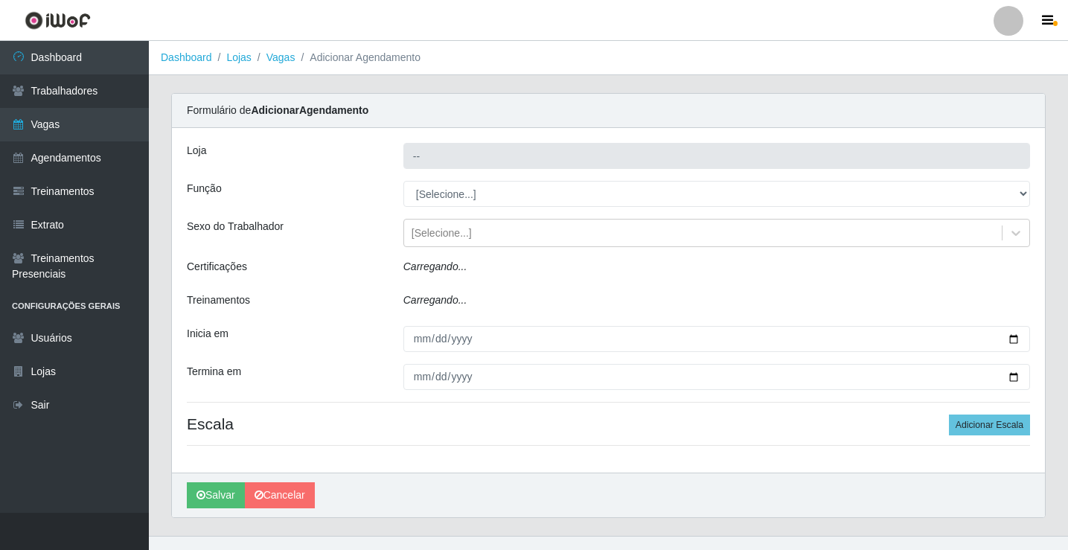
type input "Rede Potiguar 1 - Macaíba"
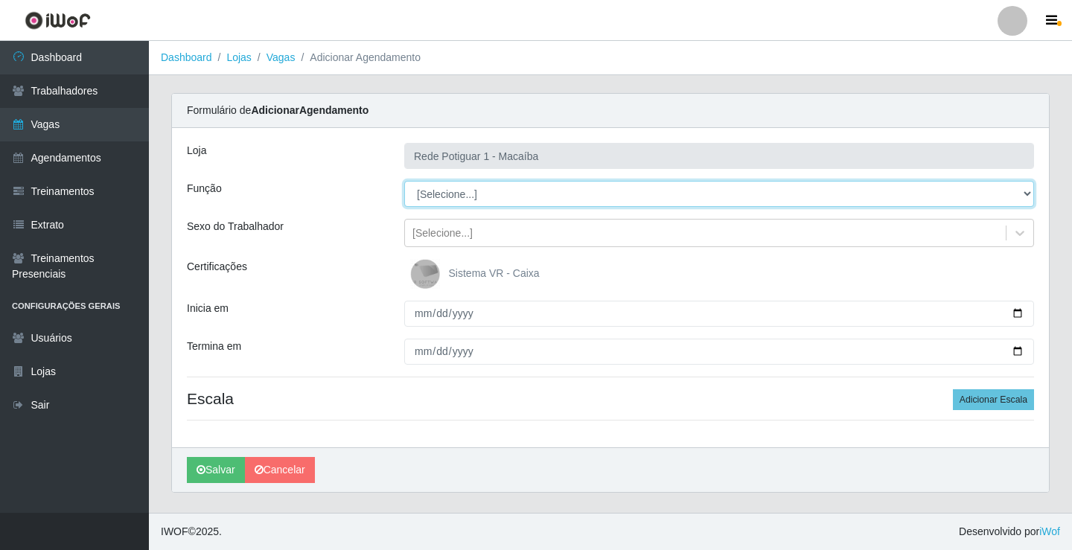
click at [445, 202] on select "[Selecione...] ASG ASG + ASG ++ Balconista Embalador Repositor Repositor + Repo…" at bounding box center [719, 194] width 630 height 26
select select "1"
click at [404, 181] on select "[Selecione...] ASG ASG + ASG ++ Balconista Embalador Repositor Repositor + Repo…" at bounding box center [719, 194] width 630 height 26
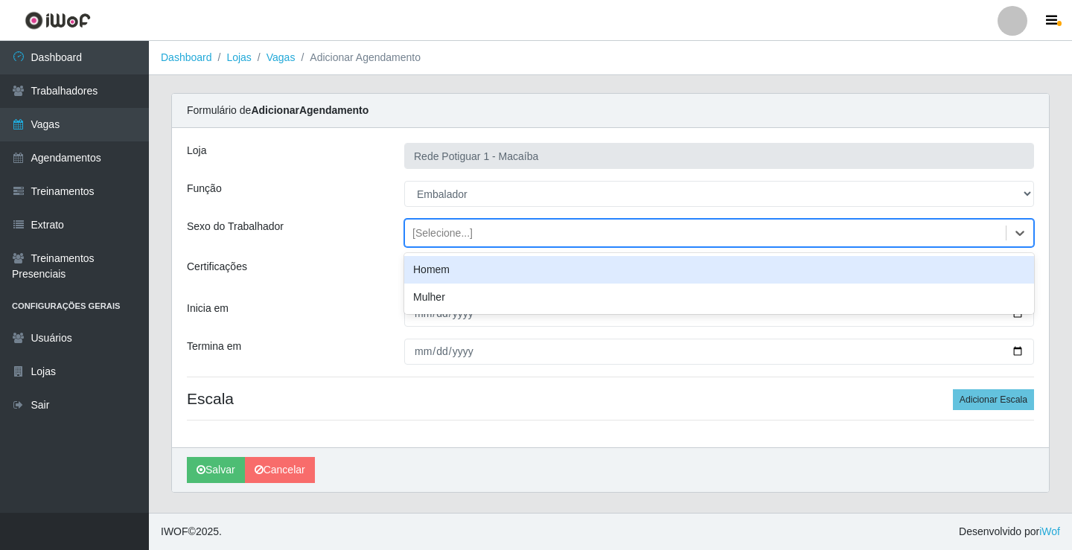
click at [440, 228] on div "[Selecione...]" at bounding box center [442, 233] width 60 height 16
click at [446, 268] on div "Homem" at bounding box center [719, 270] width 630 height 28
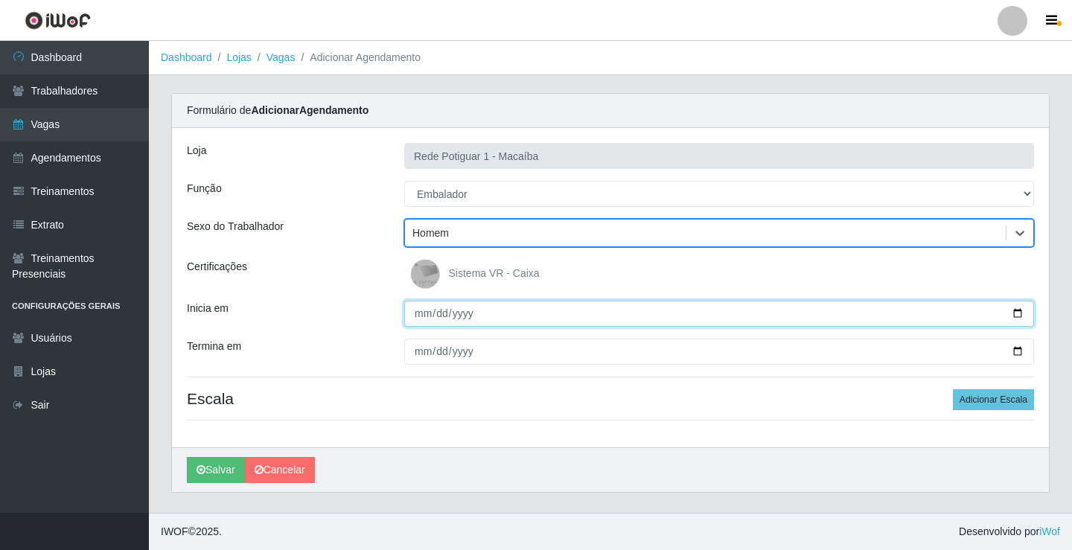
click at [418, 321] on input "Inicia em" at bounding box center [719, 314] width 630 height 26
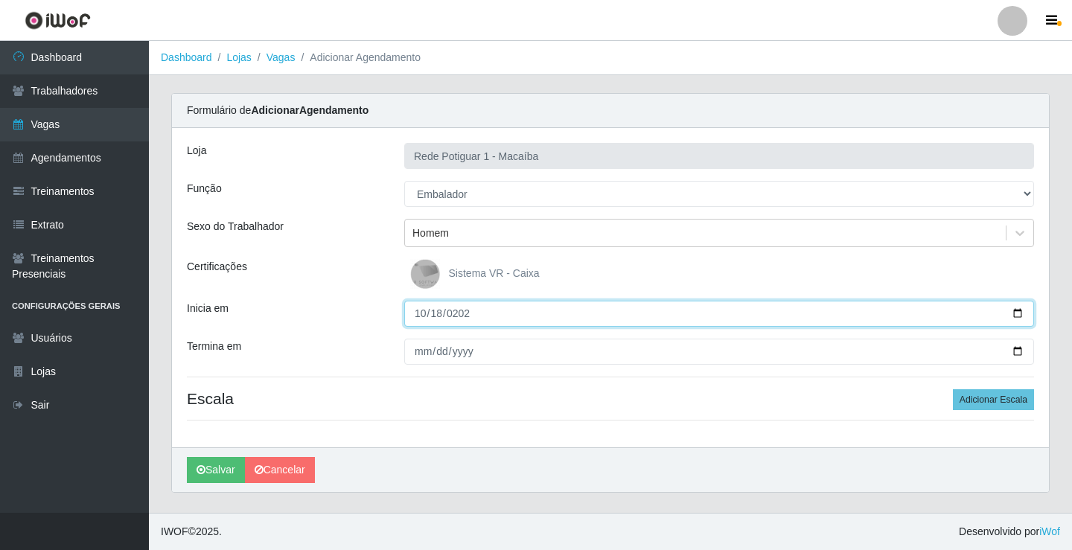
type input "2025-10-18"
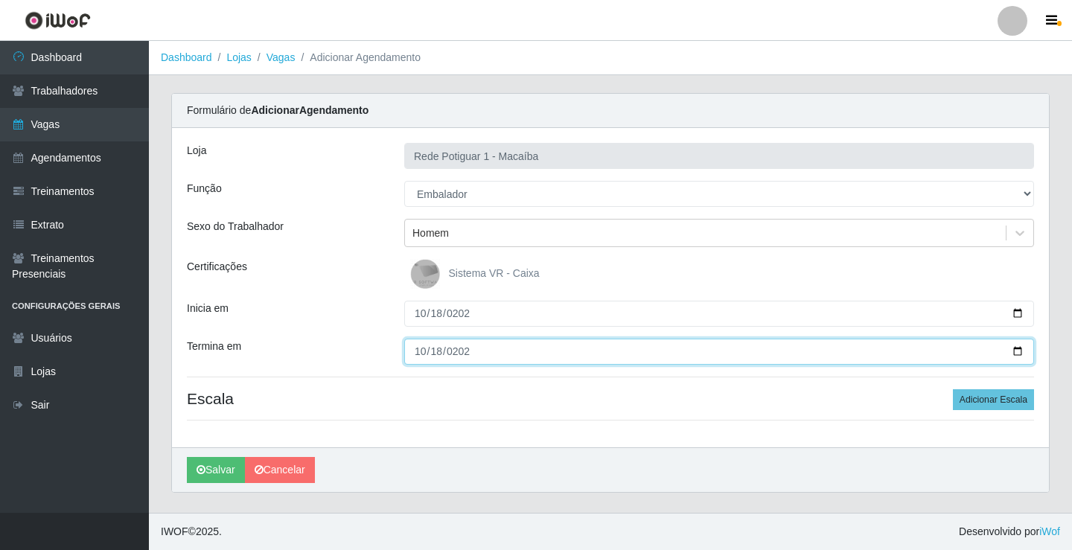
type input "2025-10-18"
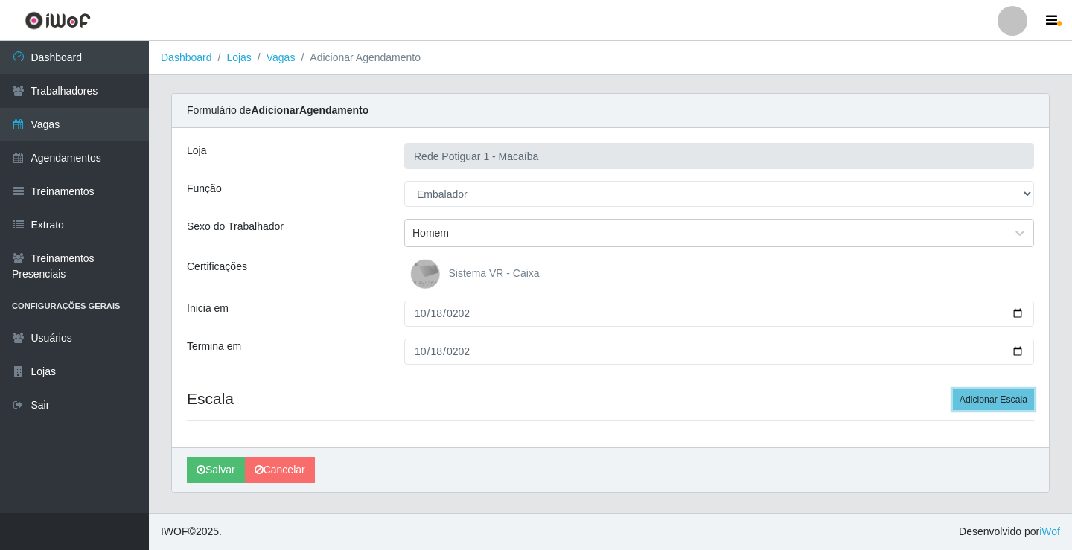
click at [952, 389] on button "Adicionar Escala" at bounding box center [992, 399] width 81 height 21
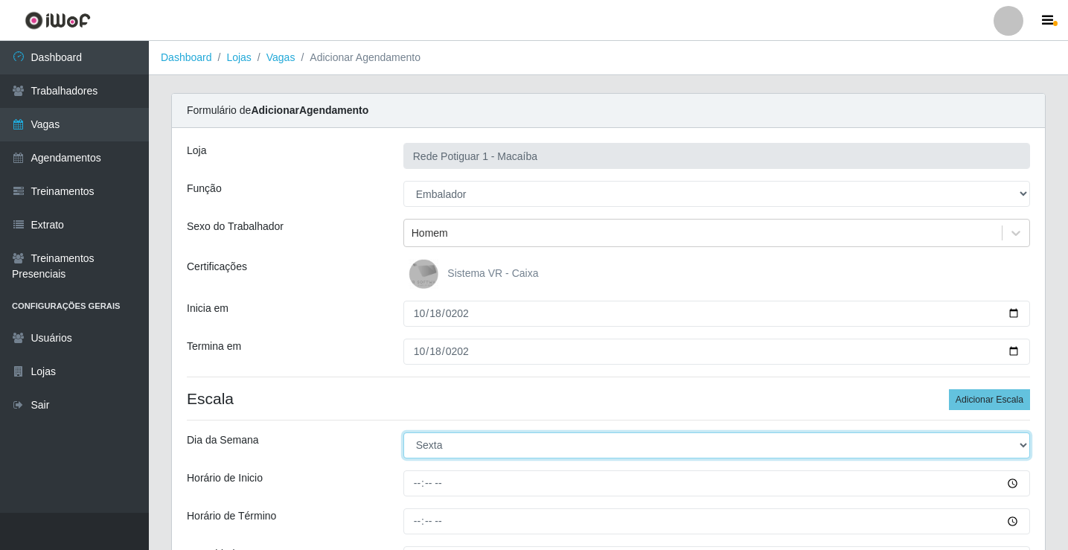
select select "6"
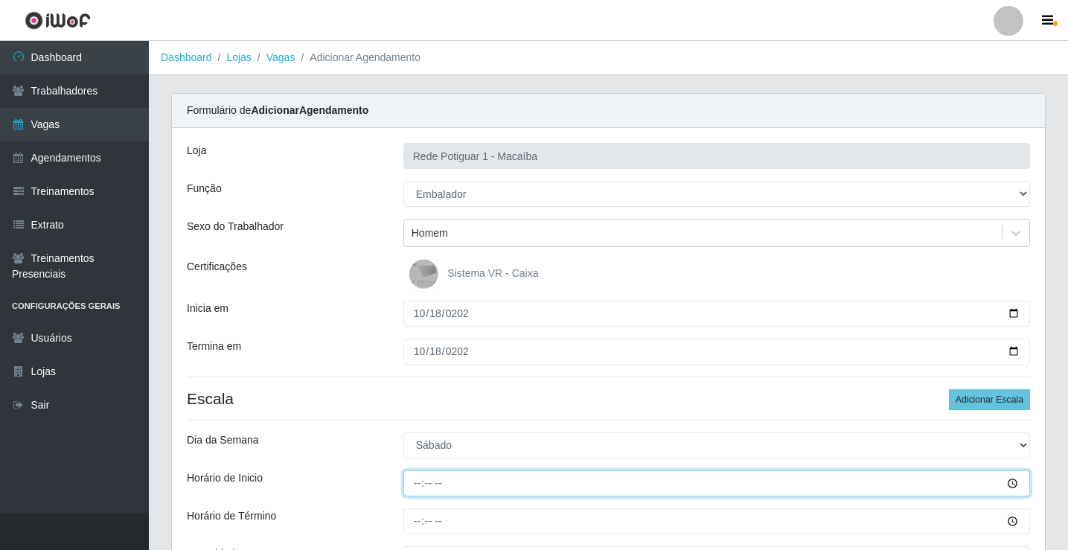
type input "07:00"
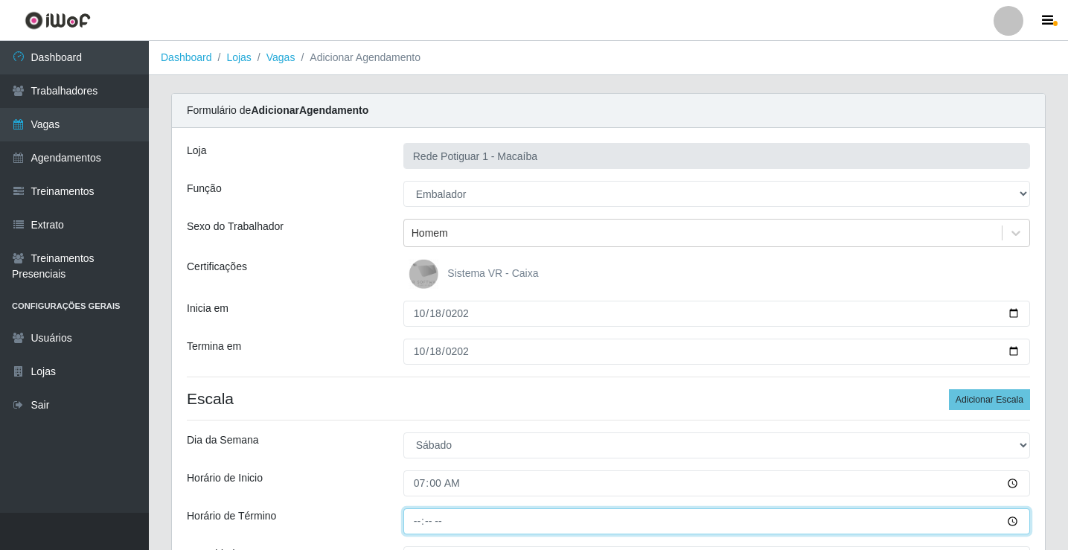
type input "12:00"
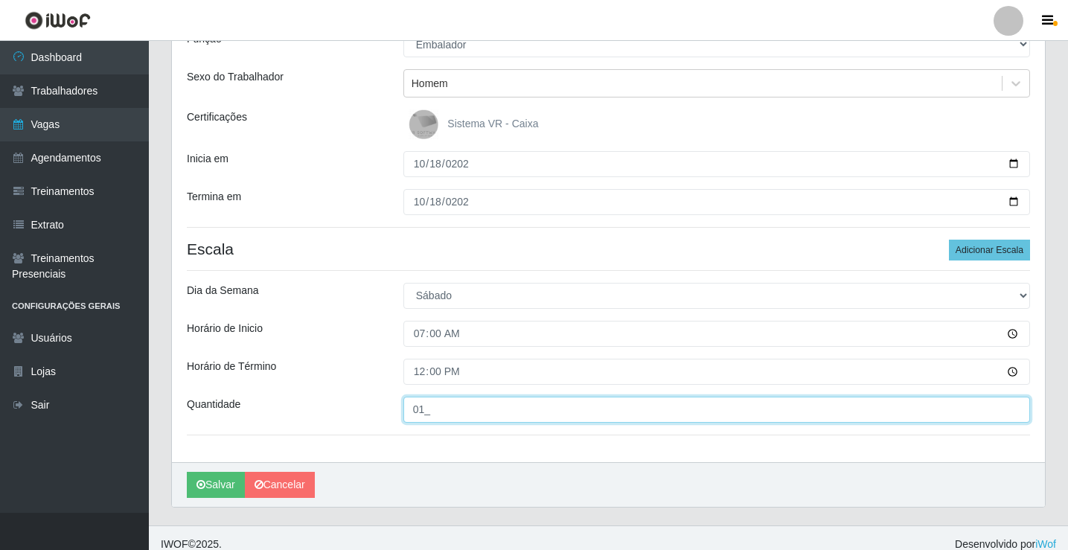
scroll to position [162, 0]
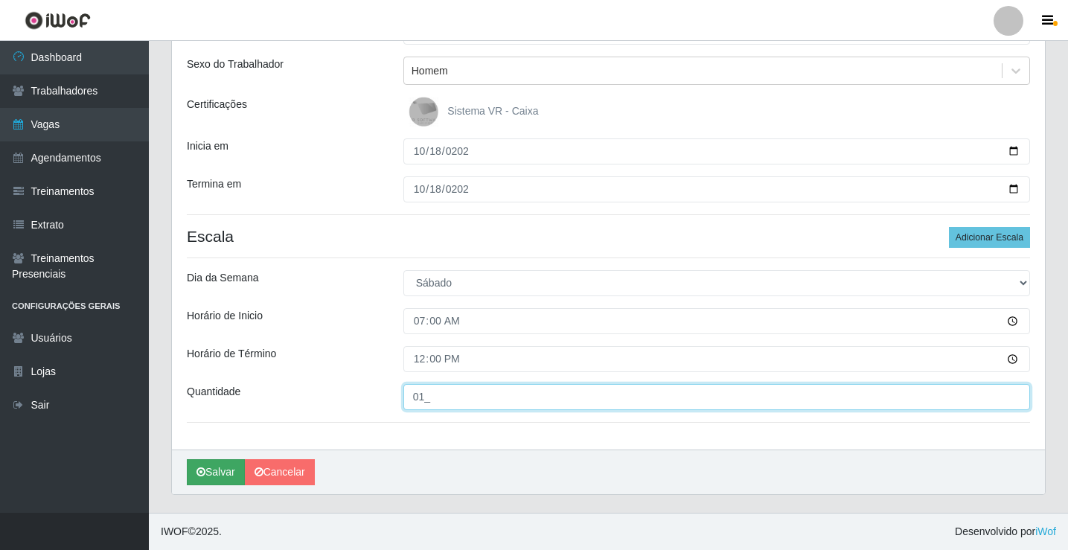
type input "01_"
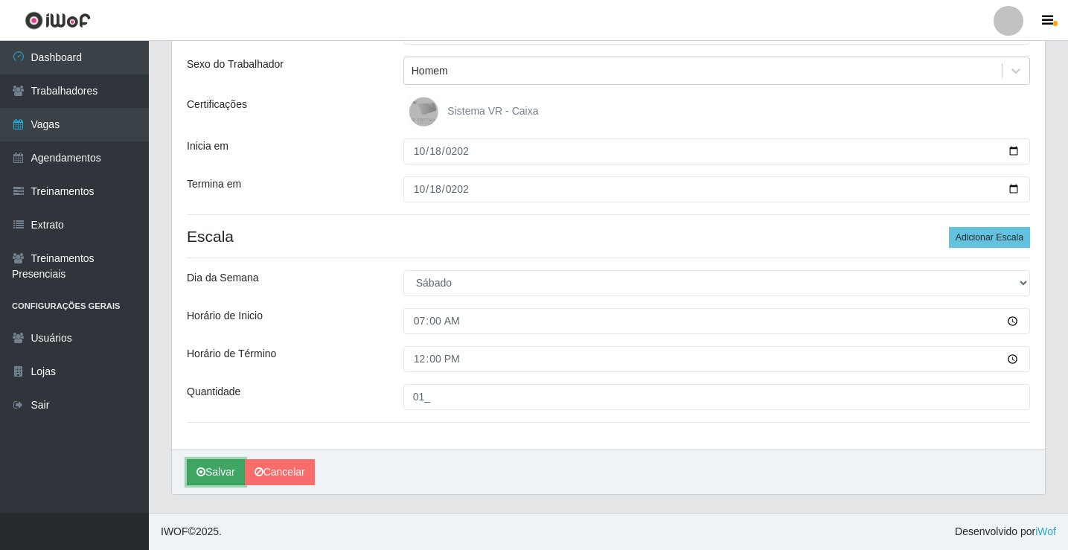
click at [227, 469] on button "Salvar" at bounding box center [216, 472] width 58 height 26
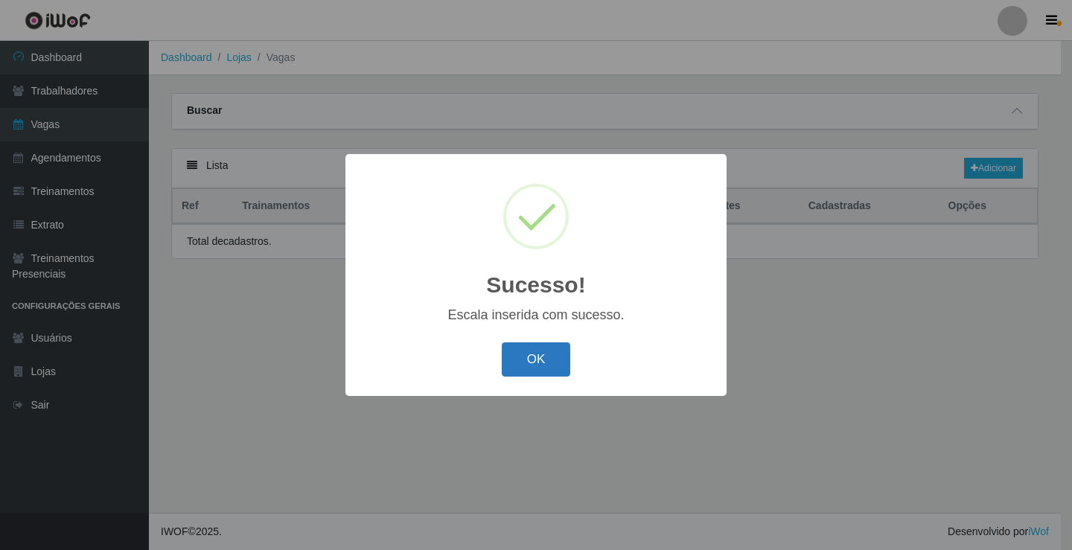
click at [531, 360] on button "OK" at bounding box center [536, 359] width 69 height 35
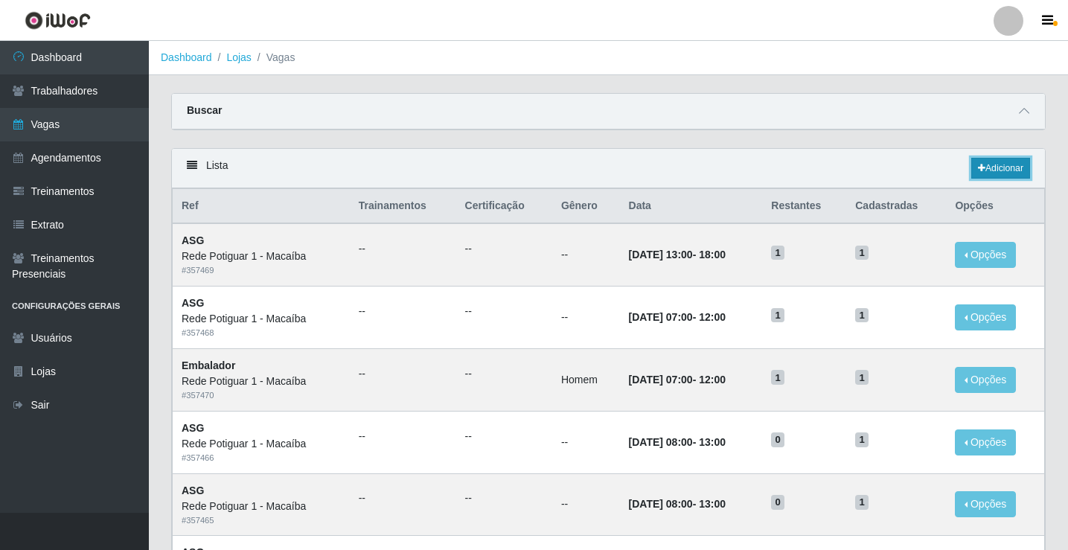
click at [995, 175] on link "Adicionar" at bounding box center [1000, 168] width 59 height 21
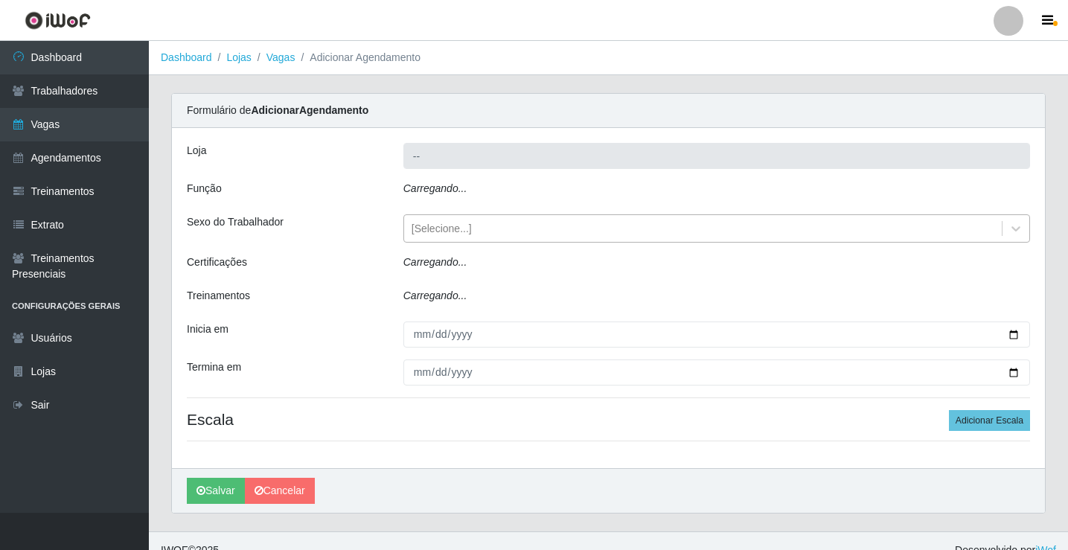
type input "Rede Potiguar 1 - Macaíba"
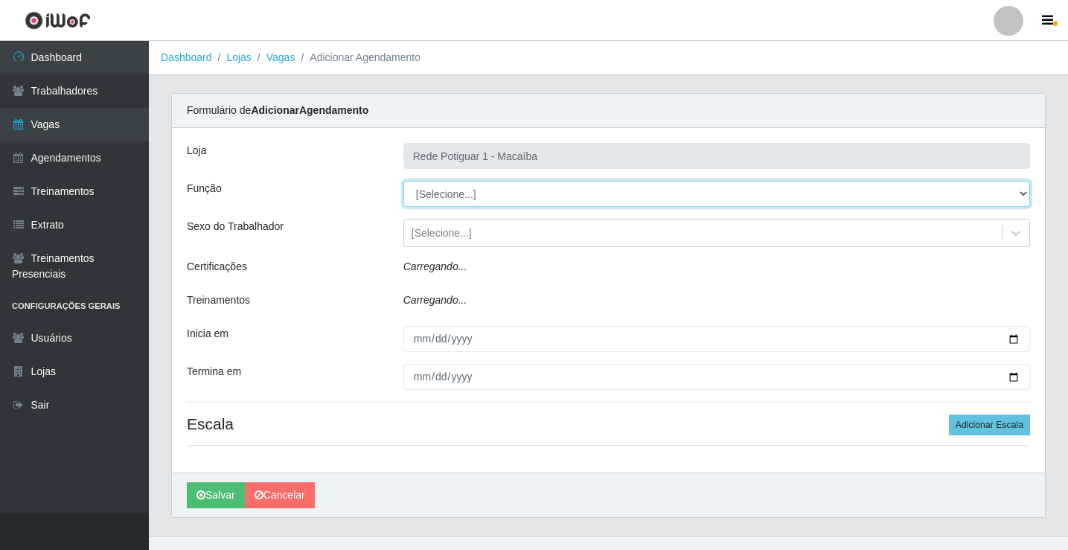
click at [449, 199] on select "[Selecione...] ASG ASG + ASG ++ Balconista Embalador Repositor Repositor + Repo…" at bounding box center [716, 194] width 627 height 26
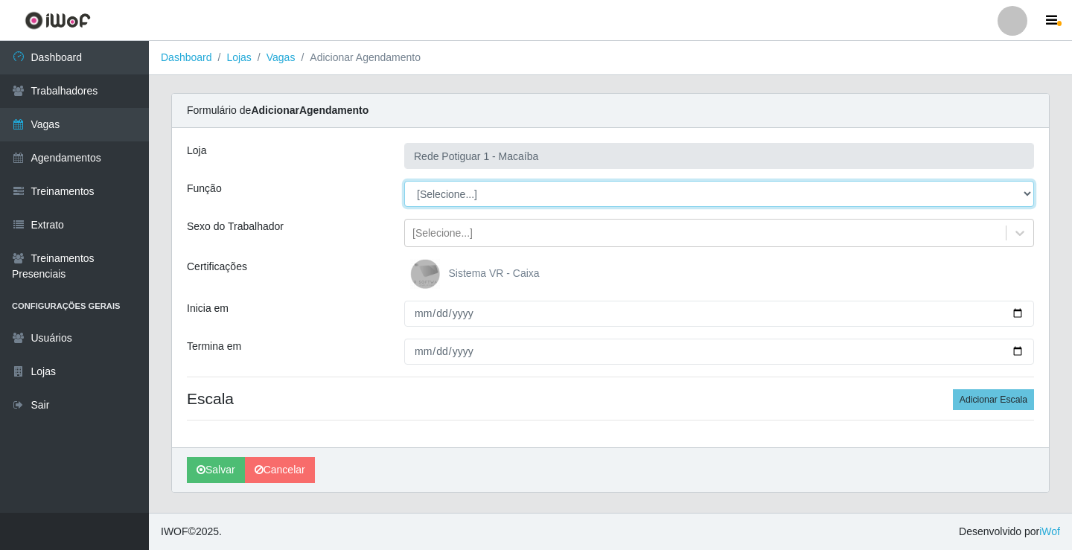
select select "16"
click at [404, 181] on select "[Selecione...] ASG ASG + ASG ++ Balconista Embalador Repositor Repositor + Repo…" at bounding box center [719, 194] width 630 height 26
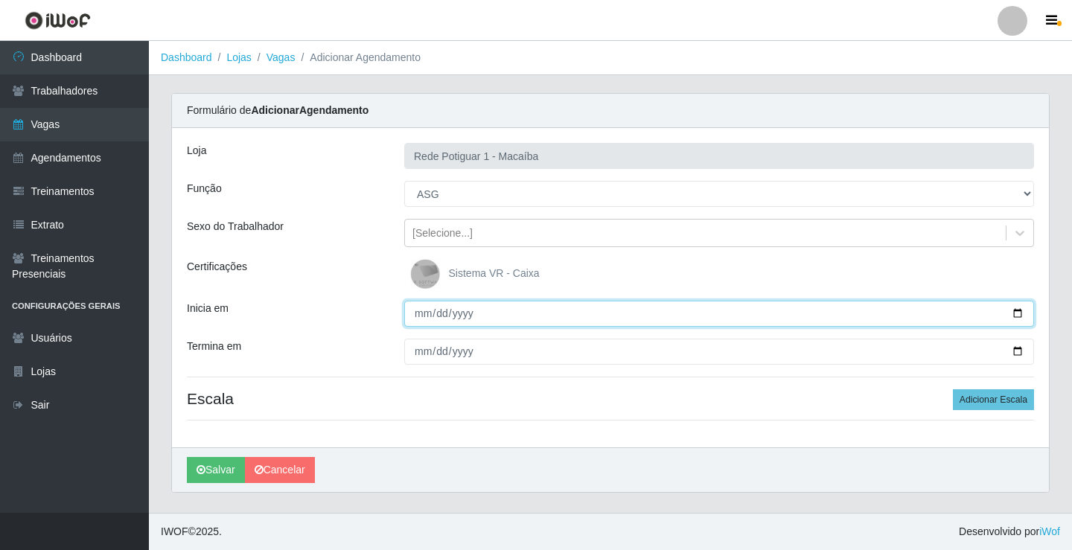
click at [408, 320] on input "Inicia em" at bounding box center [719, 314] width 630 height 26
type input "2025-10-17"
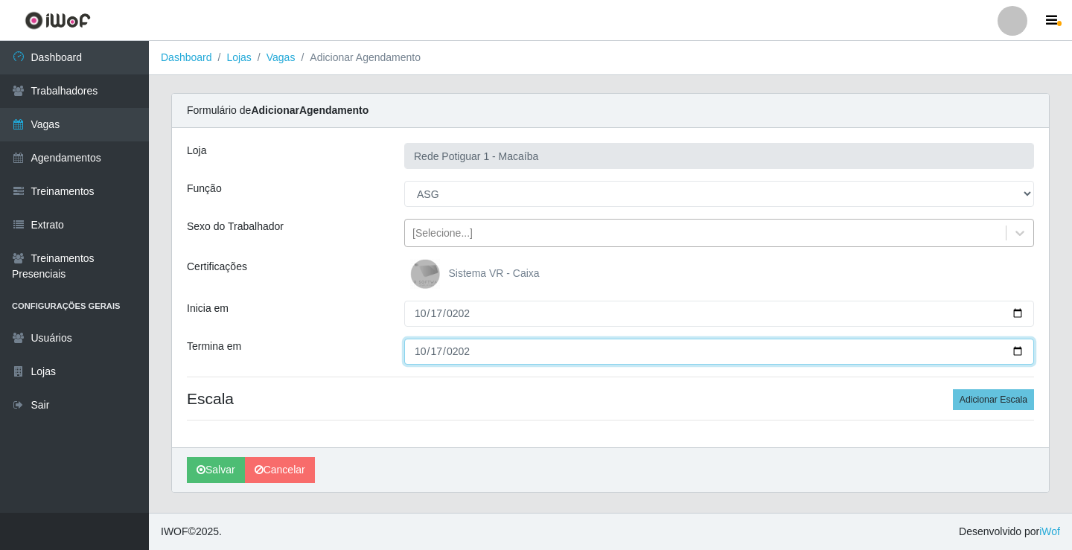
type input "2025-10-17"
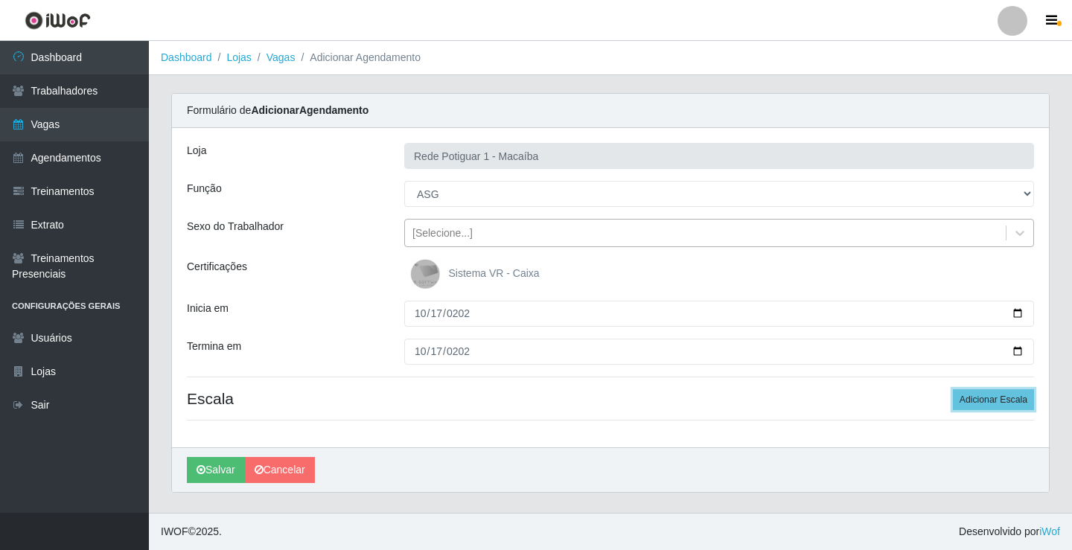
click at [952, 389] on button "Adicionar Escala" at bounding box center [992, 399] width 81 height 21
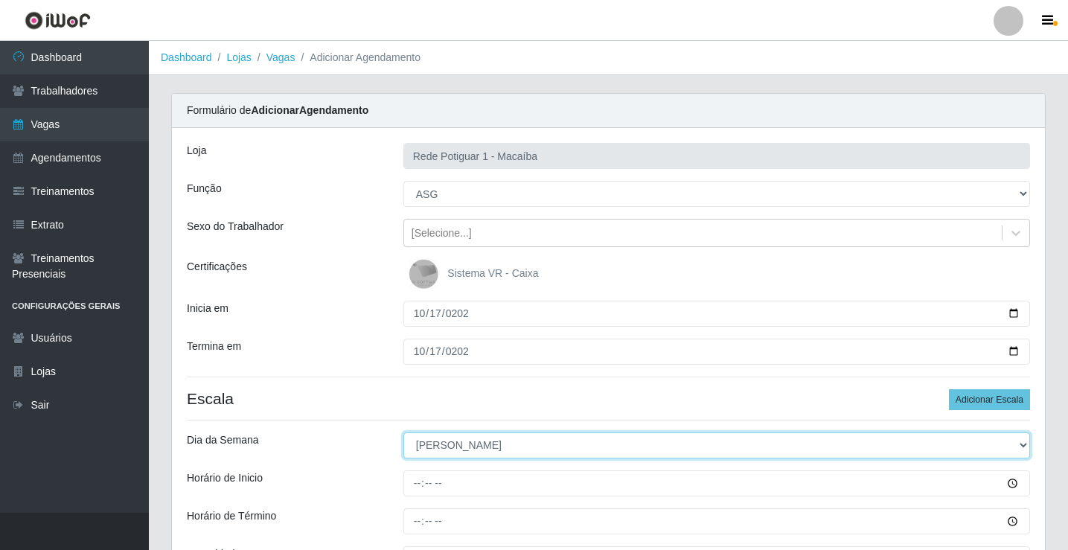
click at [440, 438] on select "[Selecione...] Segunda Terça Quarta Quinta Sexta Sábado Domingo" at bounding box center [716, 445] width 627 height 26
select select "5"
click at [403, 432] on select "[Selecione...] Segunda Terça Quarta Quinta Sexta Sábado Domingo" at bounding box center [716, 445] width 627 height 26
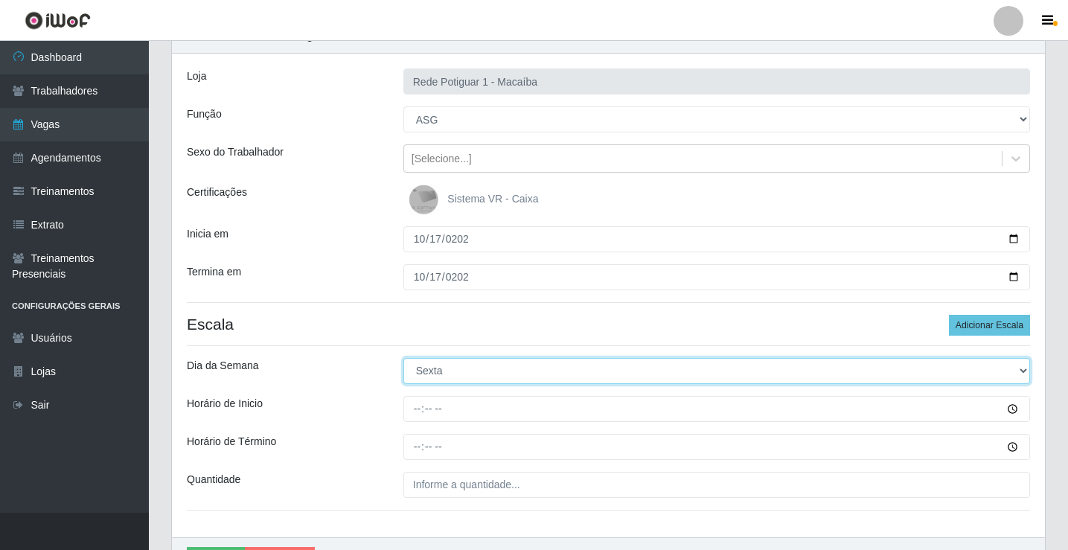
scroll to position [149, 0]
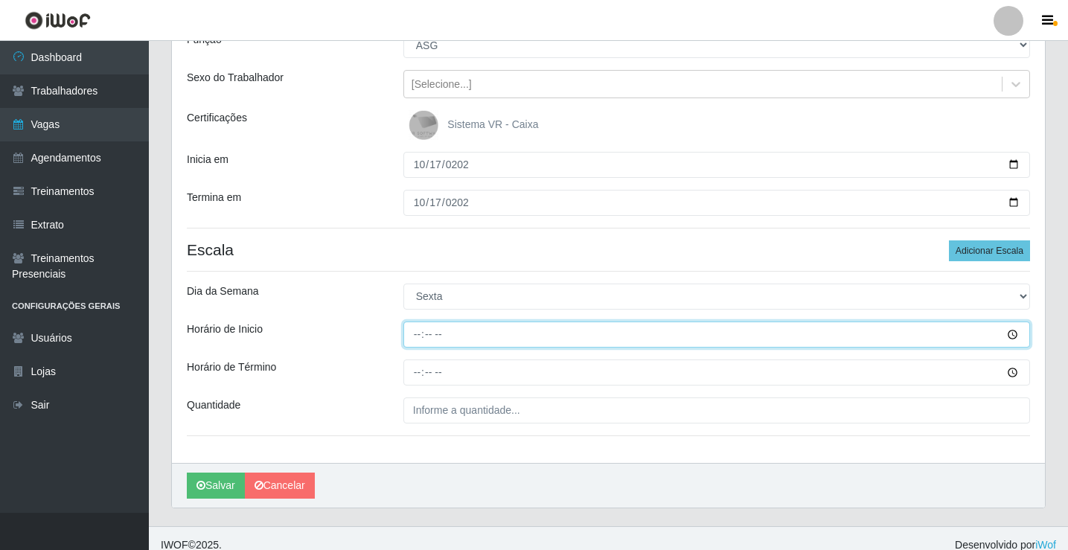
click at [415, 338] on input "Horário de Inicio" at bounding box center [716, 334] width 627 height 26
type input "08:00"
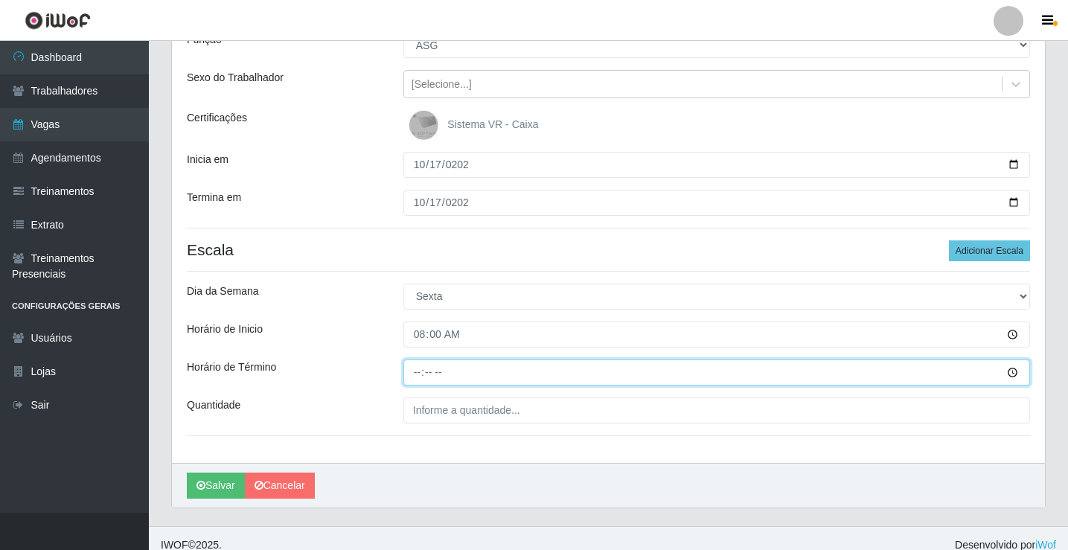
type input "13:00"
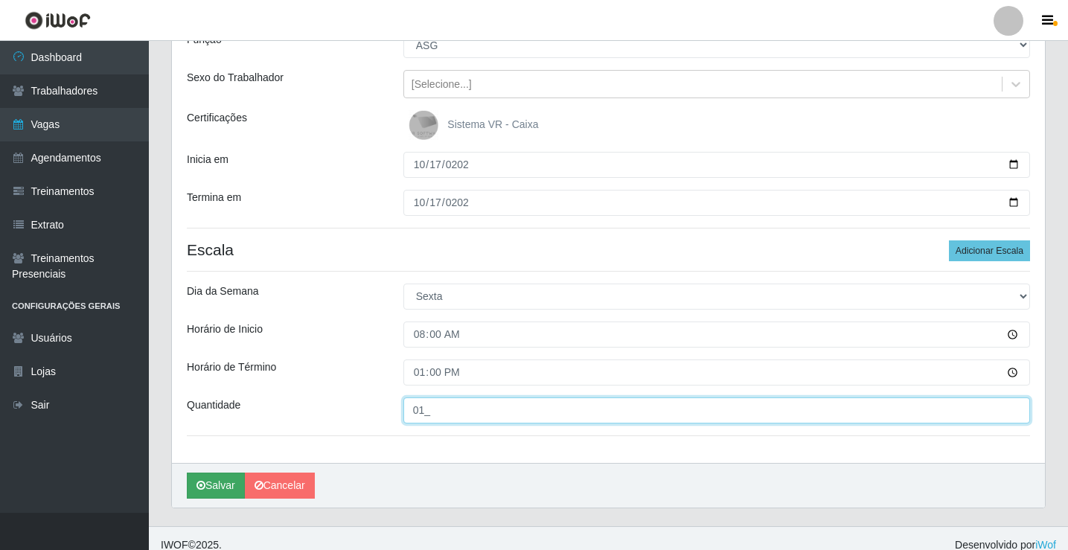
type input "01_"
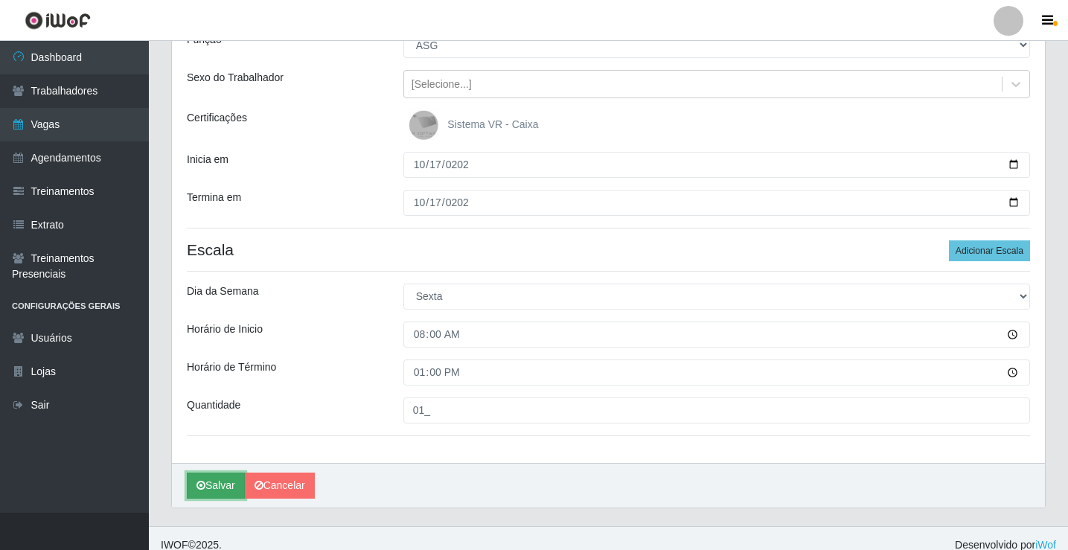
click at [231, 477] on button "Salvar" at bounding box center [216, 486] width 58 height 26
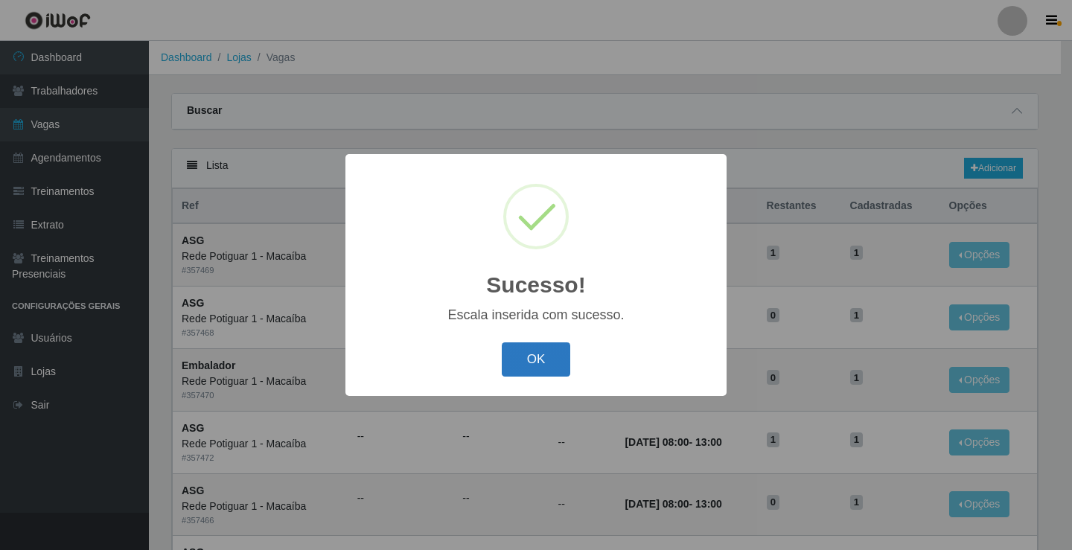
click at [534, 359] on button "OK" at bounding box center [536, 359] width 69 height 35
